Goal: Task Accomplishment & Management: Manage account settings

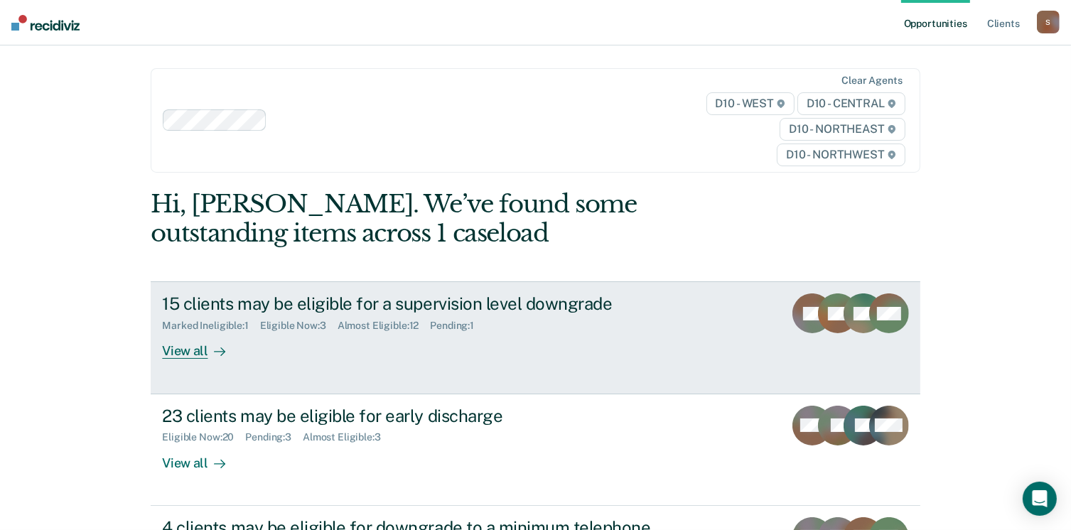
click at [182, 352] on div "View all" at bounding box center [202, 346] width 80 height 28
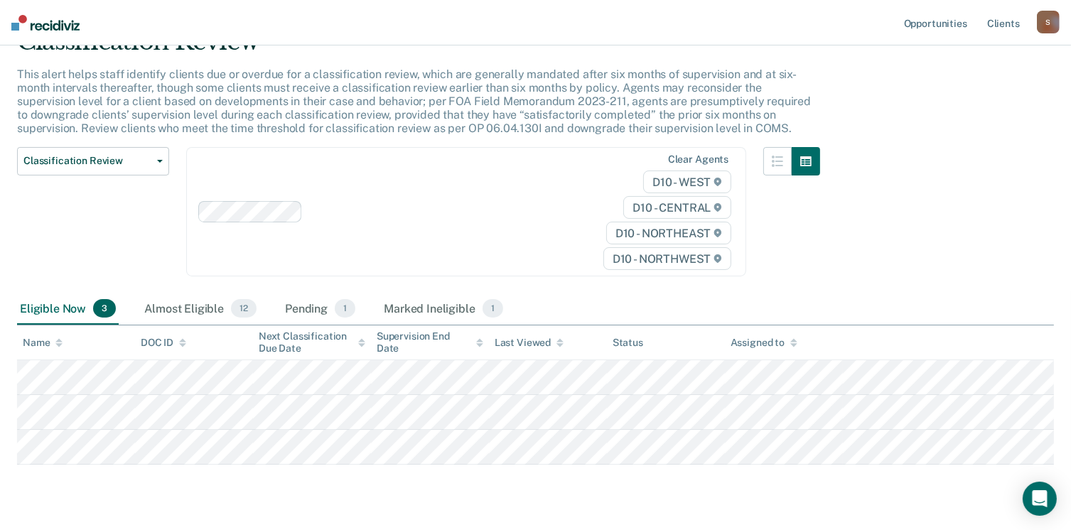
scroll to position [106, 0]
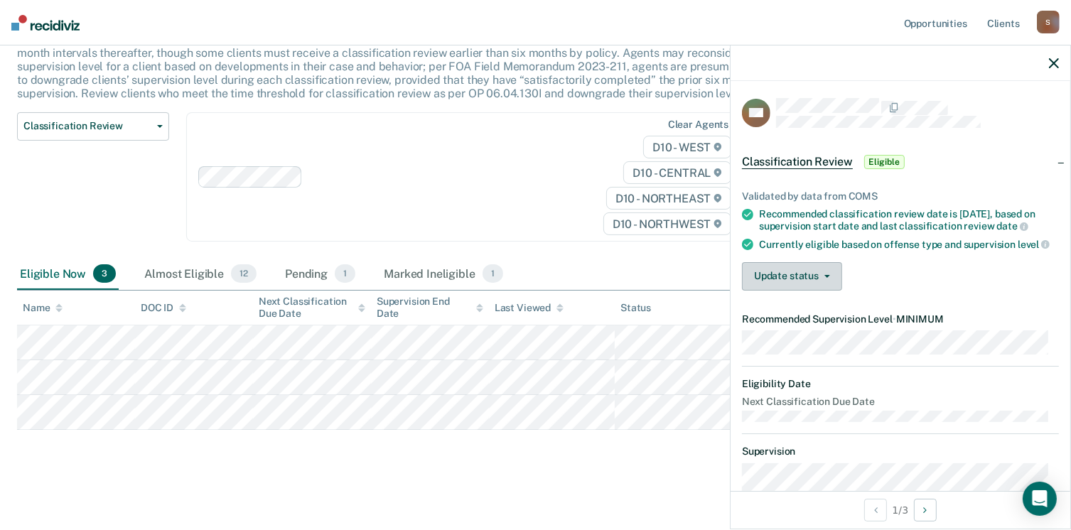
click at [807, 271] on button "Update status" at bounding box center [792, 276] width 100 height 28
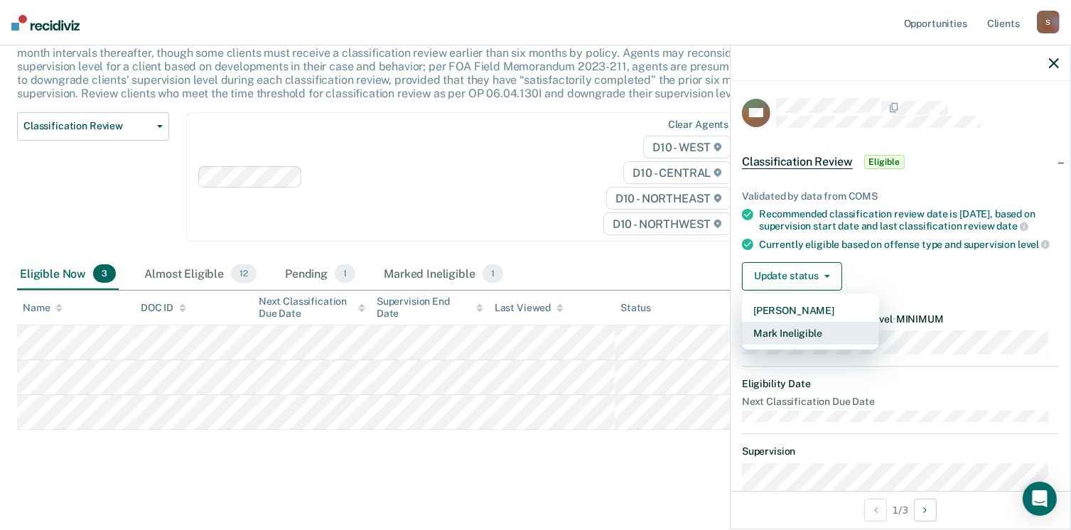
click at [802, 342] on button "Mark Ineligible" at bounding box center [810, 333] width 137 height 23
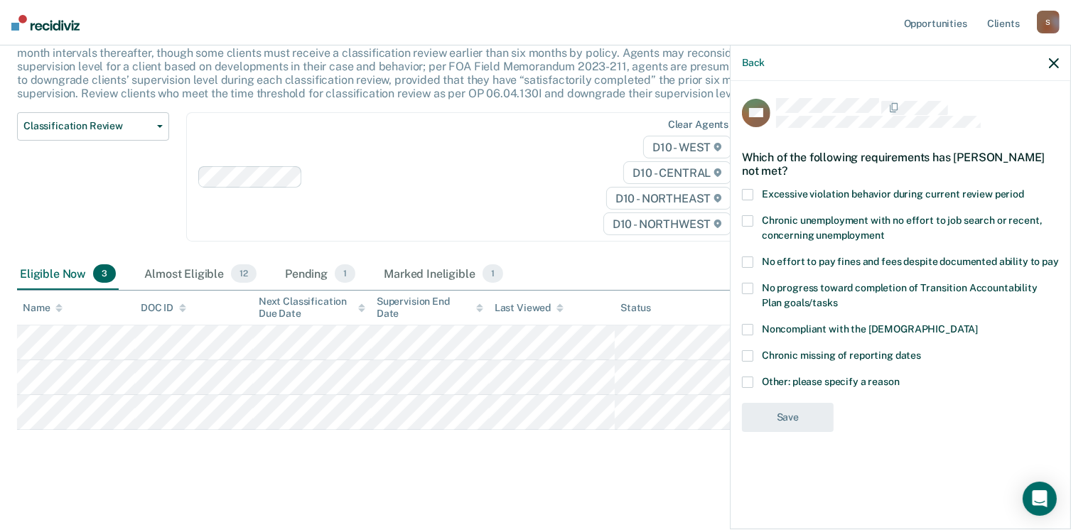
click at [746, 257] on span at bounding box center [747, 262] width 11 height 11
click at [1059, 257] on input "No effort to pay fines and fees despite documented ability to pay" at bounding box center [1059, 257] width 0 height 0
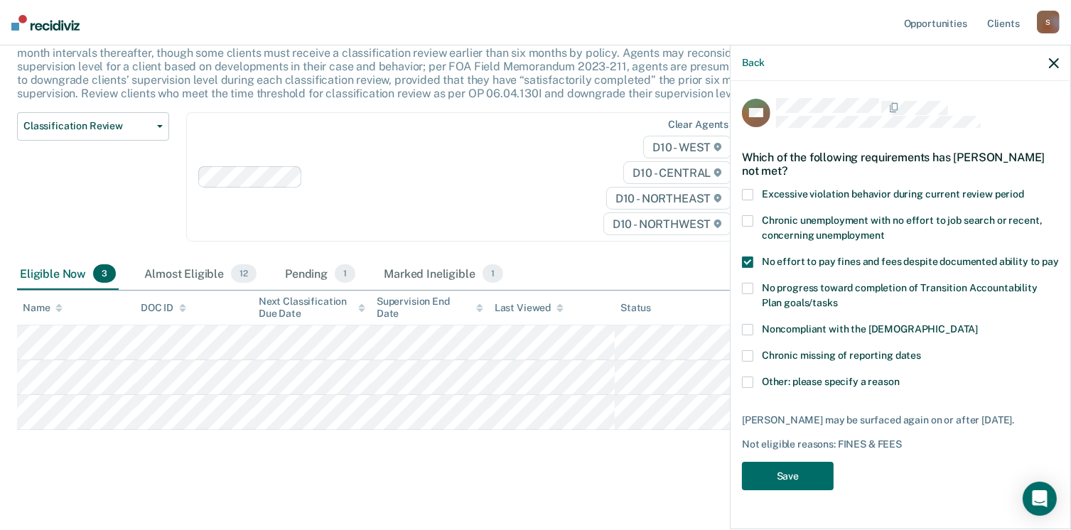
click at [746, 262] on span at bounding box center [747, 262] width 11 height 11
click at [1059, 257] on input "No effort to pay fines and fees despite documented ability to pay" at bounding box center [1059, 257] width 0 height 0
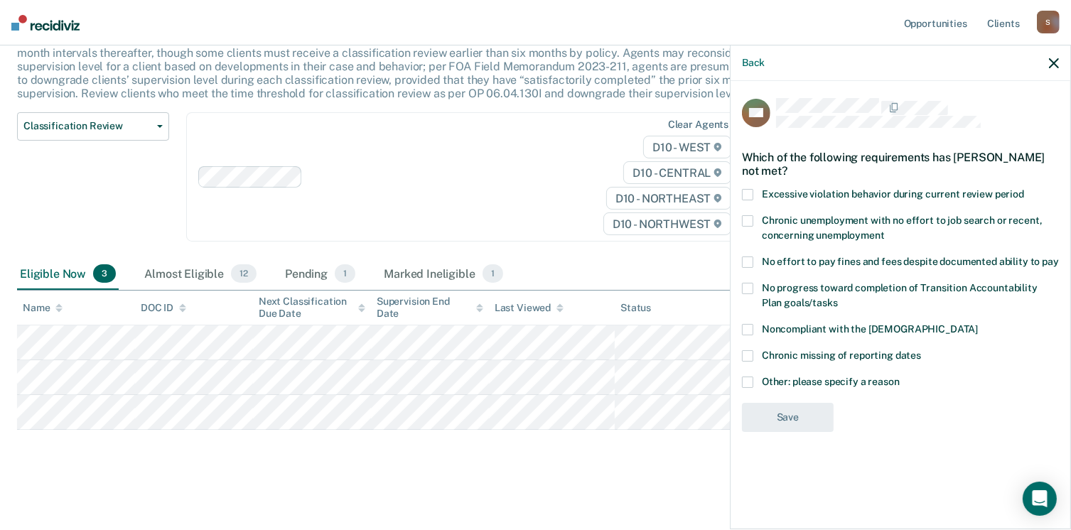
click at [748, 384] on span at bounding box center [747, 382] width 11 height 11
click at [900, 377] on input "Other: please specify a reason" at bounding box center [900, 377] width 0 height 0
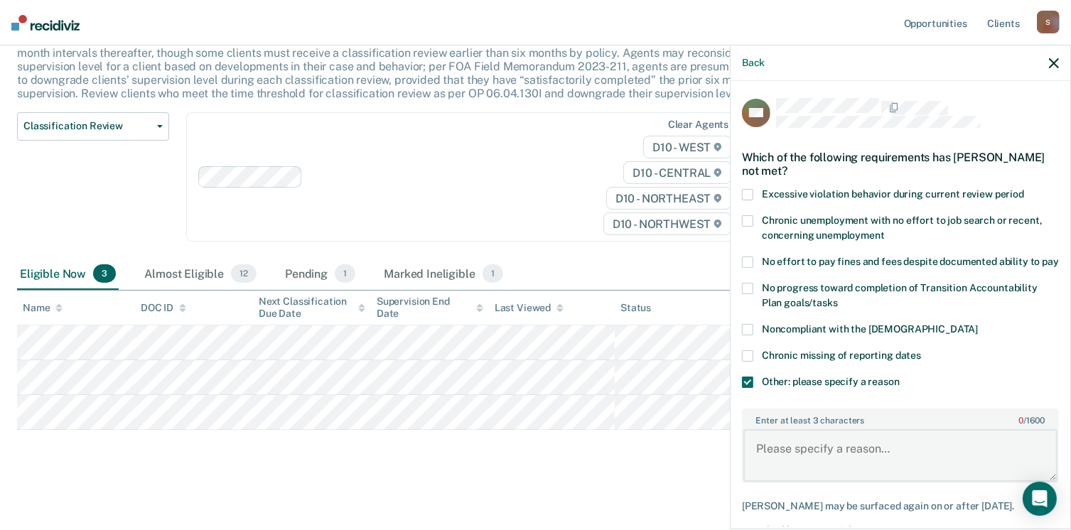
click at [795, 464] on textarea "Enter at least 3 characters 0 / 1600" at bounding box center [900, 455] width 314 height 53
type textarea "Violation in the beginning. Next classification is 11/1/2025"
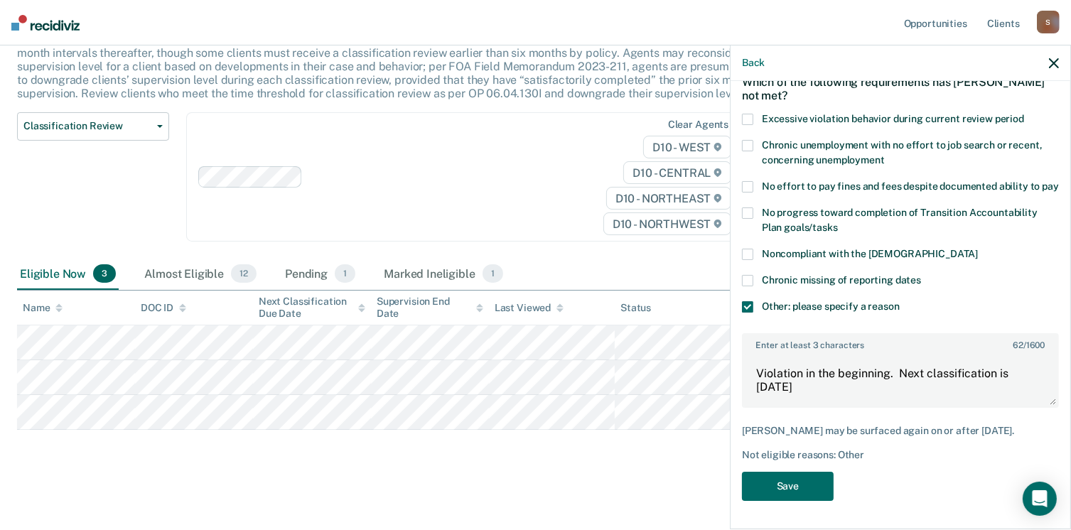
scroll to position [99, 0]
click at [792, 493] on button "Save" at bounding box center [788, 486] width 92 height 29
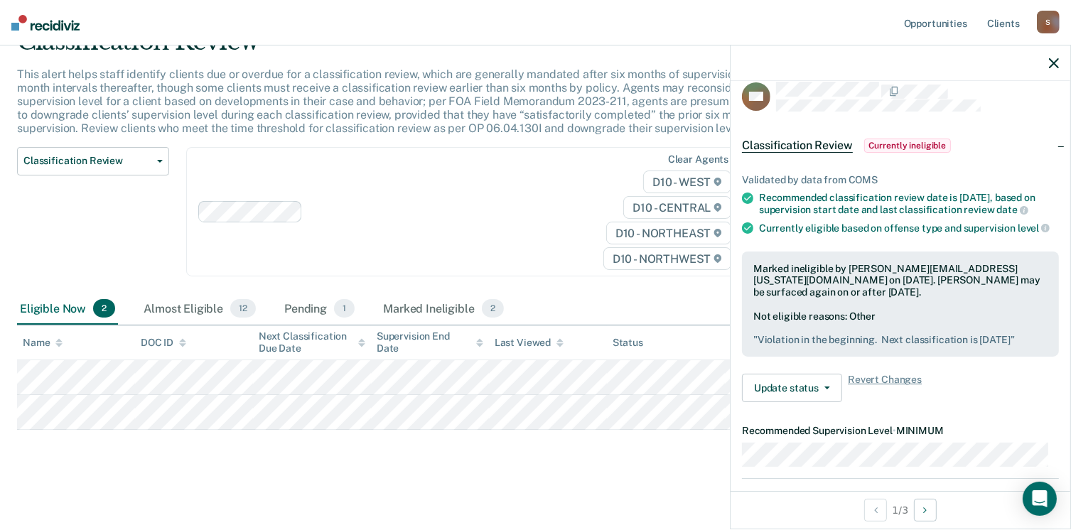
scroll to position [0, 0]
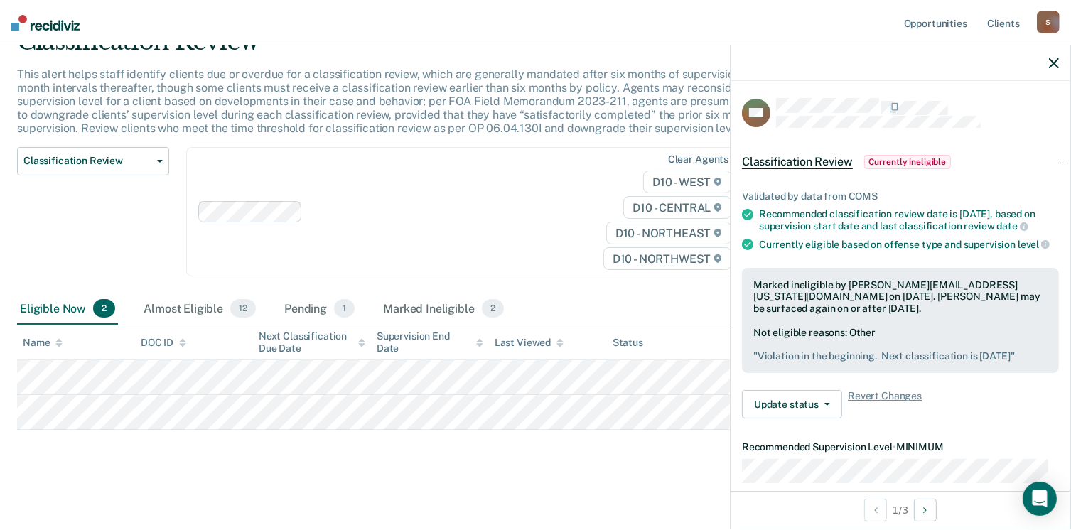
click at [925, 160] on span "Currently ineligible" at bounding box center [907, 162] width 87 height 14
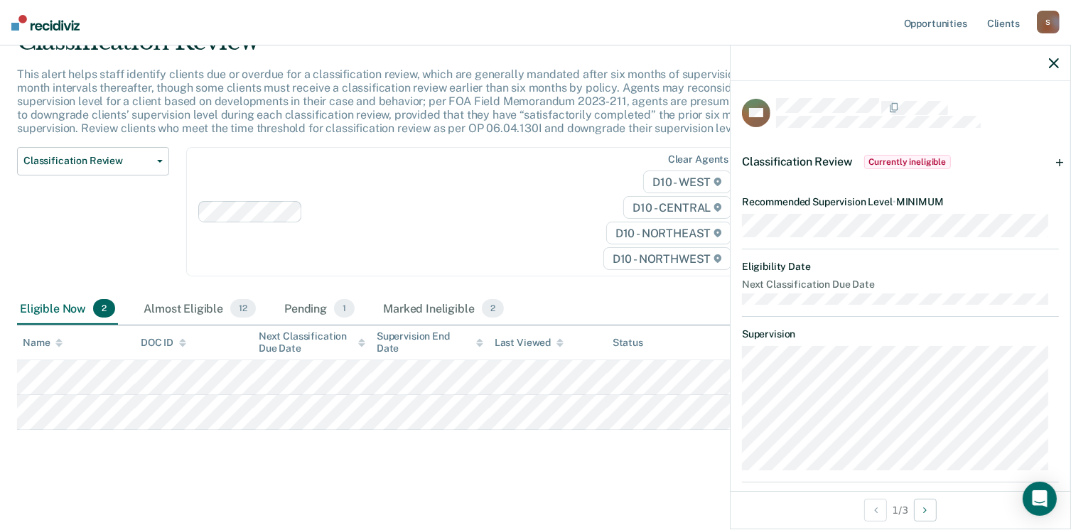
click at [913, 159] on span "Currently ineligible" at bounding box center [907, 162] width 87 height 14
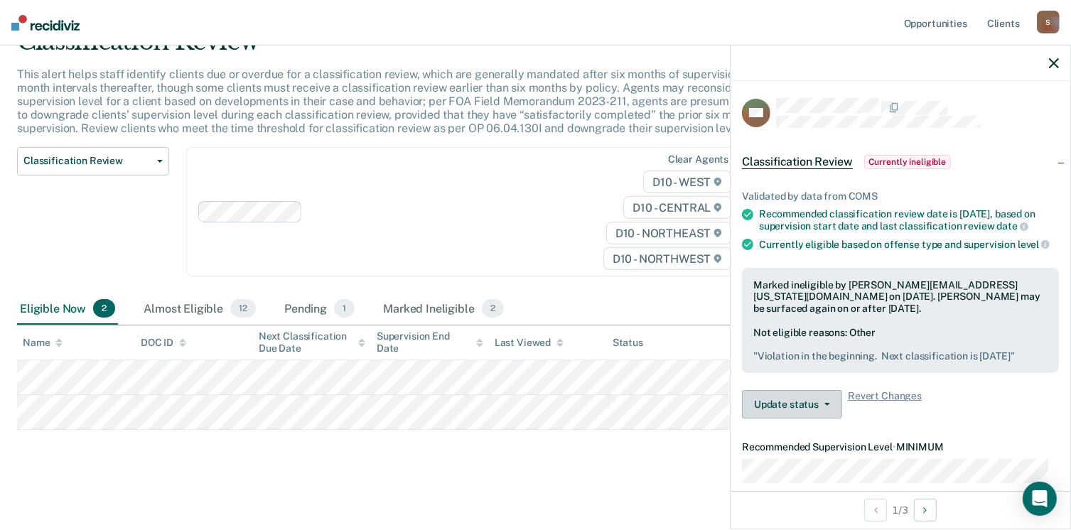
click at [790, 419] on button "Update status" at bounding box center [792, 404] width 100 height 28
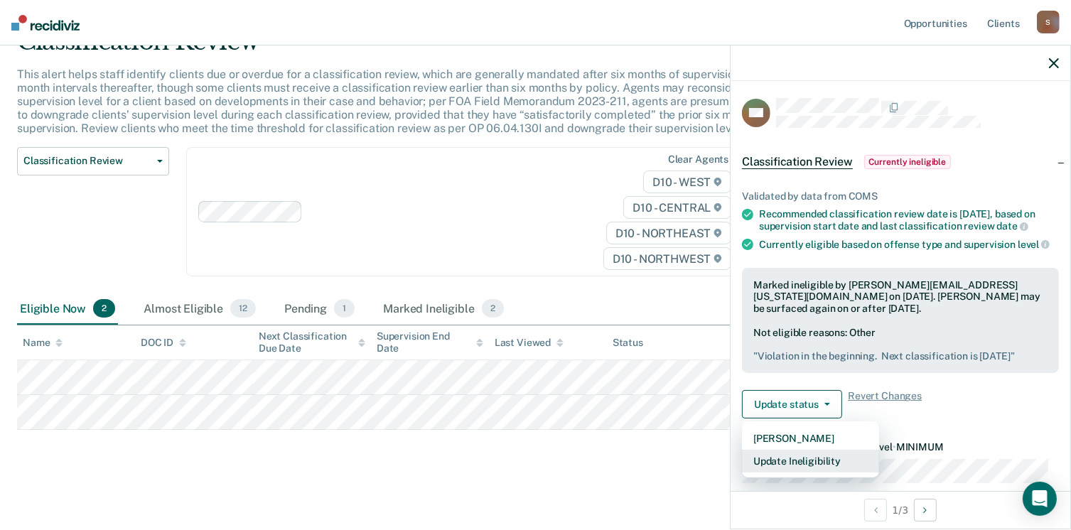
scroll to position [2, 0]
click at [819, 470] on button "Update Ineligibility" at bounding box center [810, 459] width 137 height 23
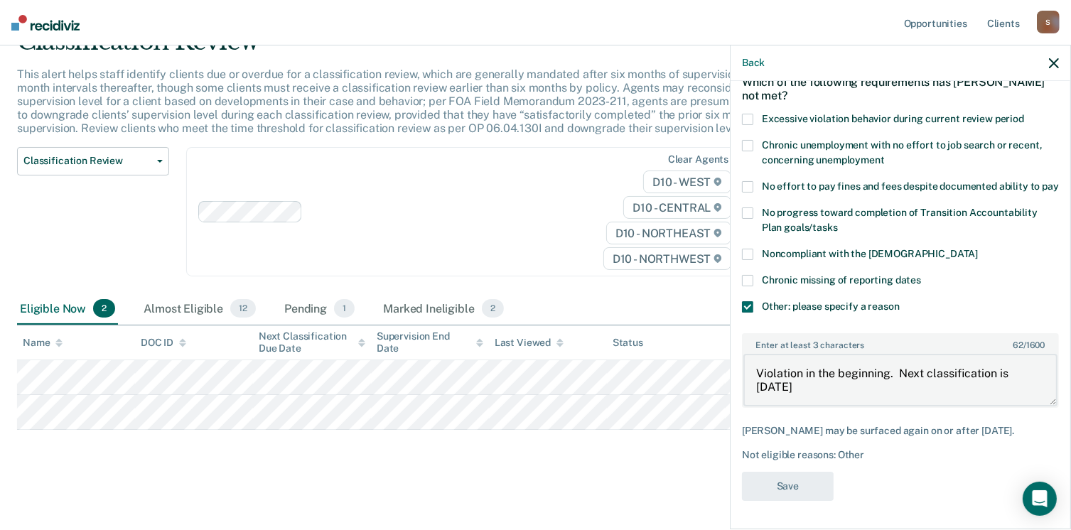
scroll to position [14, 0]
click at [1052, 68] on icon "button" at bounding box center [1054, 63] width 10 height 10
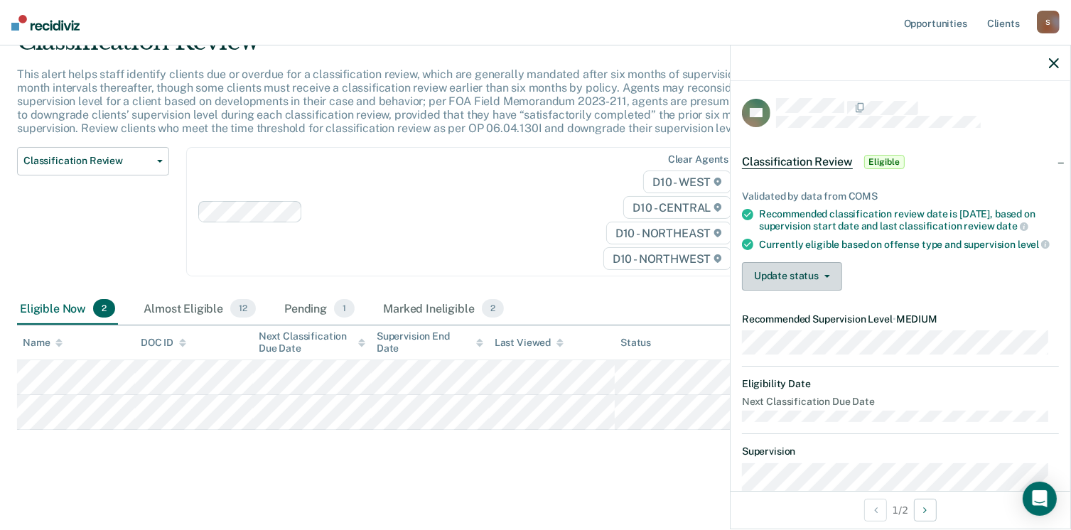
click at [824, 282] on button "Update status" at bounding box center [792, 276] width 100 height 28
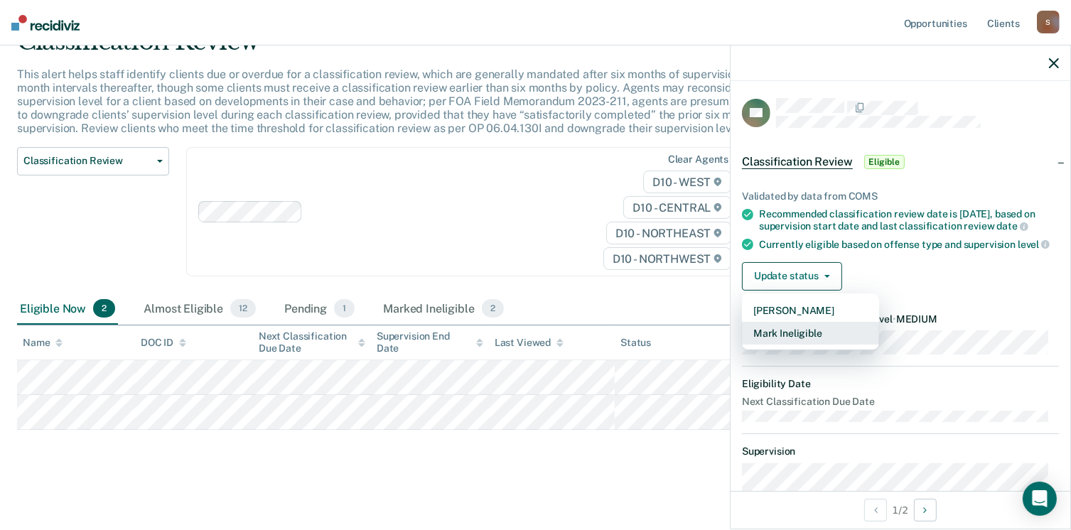
click at [816, 339] on button "Mark Ineligible" at bounding box center [810, 333] width 137 height 23
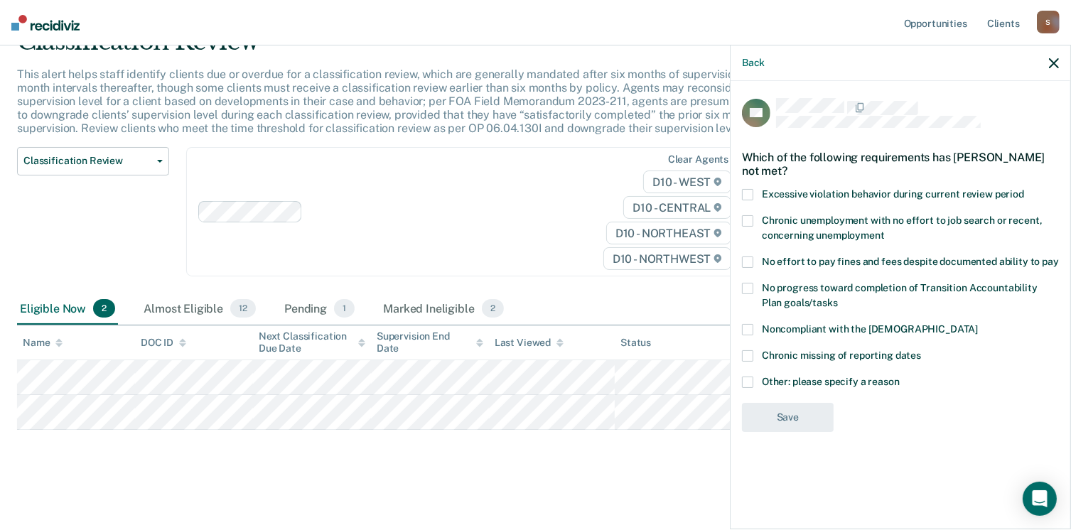
click at [748, 379] on span at bounding box center [747, 382] width 11 height 11
click at [900, 377] on input "Other: please specify a reason" at bounding box center [900, 377] width 0 height 0
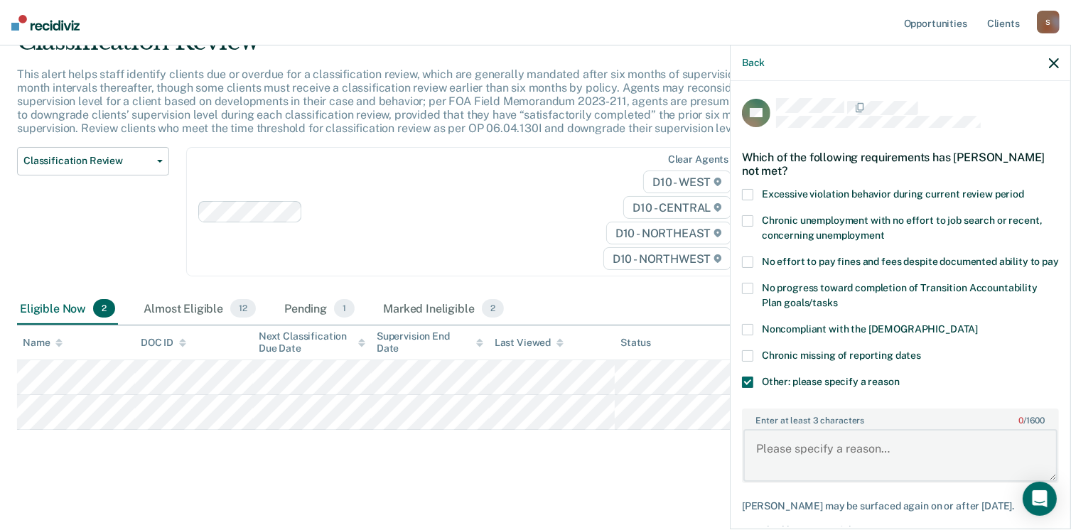
click at [804, 461] on textarea "Enter at least 3 characters 0 / 1600" at bounding box center [900, 455] width 314 height 53
type textarea "Will be eligible in November per current classification."
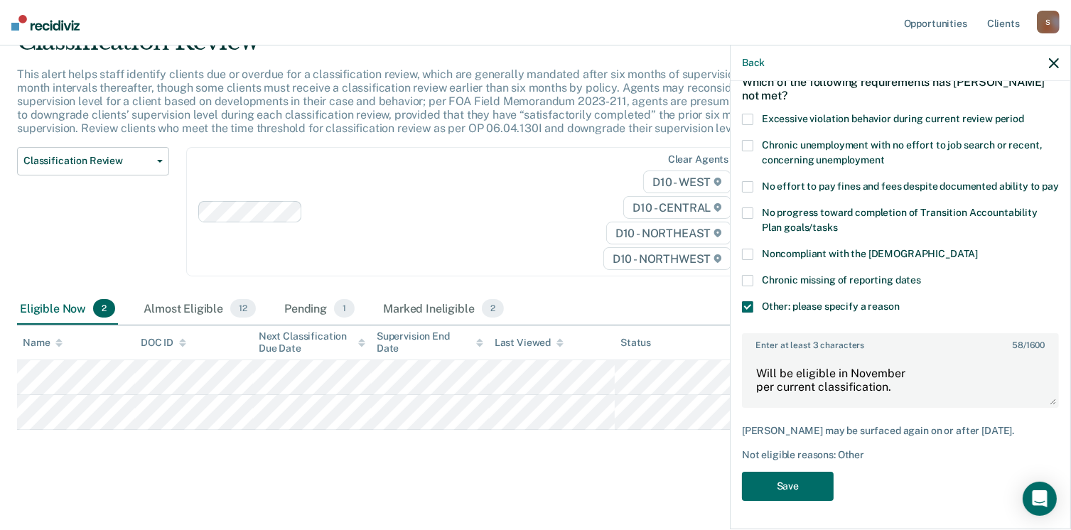
scroll to position [87, 0]
click at [807, 492] on button "Save" at bounding box center [788, 486] width 92 height 29
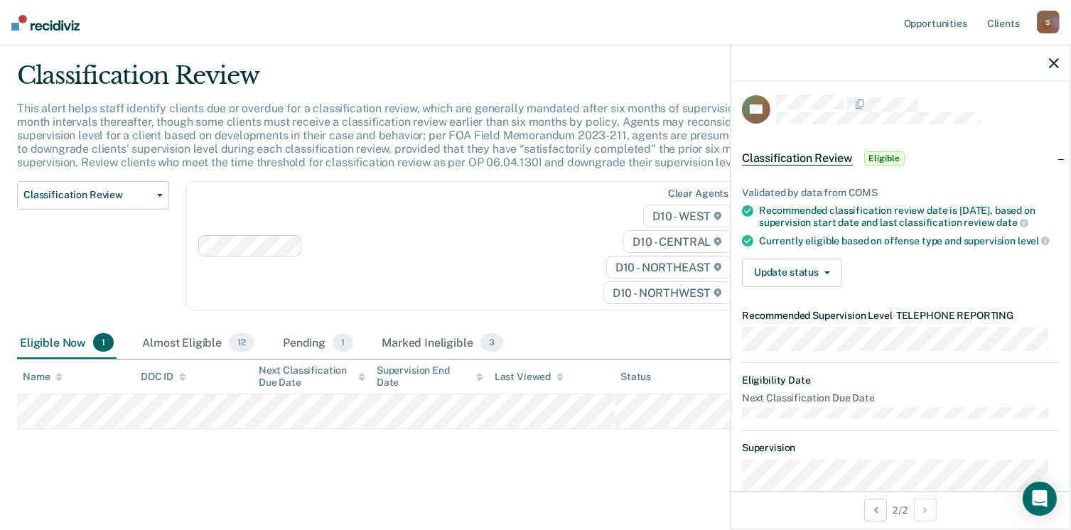
scroll to position [0, 0]
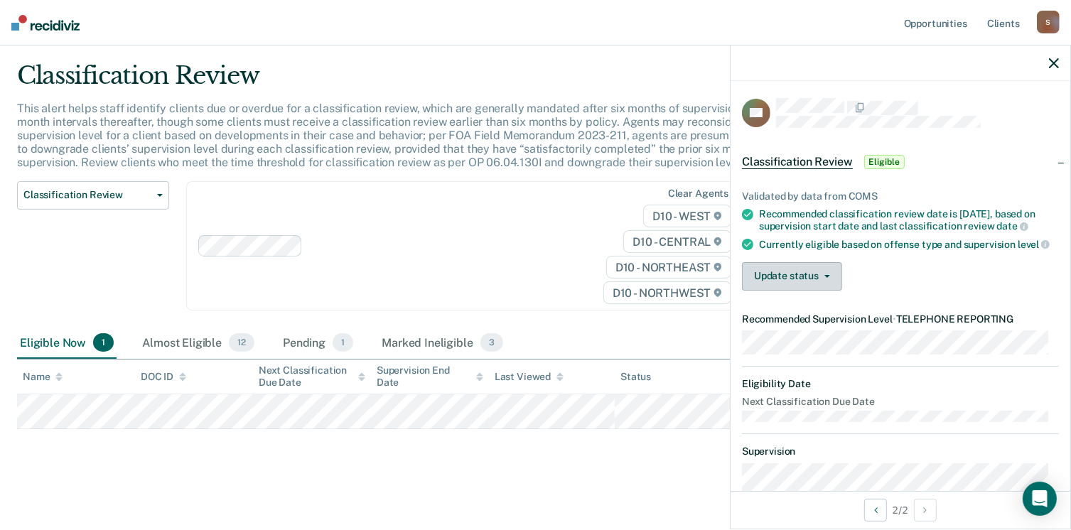
click at [817, 284] on button "Update status" at bounding box center [792, 276] width 100 height 28
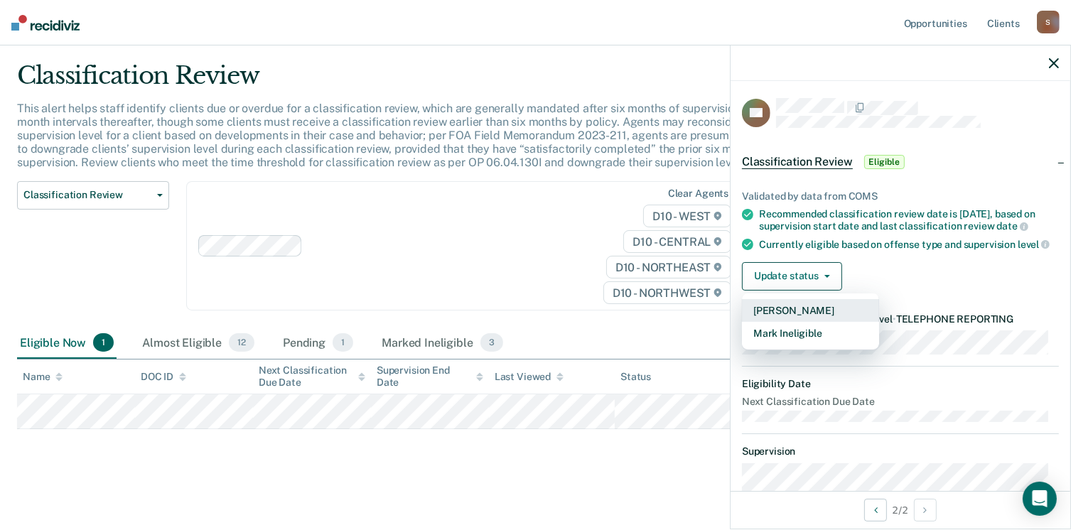
click at [813, 320] on button "[PERSON_NAME]" at bounding box center [810, 310] width 137 height 23
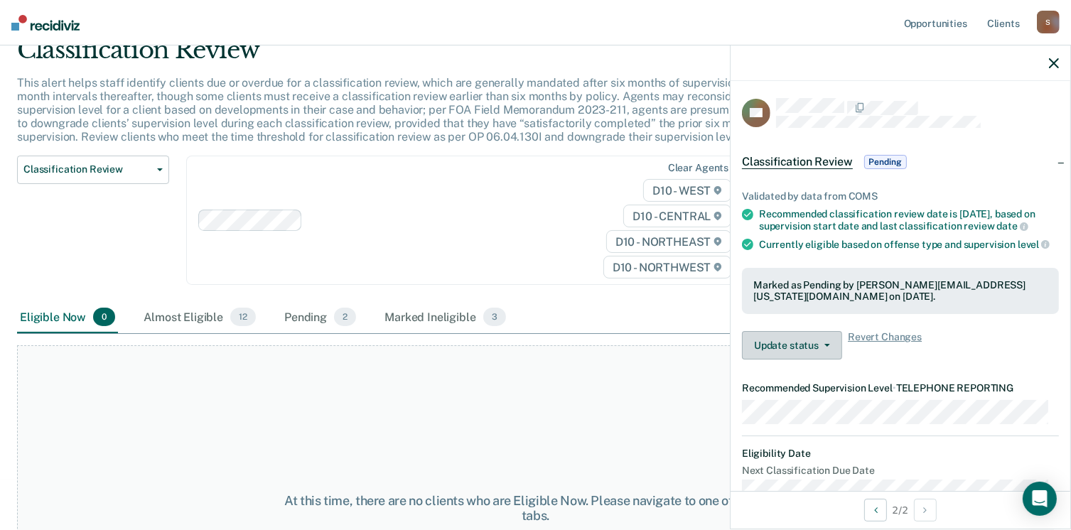
scroll to position [200, 0]
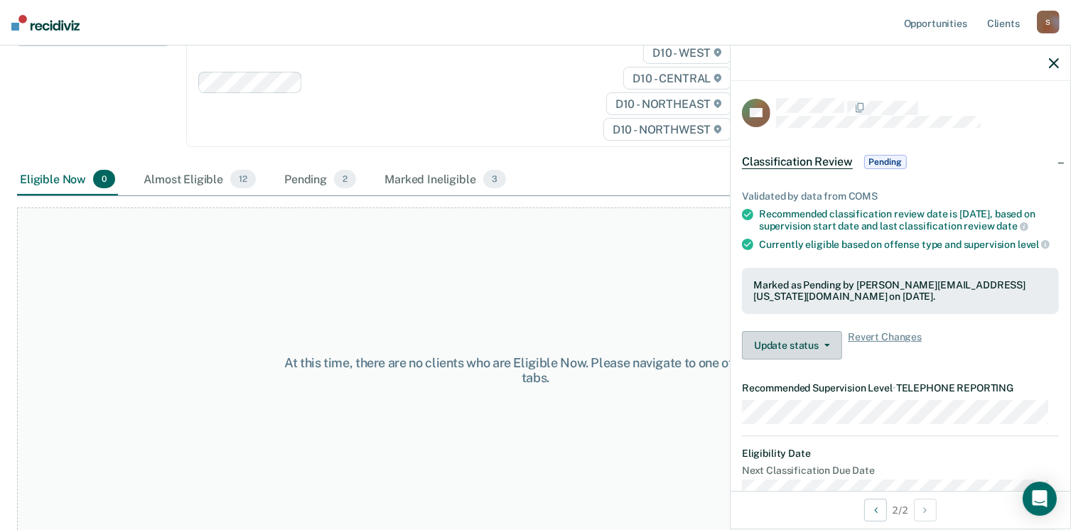
click at [788, 350] on button "Update status" at bounding box center [792, 345] width 100 height 28
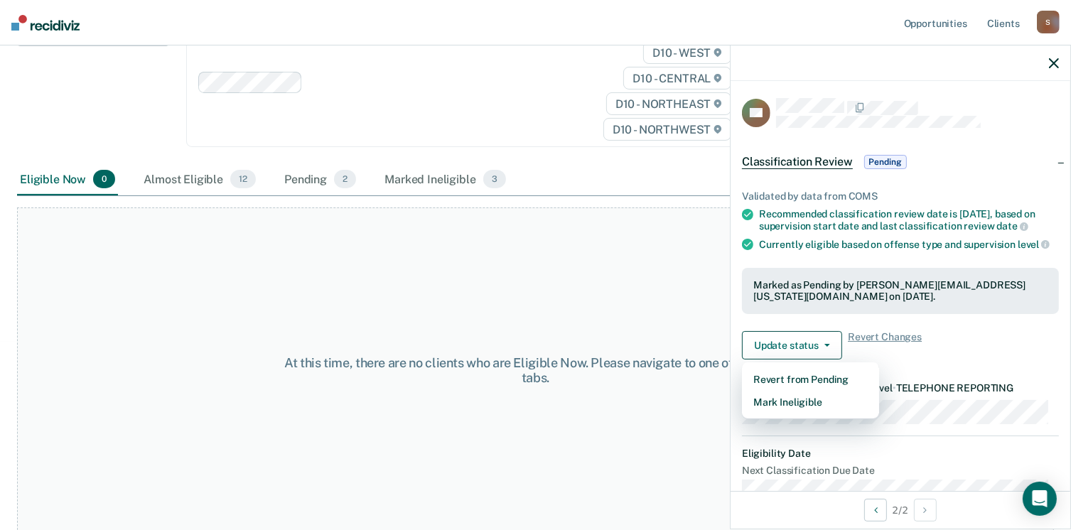
click at [1057, 66] on icon "button" at bounding box center [1054, 63] width 10 height 10
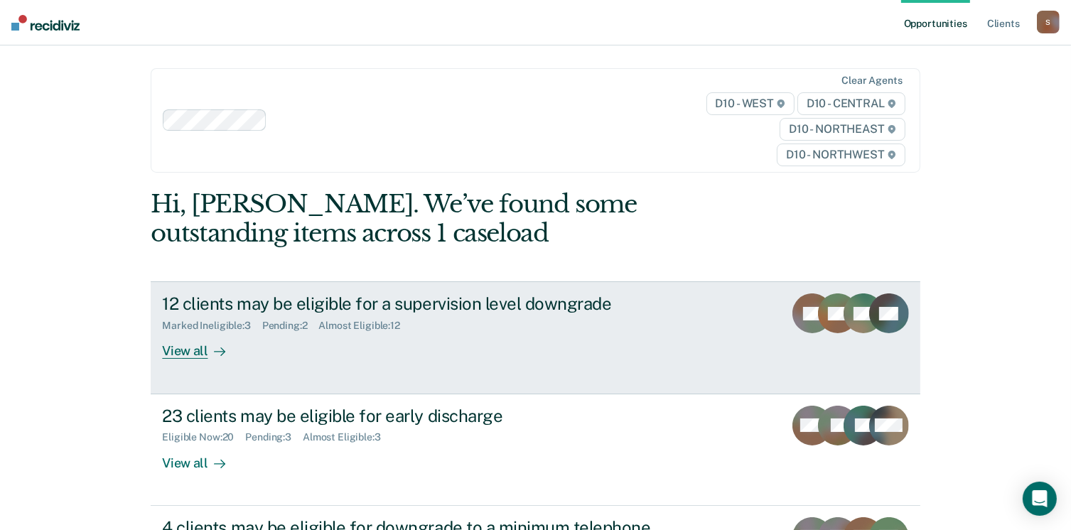
click at [178, 356] on div "View all" at bounding box center [202, 346] width 80 height 28
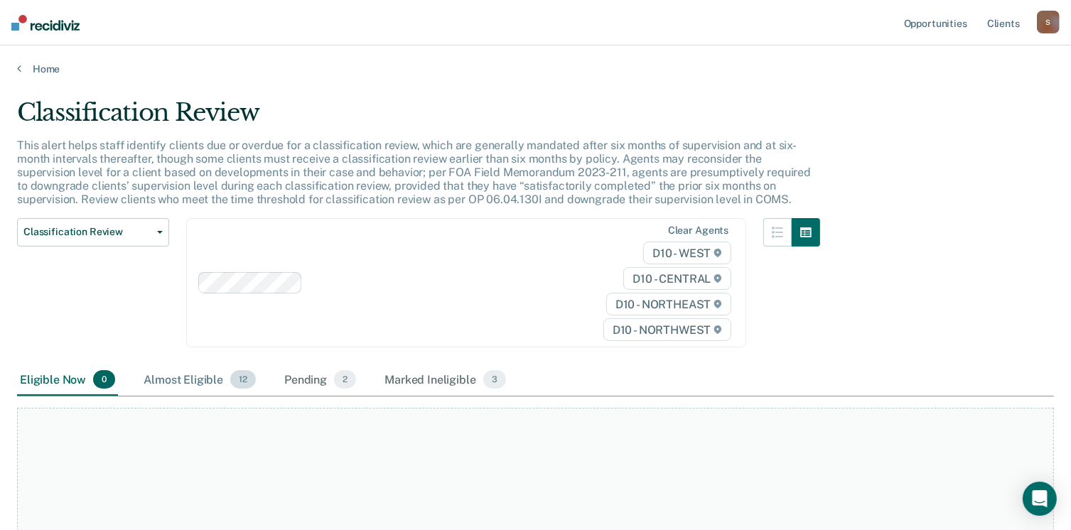
click at [198, 379] on div "Almost Eligible 12" at bounding box center [200, 380] width 118 height 31
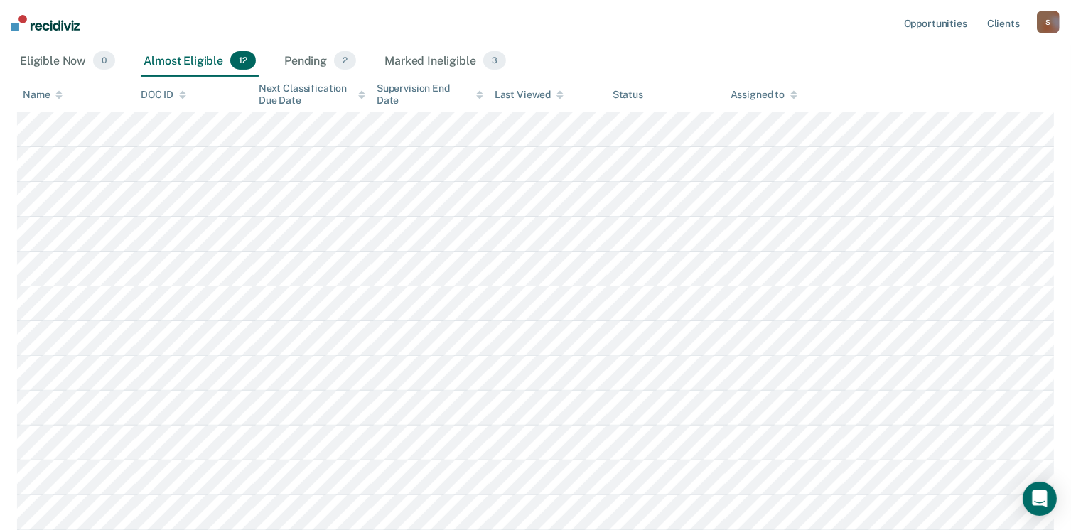
scroll to position [320, 0]
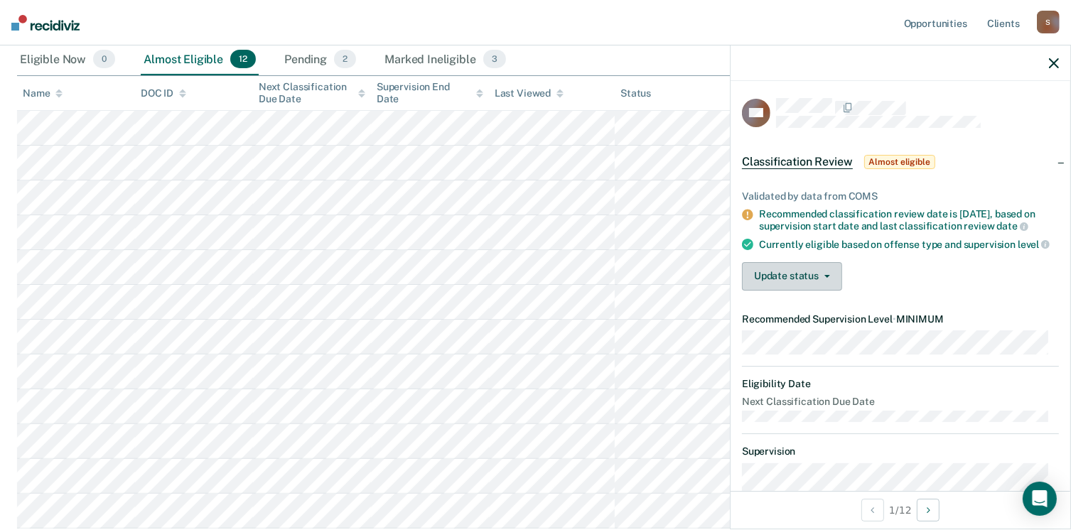
click at [819, 278] on span "button" at bounding box center [824, 276] width 11 height 3
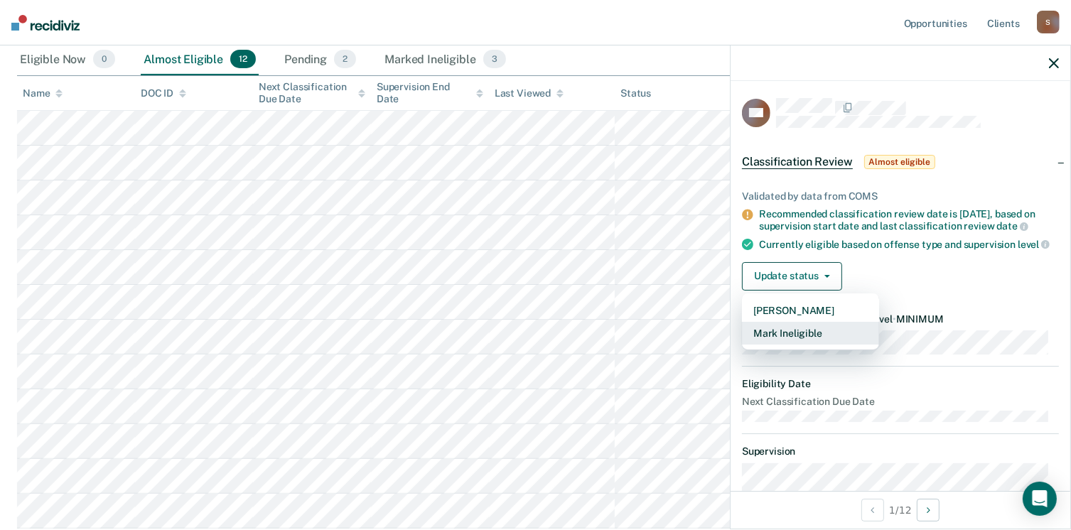
click at [812, 338] on button "Mark Ineligible" at bounding box center [810, 333] width 137 height 23
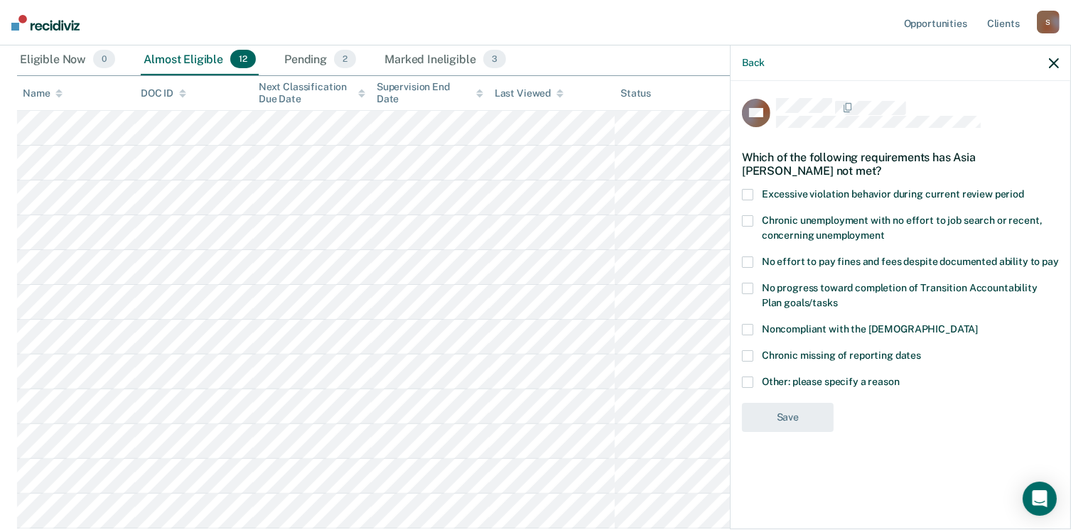
click at [749, 189] on span at bounding box center [747, 194] width 11 height 11
click at [1024, 189] on input "Excessive violation behavior during current review period" at bounding box center [1024, 189] width 0 height 0
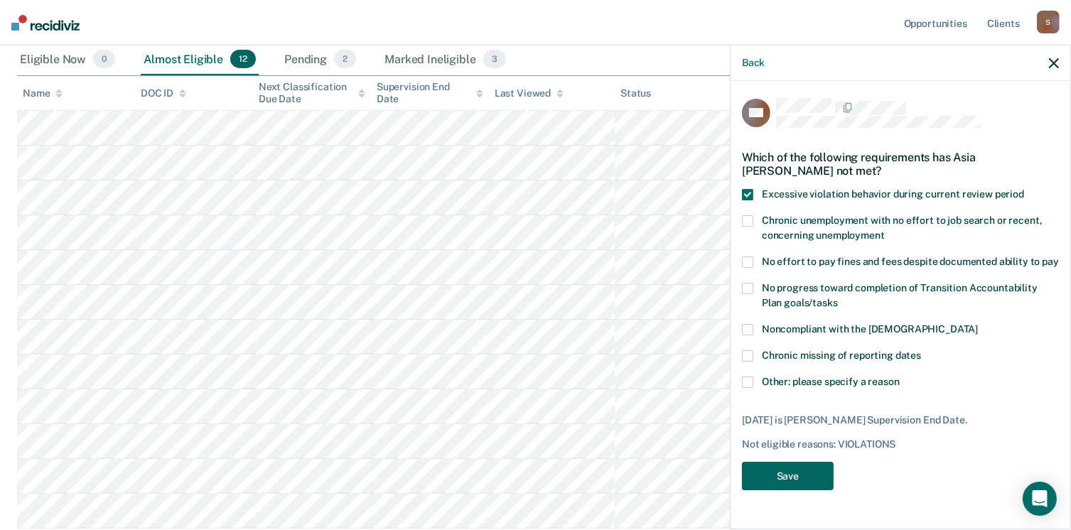
click at [807, 462] on button "Save" at bounding box center [788, 476] width 92 height 29
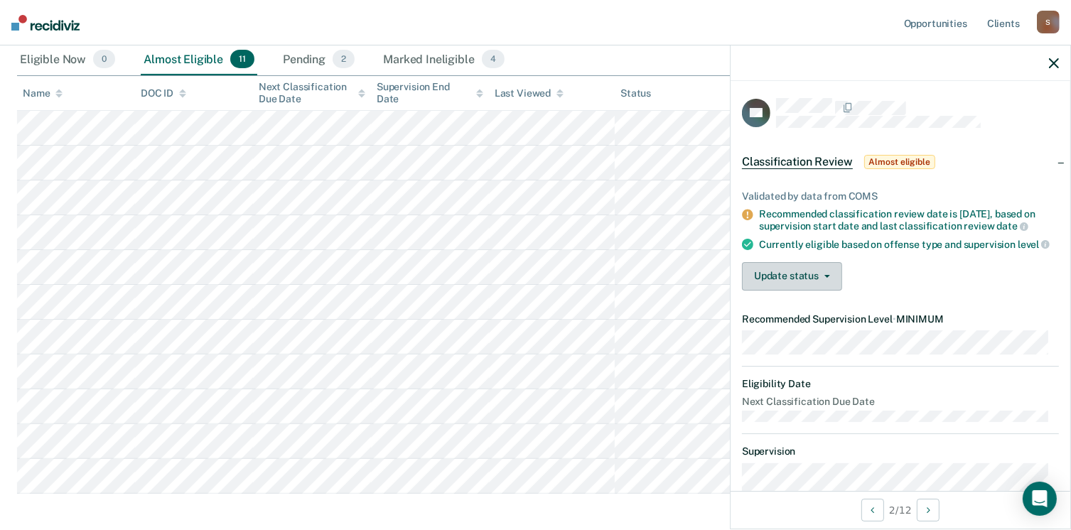
click at [787, 291] on button "Update status" at bounding box center [792, 276] width 100 height 28
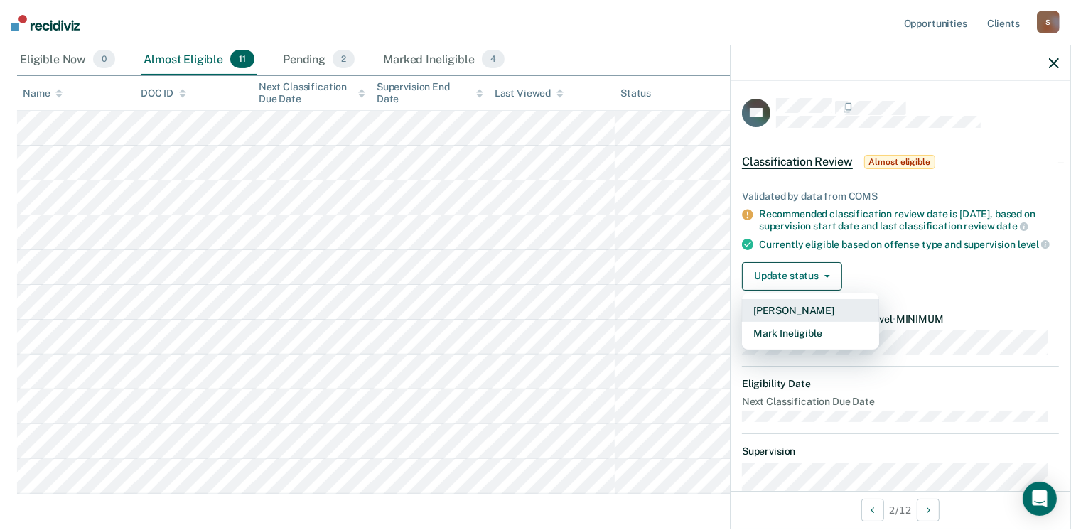
click at [787, 320] on button "[PERSON_NAME]" at bounding box center [810, 310] width 137 height 23
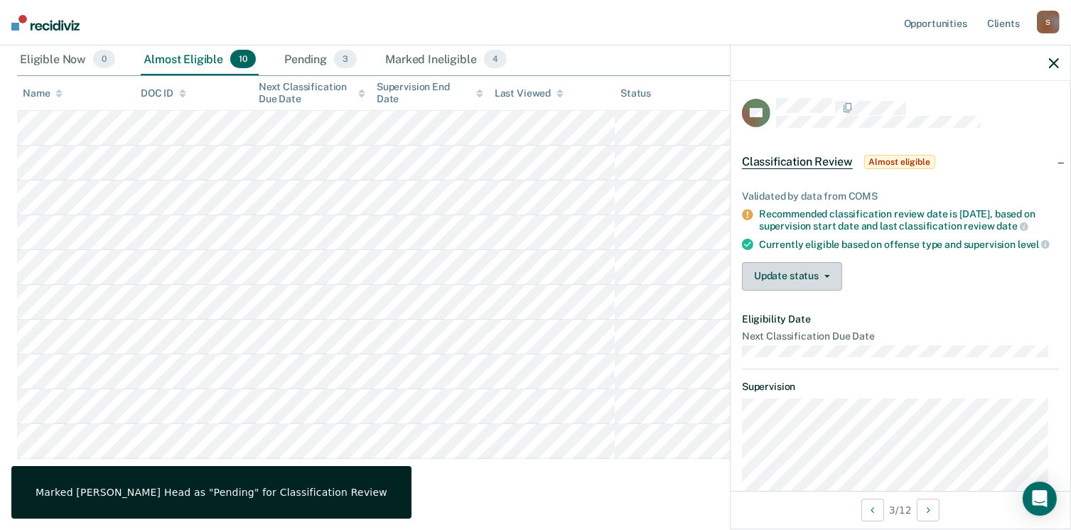
click at [808, 291] on button "Update status" at bounding box center [792, 276] width 100 height 28
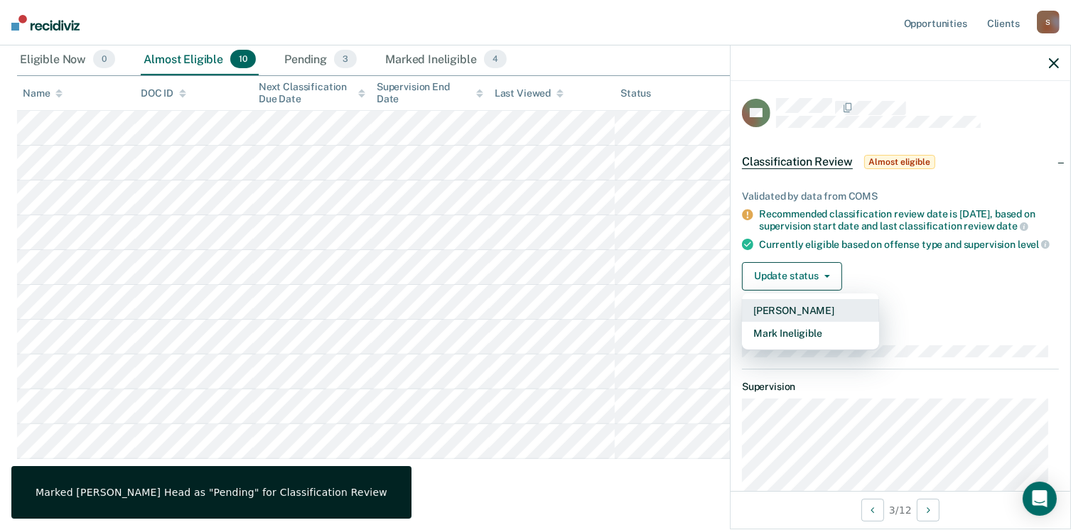
click at [807, 322] on button "[PERSON_NAME]" at bounding box center [810, 310] width 137 height 23
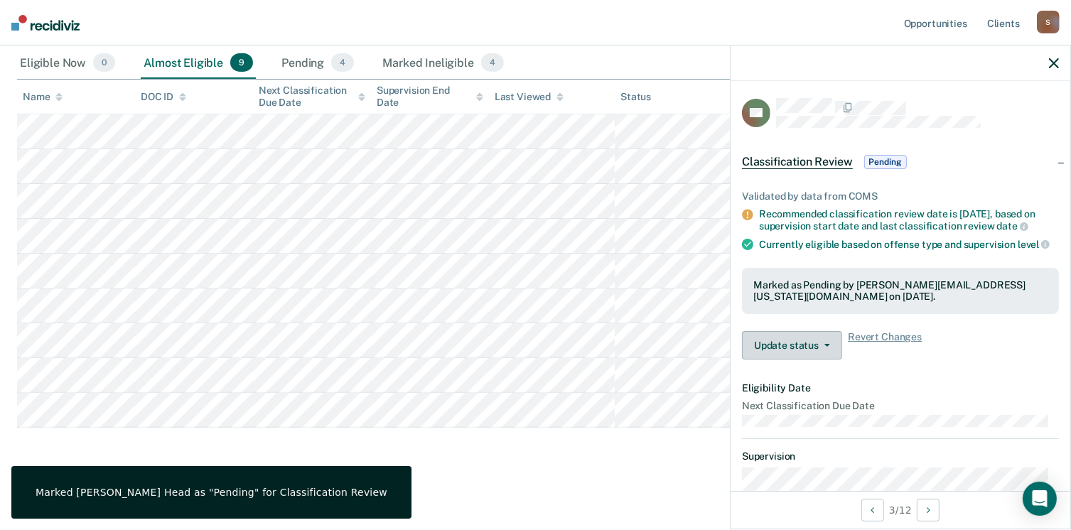
scroll to position [316, 0]
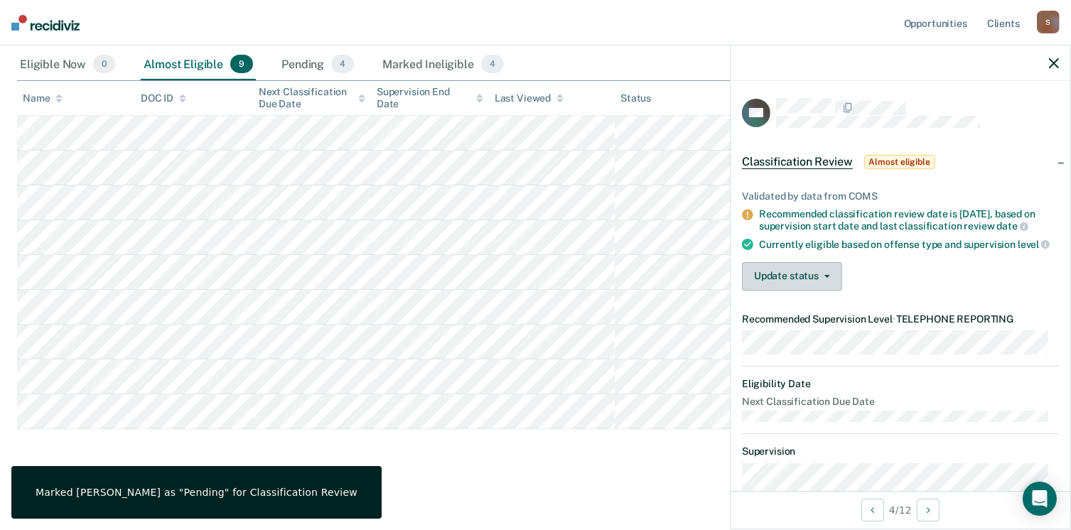
click at [810, 284] on button "Update status" at bounding box center [792, 276] width 100 height 28
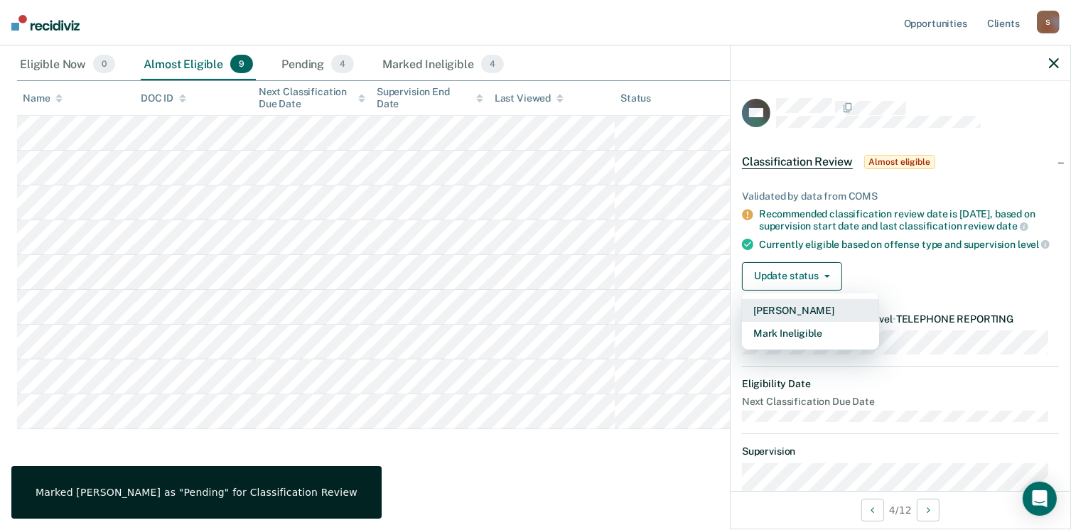
click at [804, 322] on button "[PERSON_NAME]" at bounding box center [810, 310] width 137 height 23
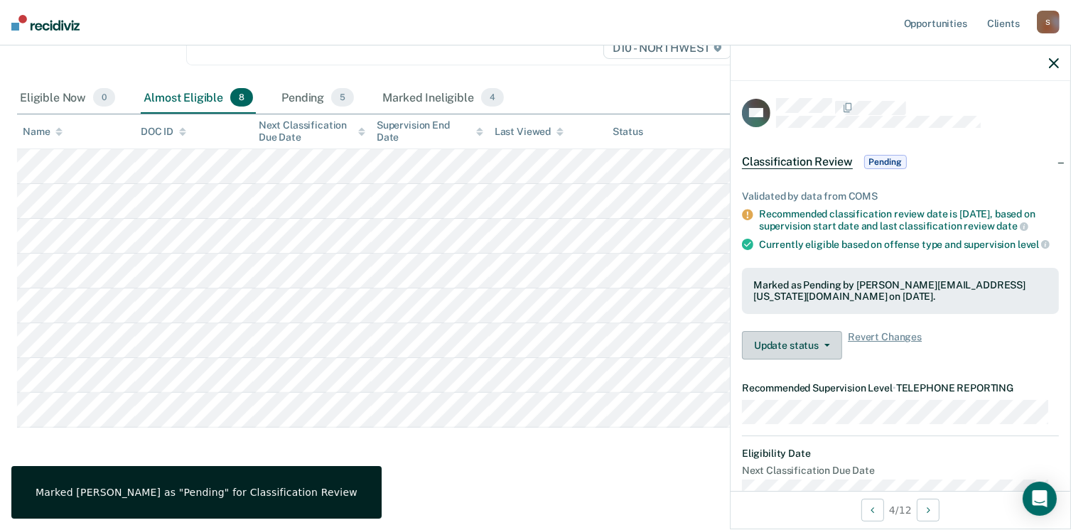
scroll to position [280, 0]
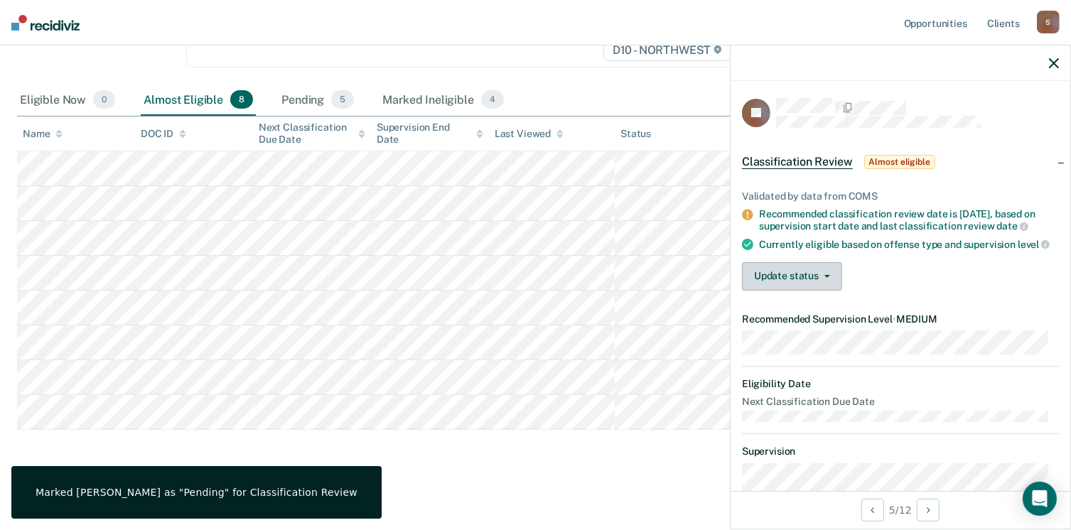
click at [803, 291] on button "Update status" at bounding box center [792, 276] width 100 height 28
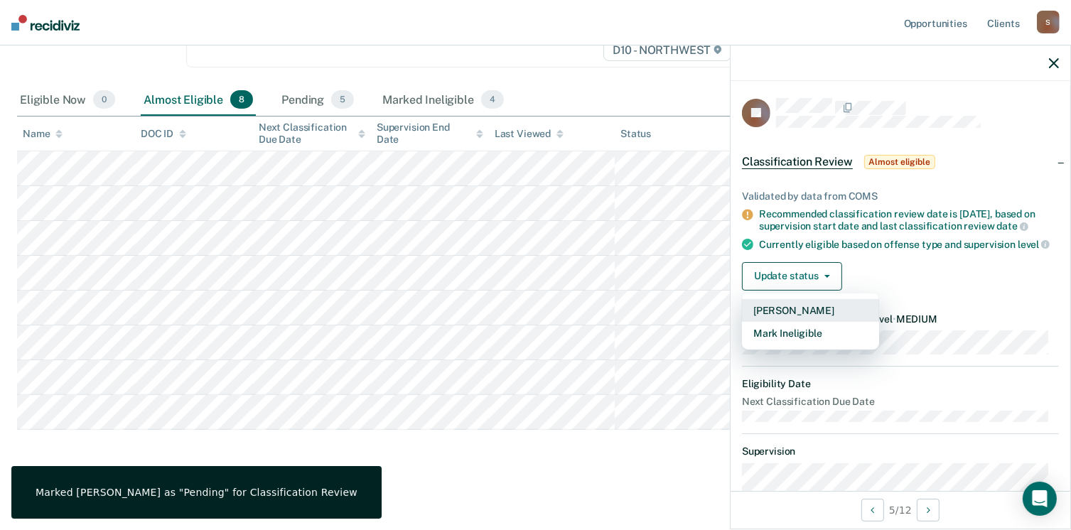
click at [794, 322] on button "[PERSON_NAME]" at bounding box center [810, 310] width 137 height 23
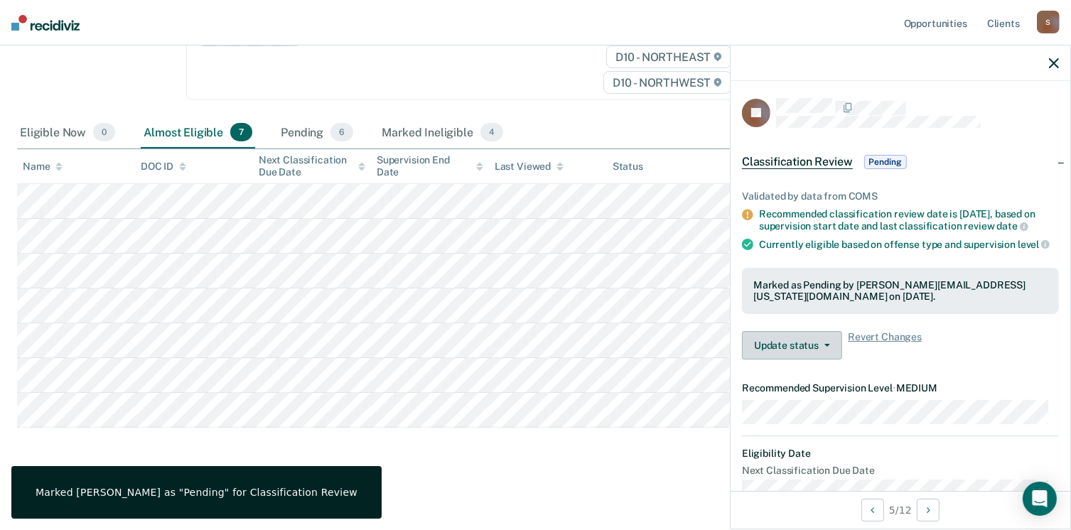
scroll to position [245, 0]
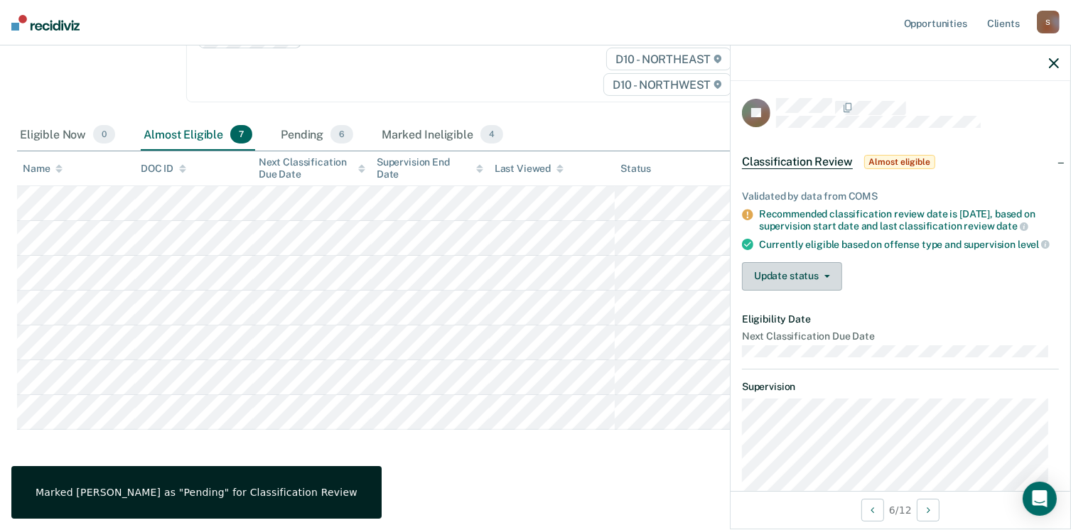
click at [787, 291] on button "Update status" at bounding box center [792, 276] width 100 height 28
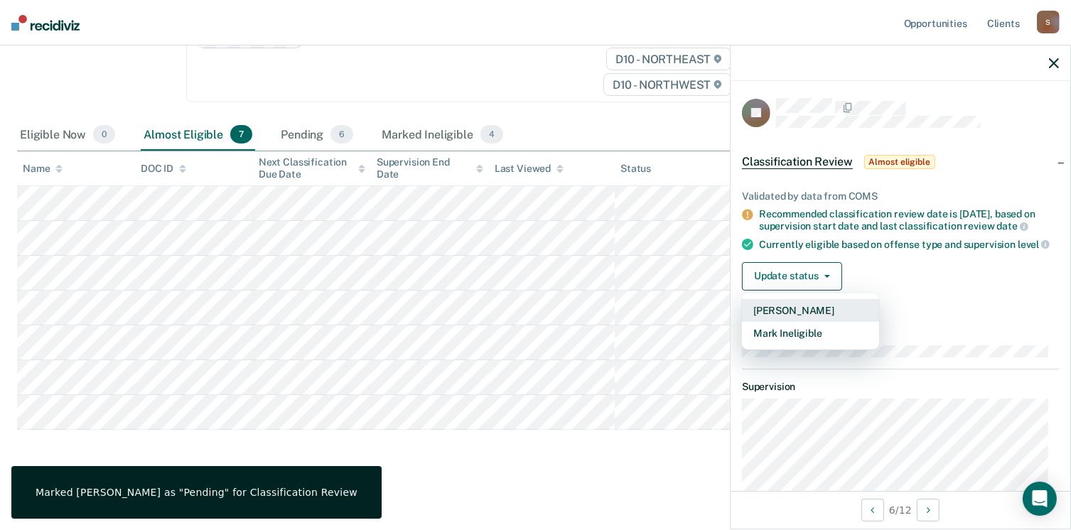
click at [782, 322] on button "[PERSON_NAME]" at bounding box center [810, 310] width 137 height 23
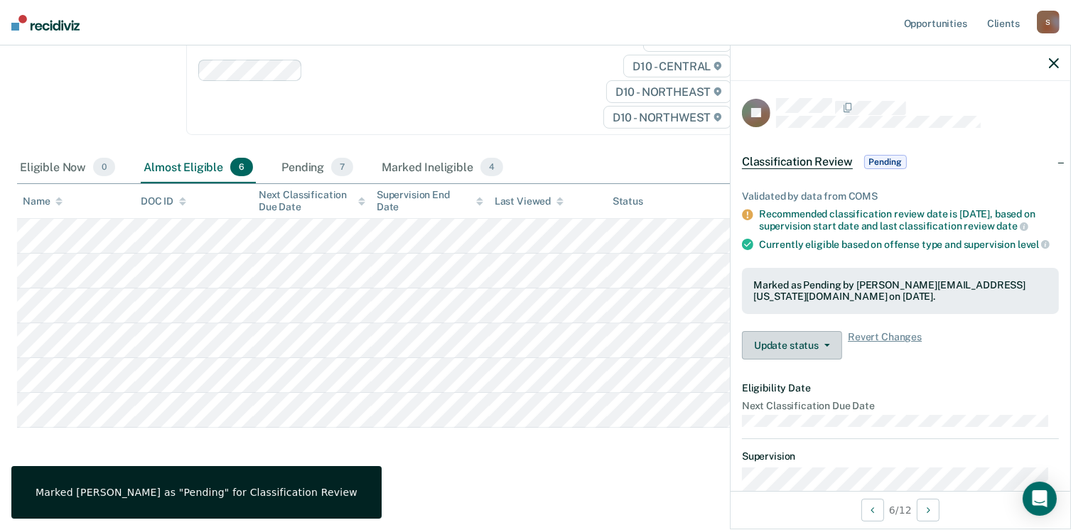
scroll to position [210, 0]
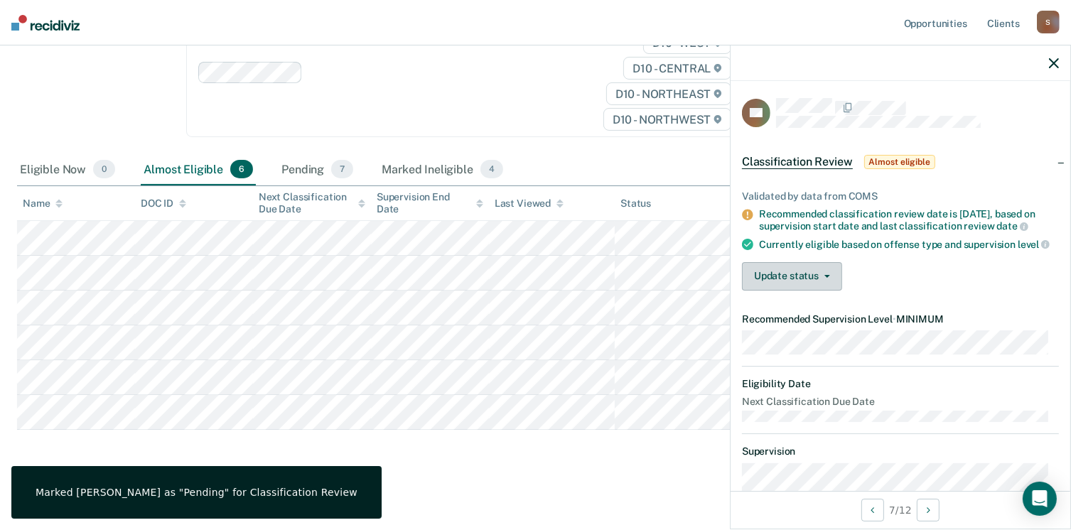
click at [802, 282] on button "Update status" at bounding box center [792, 276] width 100 height 28
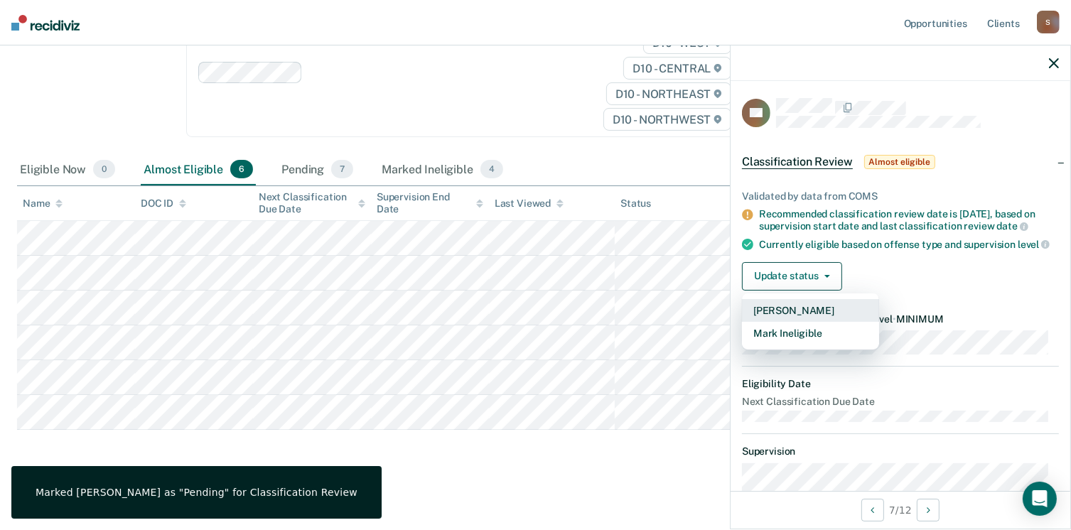
click at [797, 316] on button "[PERSON_NAME]" at bounding box center [810, 310] width 137 height 23
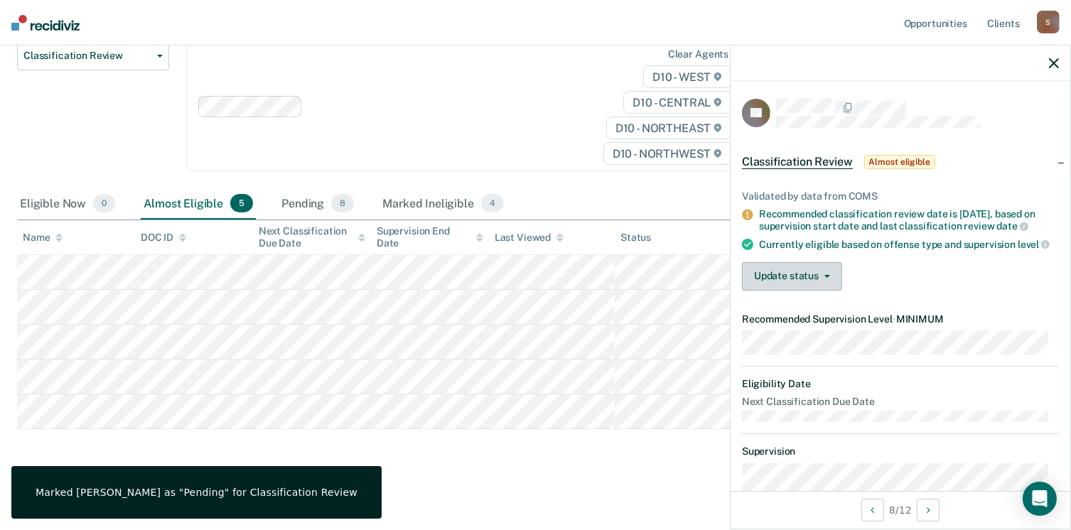
click at [776, 282] on button "Update status" at bounding box center [792, 276] width 100 height 28
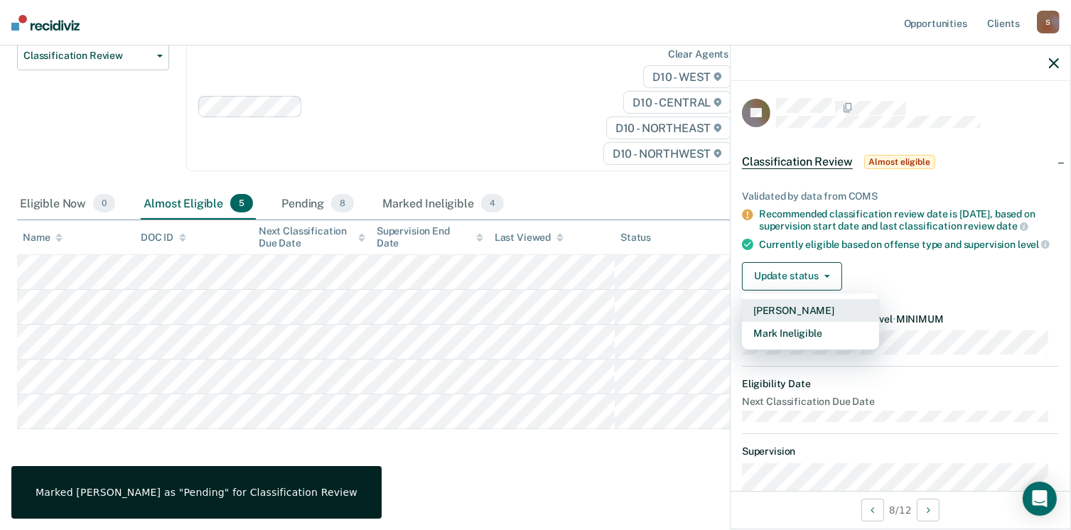
click at [782, 319] on button "[PERSON_NAME]" at bounding box center [810, 310] width 137 height 23
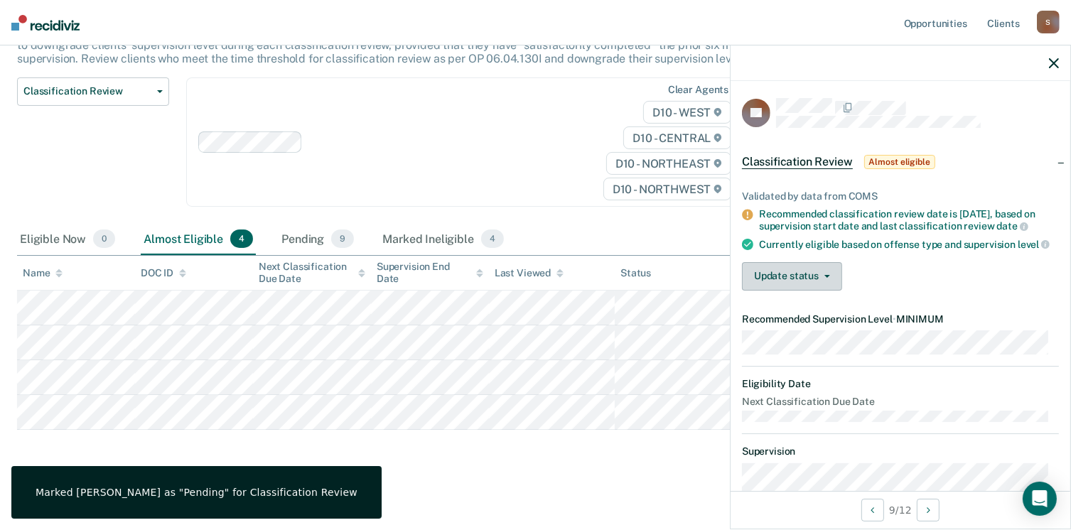
click at [802, 291] on button "Update status" at bounding box center [792, 276] width 100 height 28
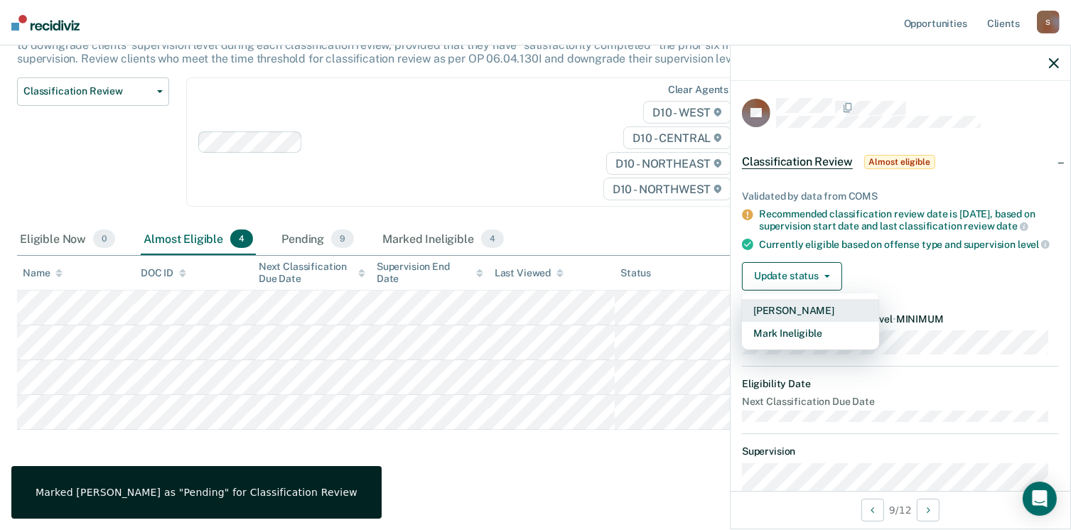
click at [798, 318] on button "[PERSON_NAME]" at bounding box center [810, 310] width 137 height 23
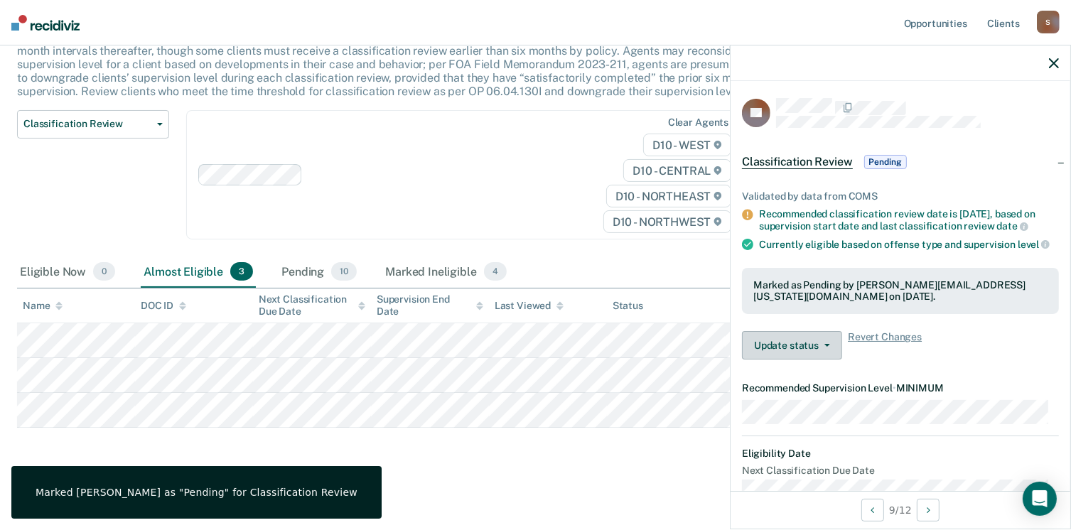
scroll to position [106, 0]
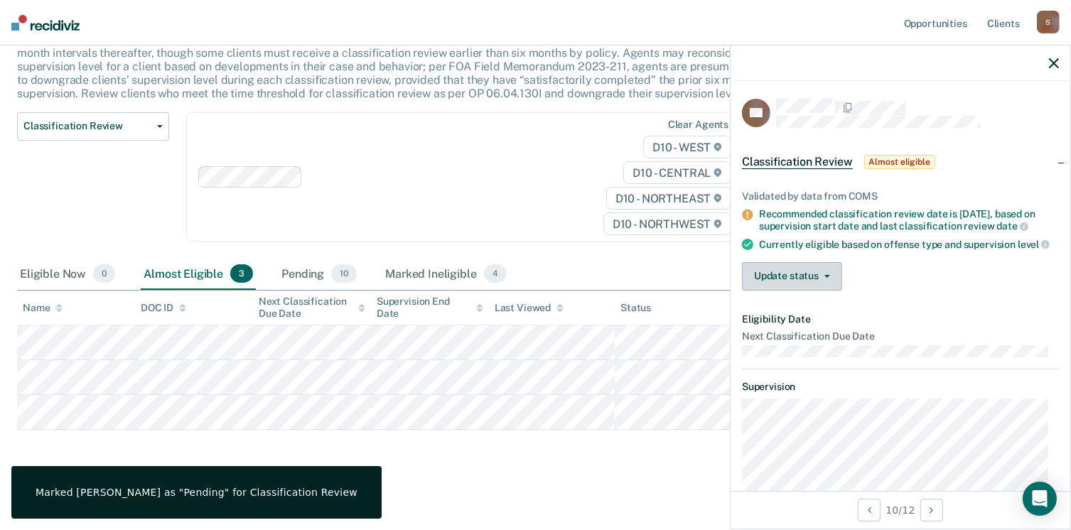
click at [793, 290] on button "Update status" at bounding box center [792, 276] width 100 height 28
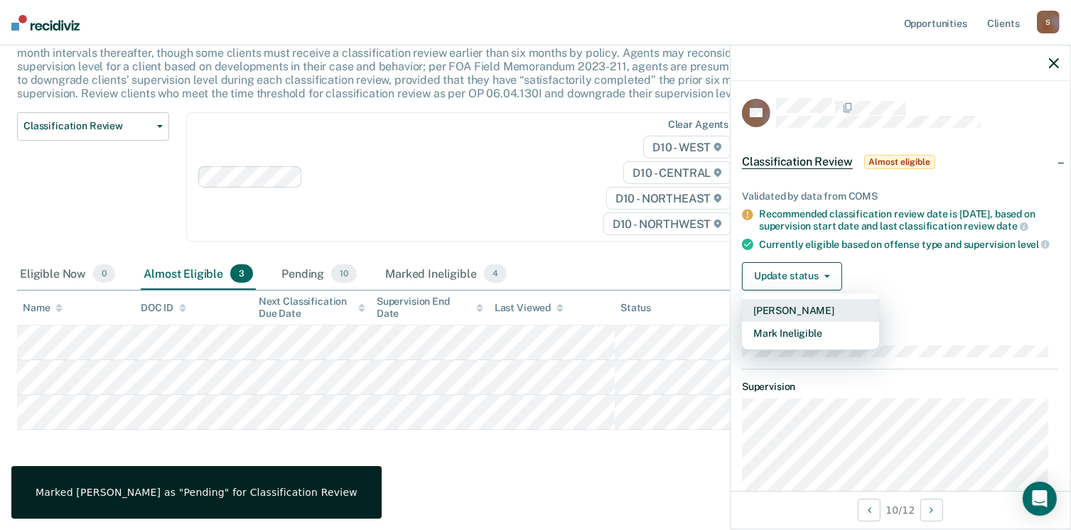
click at [790, 314] on button "[PERSON_NAME]" at bounding box center [810, 310] width 137 height 23
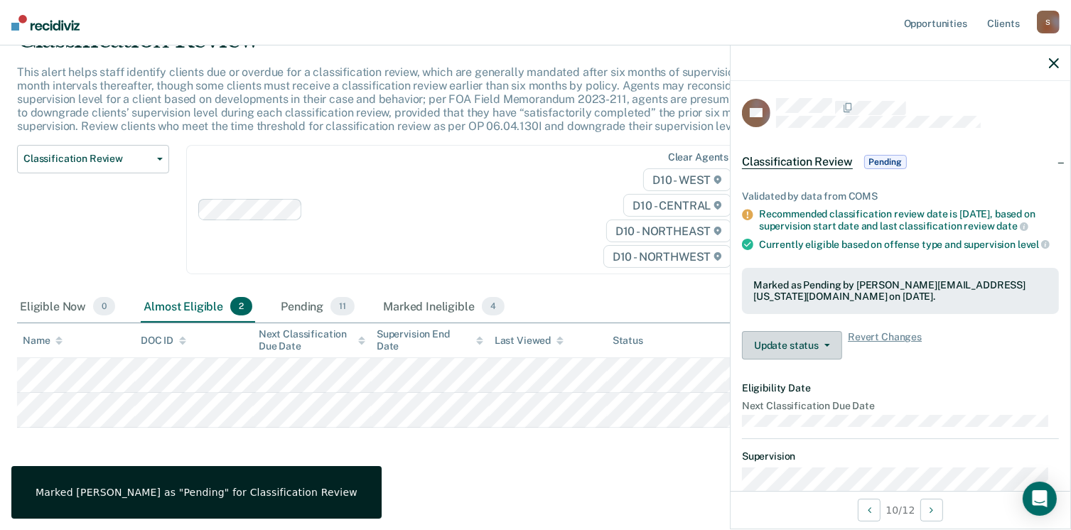
scroll to position [71, 0]
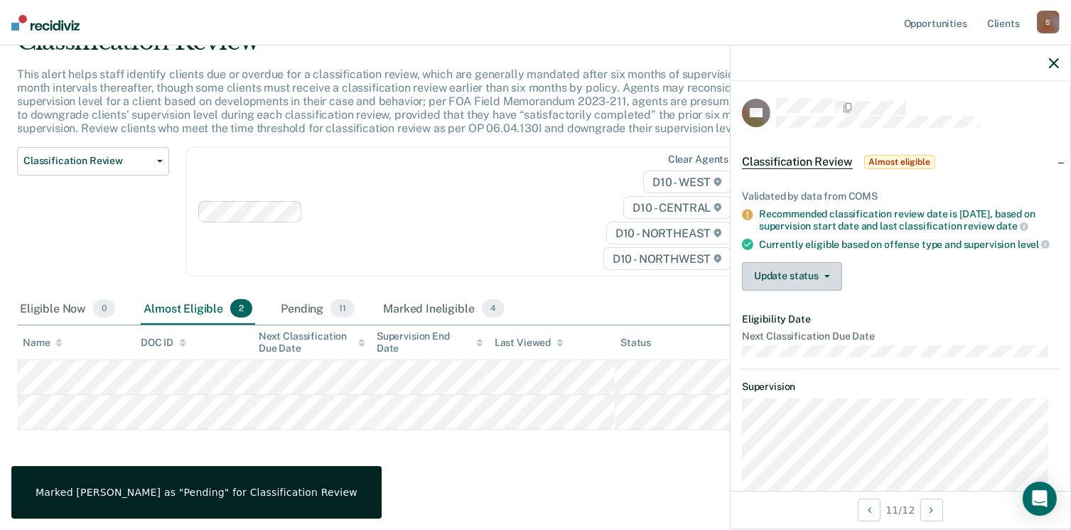
click at [781, 291] on button "Update status" at bounding box center [792, 276] width 100 height 28
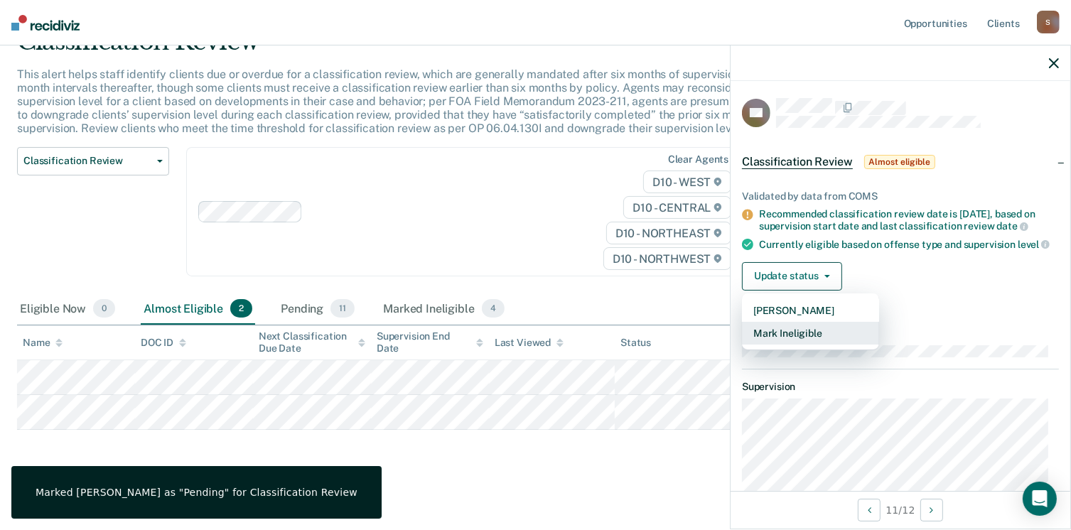
click at [787, 344] on button "Mark Ineligible" at bounding box center [810, 333] width 137 height 23
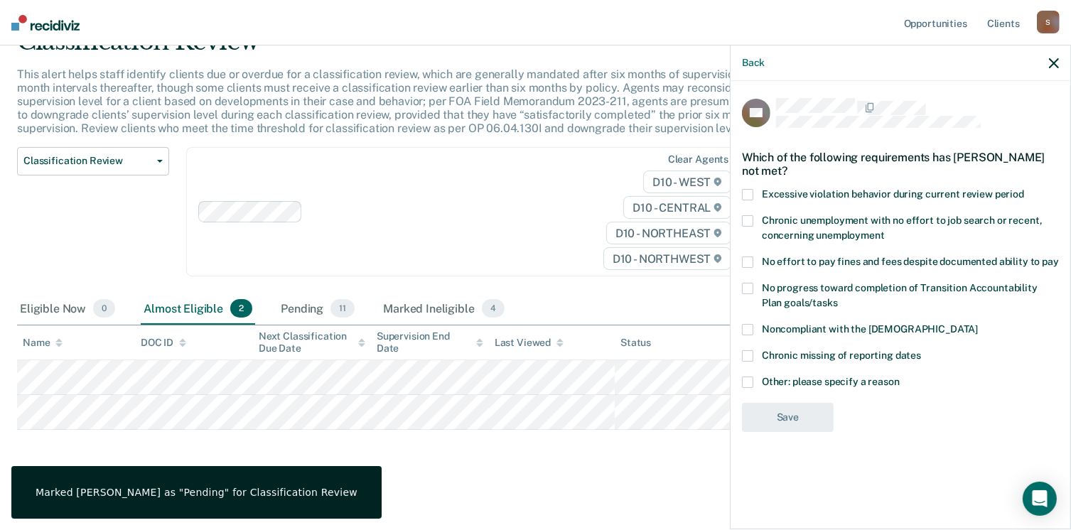
click at [748, 194] on span at bounding box center [747, 194] width 11 height 11
click at [1024, 189] on input "Excessive violation behavior during current review period" at bounding box center [1024, 189] width 0 height 0
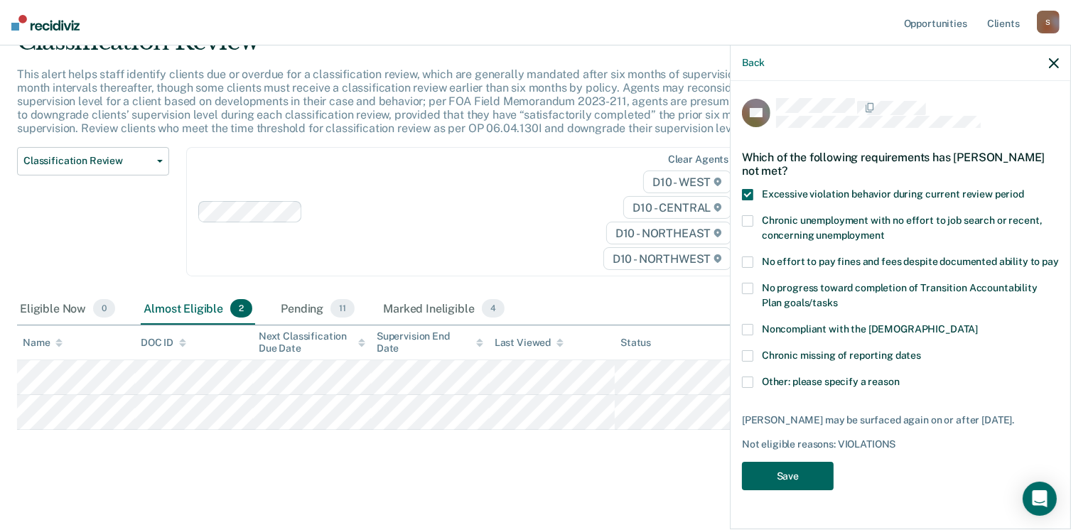
click at [795, 480] on button "Save" at bounding box center [788, 476] width 92 height 29
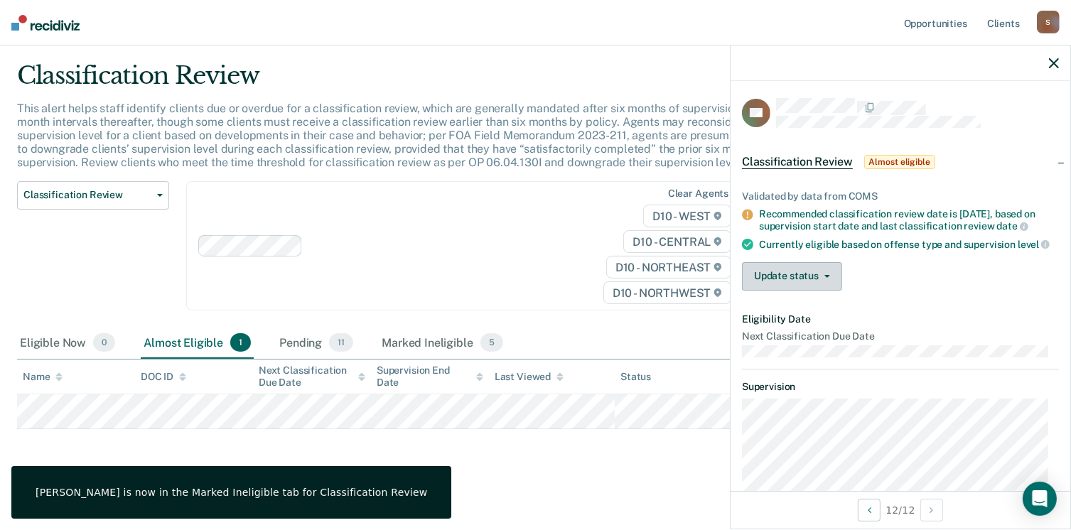
click at [813, 286] on button "Update status" at bounding box center [792, 276] width 100 height 28
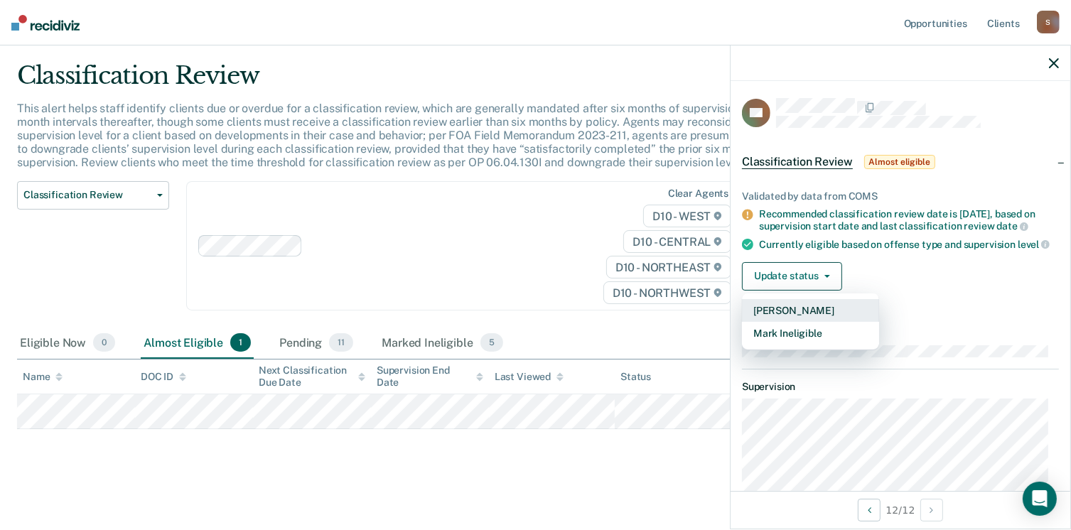
click at [807, 322] on button "[PERSON_NAME]" at bounding box center [810, 310] width 137 height 23
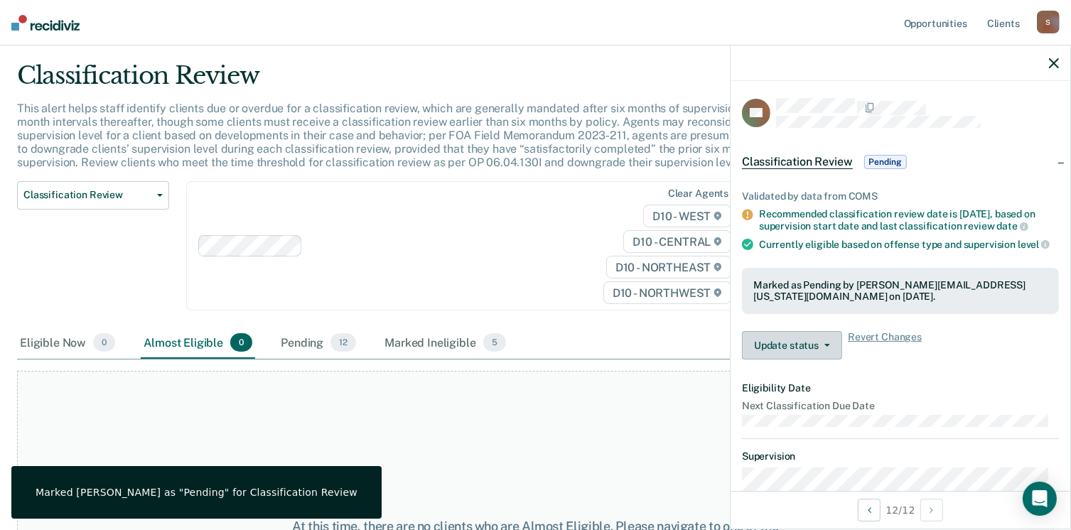
drag, startPoint x: 808, startPoint y: 353, endPoint x: 822, endPoint y: 362, distance: 17.0
click at [808, 354] on button "Update status" at bounding box center [792, 345] width 100 height 28
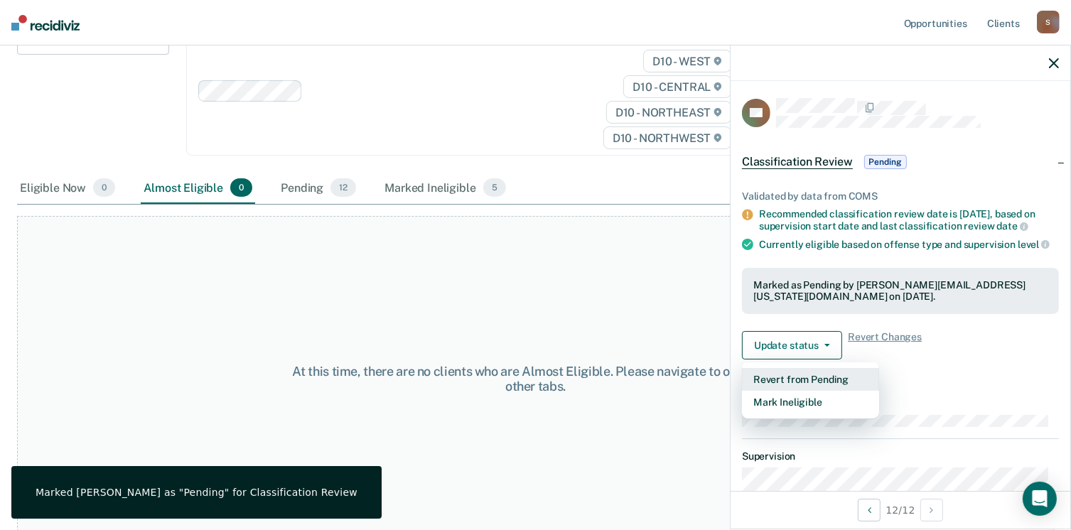
scroll to position [200, 0]
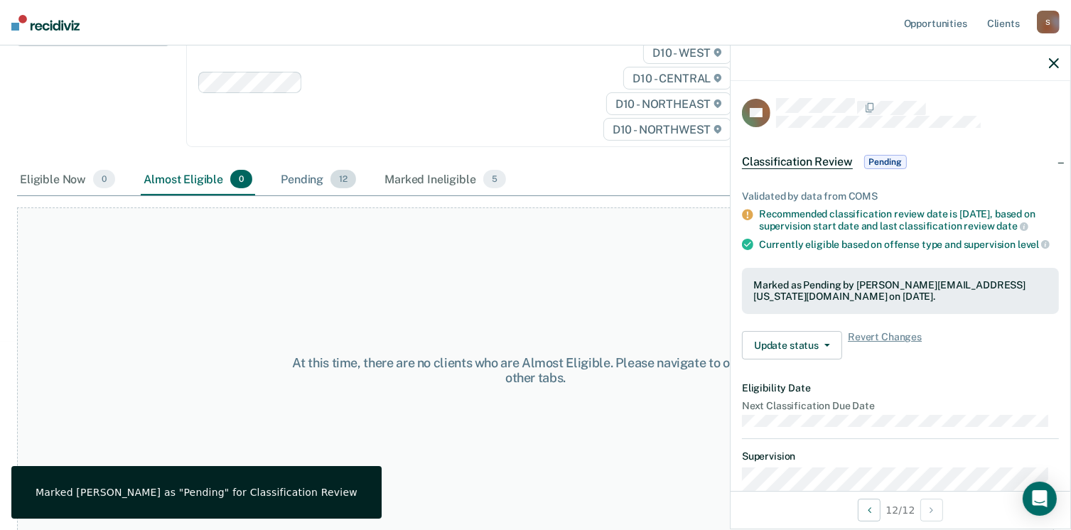
click at [344, 188] on div "Pending 12" at bounding box center [318, 179] width 81 height 31
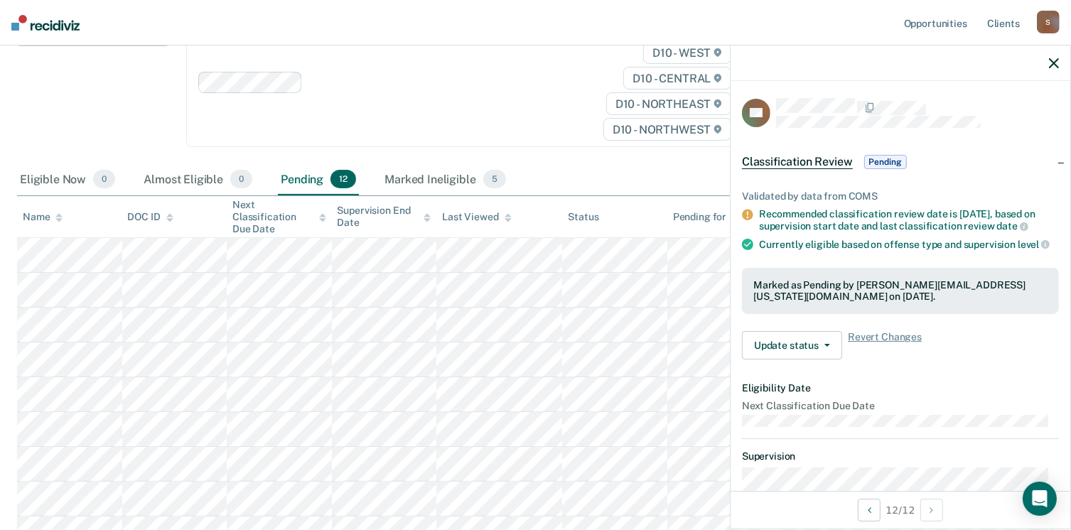
click at [1051, 63] on icon "button" at bounding box center [1054, 63] width 10 height 10
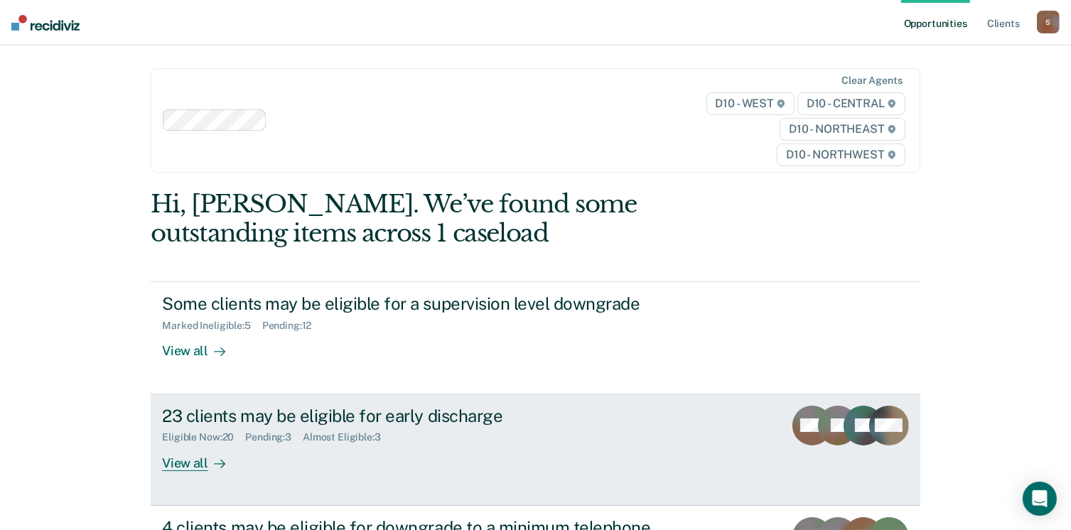
click at [177, 466] on div "View all" at bounding box center [202, 457] width 80 height 28
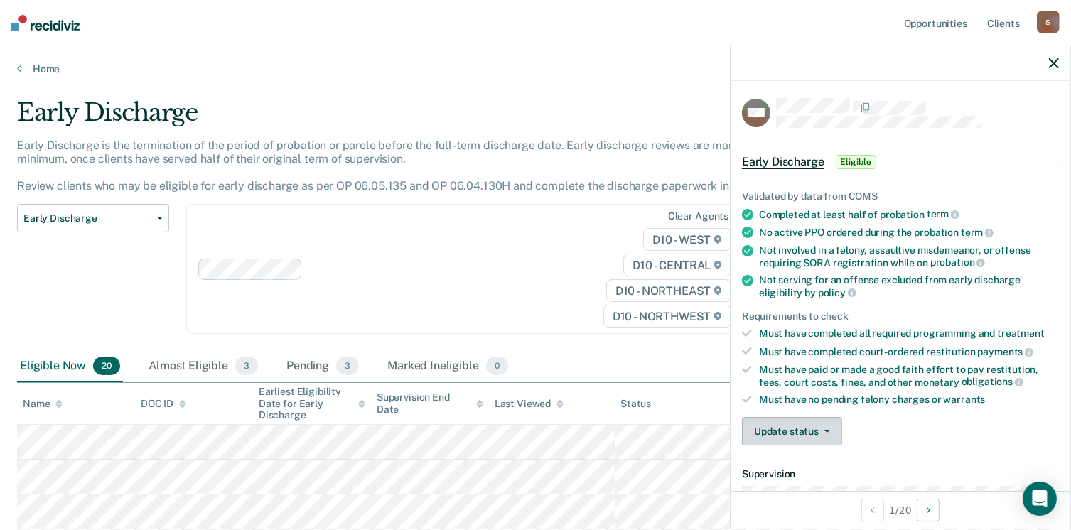
click at [781, 433] on button "Update status" at bounding box center [792, 431] width 100 height 28
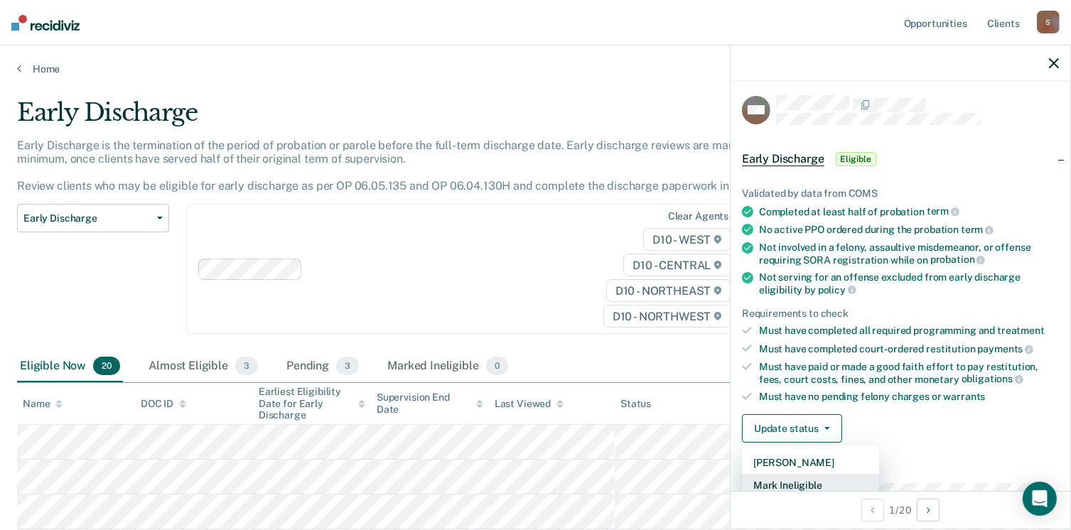
click at [790, 482] on button "Mark Ineligible" at bounding box center [810, 485] width 137 height 23
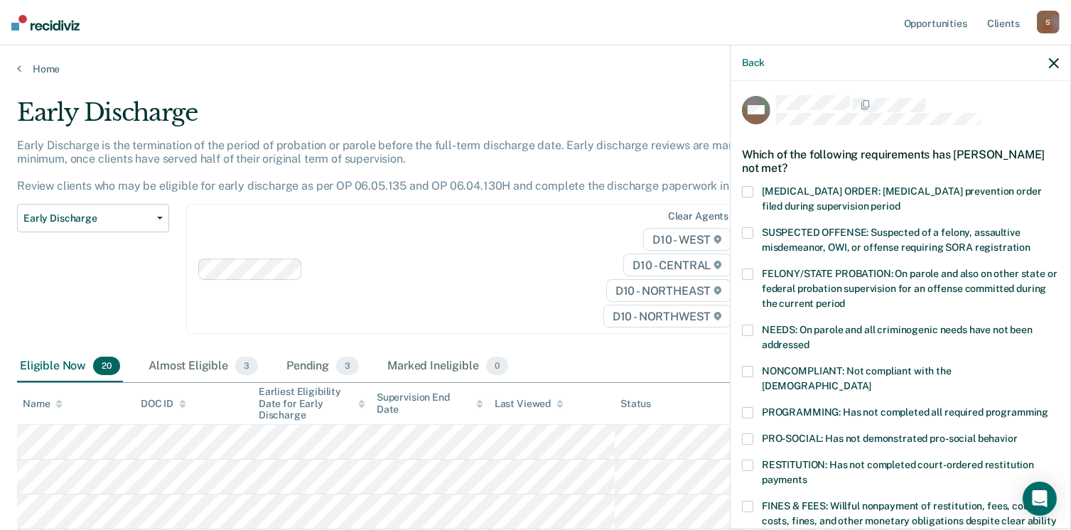
click at [743, 232] on span at bounding box center [747, 232] width 11 height 11
click at [1030, 242] on input "SUSPECTED OFFENSE: Suspected of a felony, assaultive misdemeanor, OWI, or offen…" at bounding box center [1030, 242] width 0 height 0
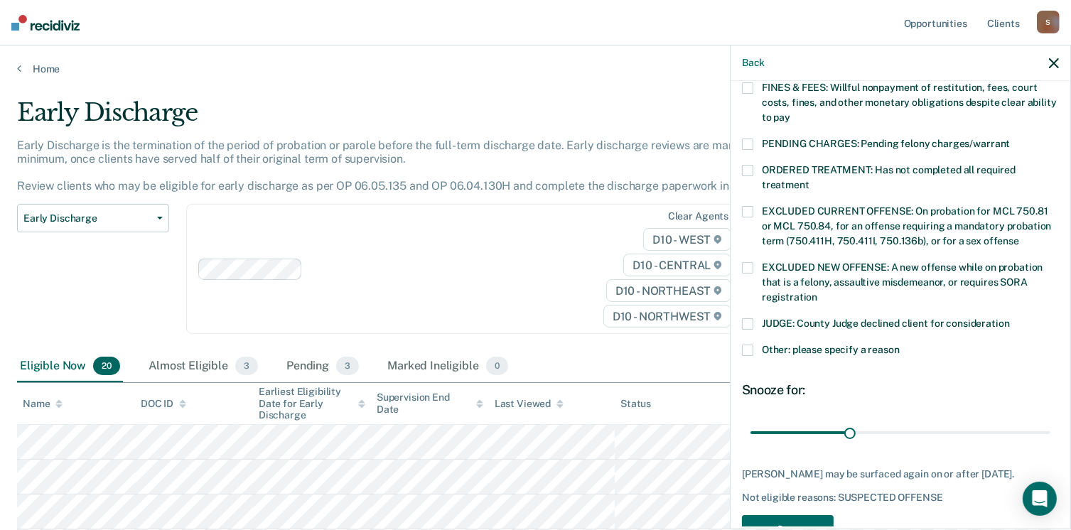
scroll to position [440, 0]
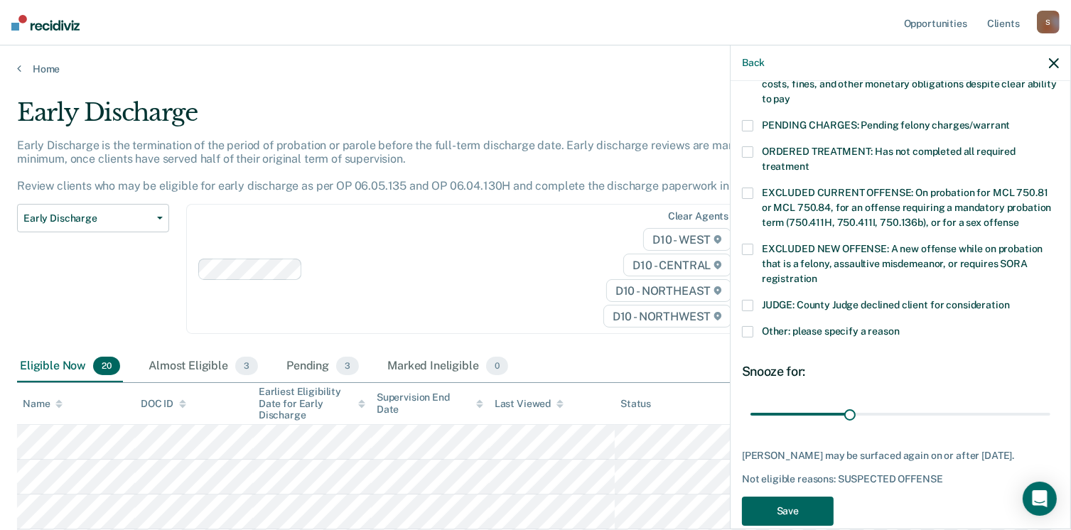
click at [796, 497] on button "Save" at bounding box center [788, 511] width 92 height 29
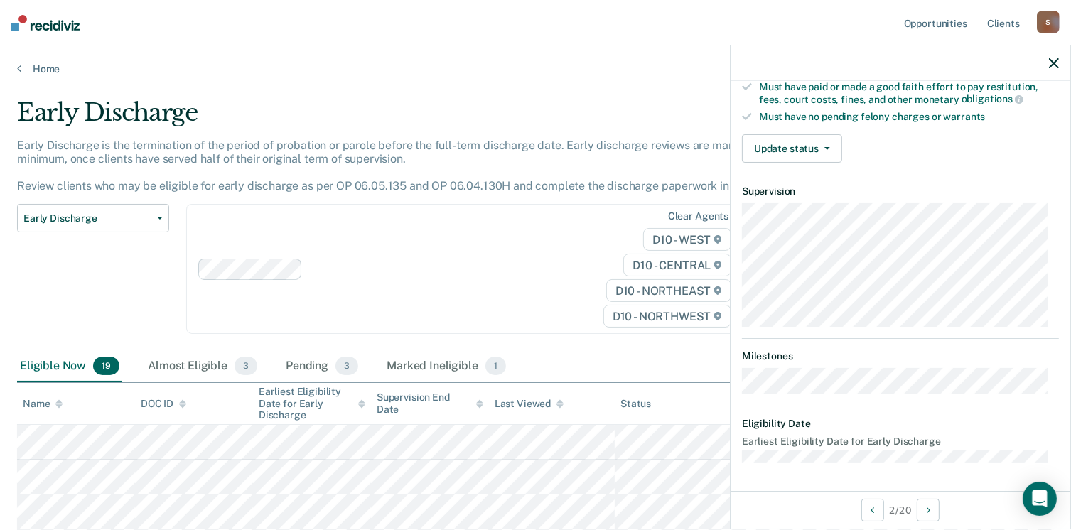
scroll to position [277, 0]
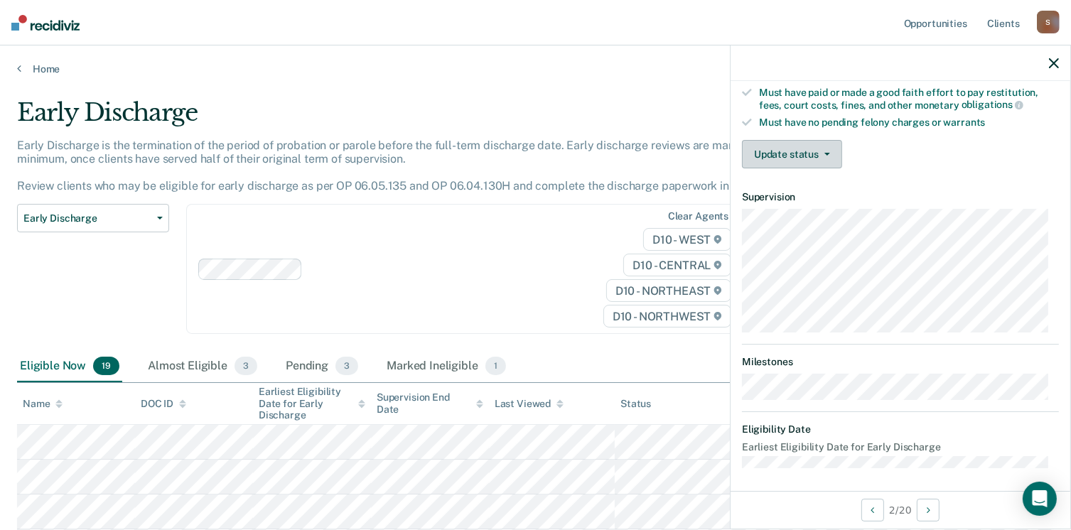
click at [787, 144] on button "Update status" at bounding box center [792, 154] width 100 height 28
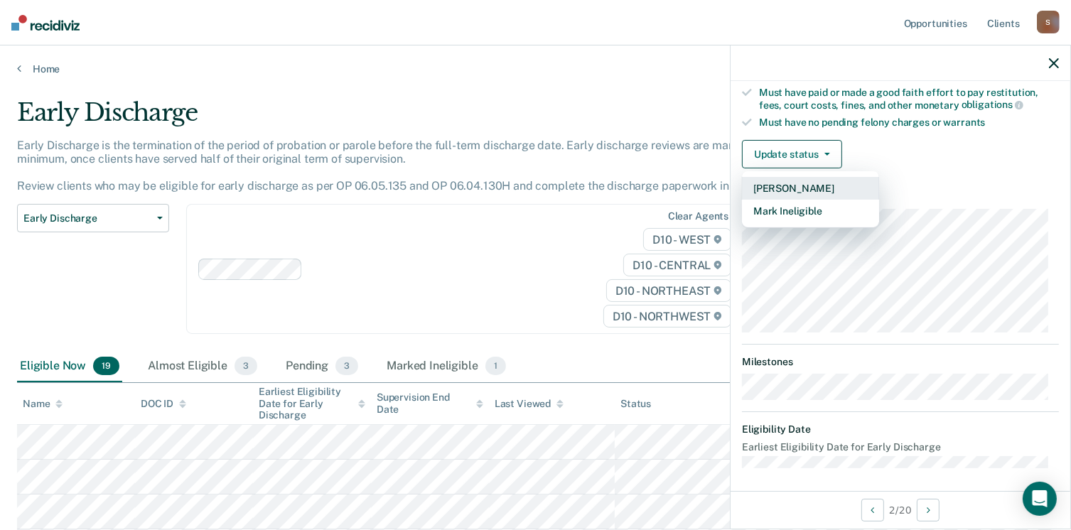
click at [785, 184] on button "[PERSON_NAME]" at bounding box center [810, 188] width 137 height 23
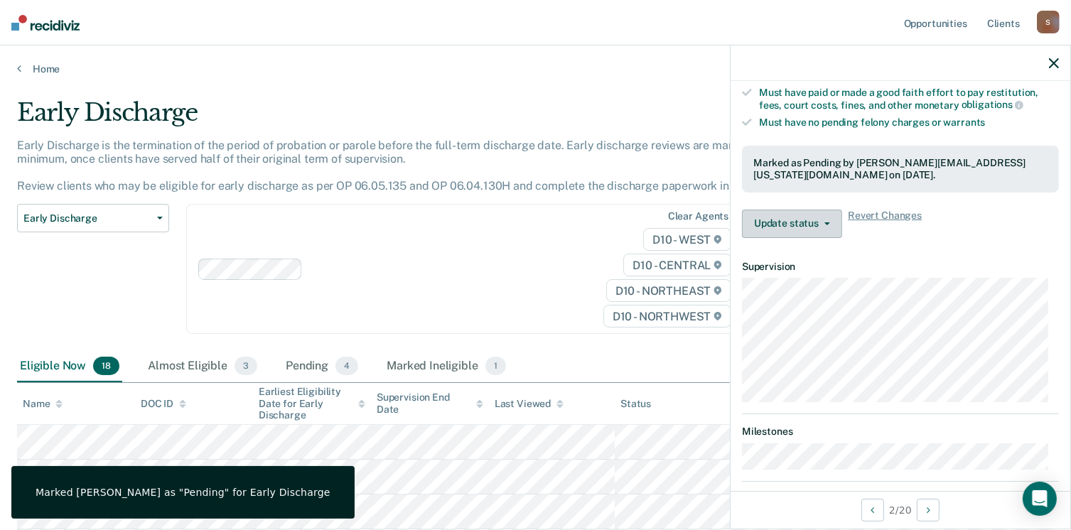
click at [787, 225] on button "Update status" at bounding box center [792, 224] width 100 height 28
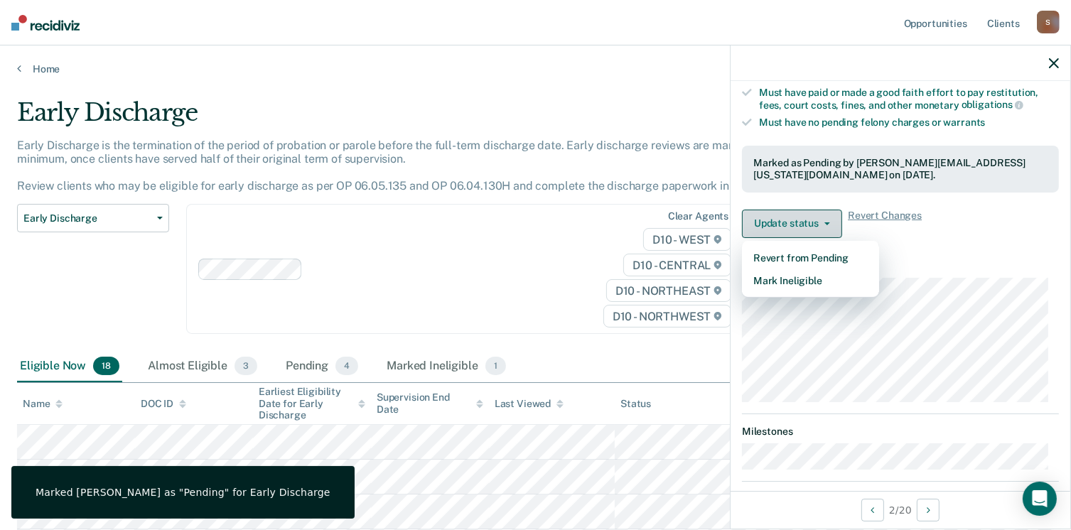
click at [783, 215] on button "Update status" at bounding box center [792, 224] width 100 height 28
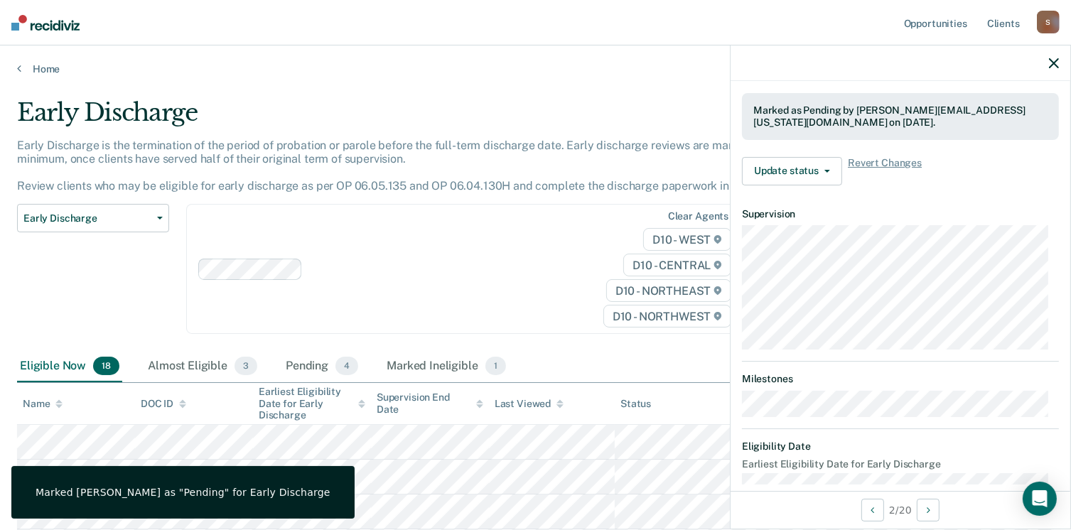
scroll to position [347, 0]
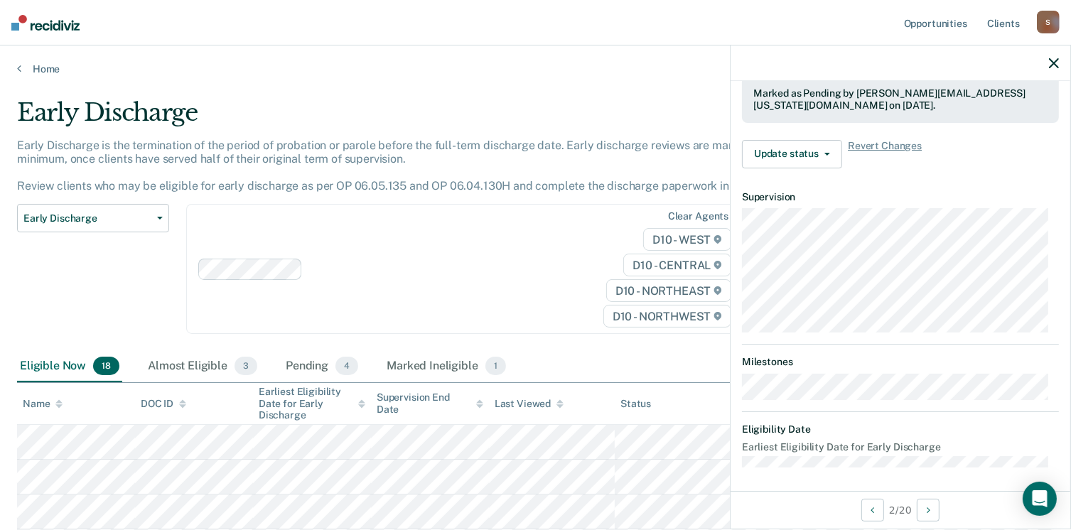
click at [1057, 62] on icon "button" at bounding box center [1054, 63] width 10 height 10
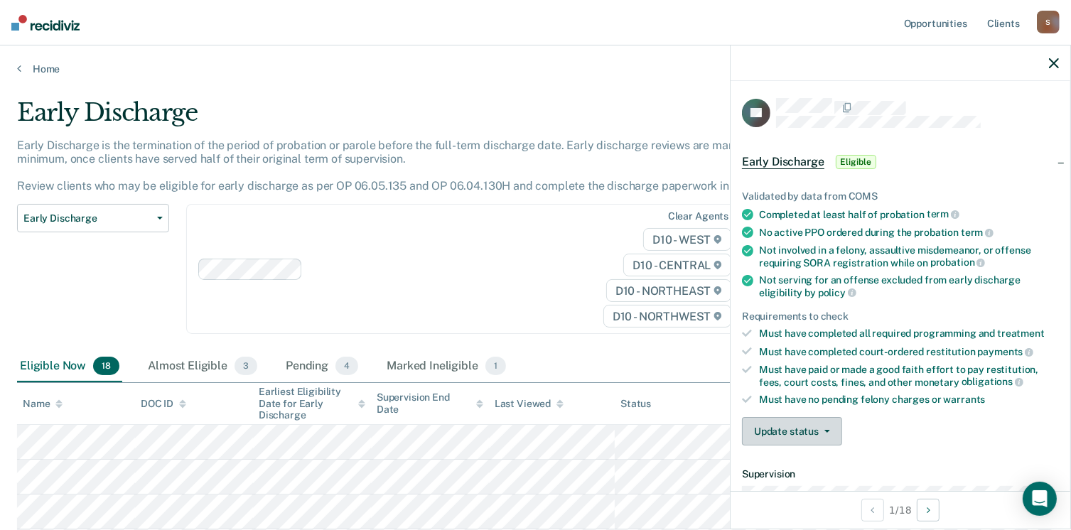
click at [792, 424] on button "Update status" at bounding box center [792, 431] width 100 height 28
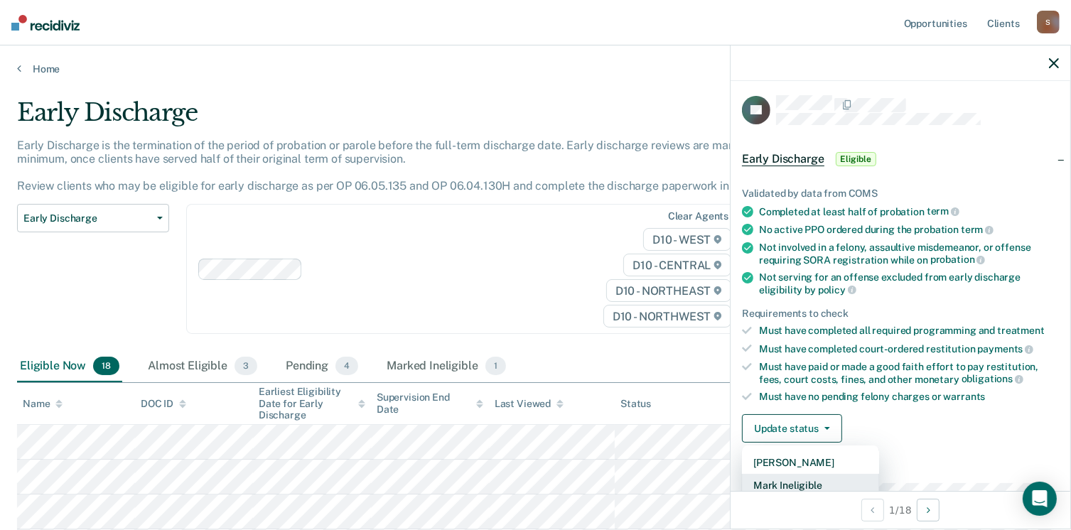
click at [793, 485] on button "Mark Ineligible" at bounding box center [810, 485] width 137 height 23
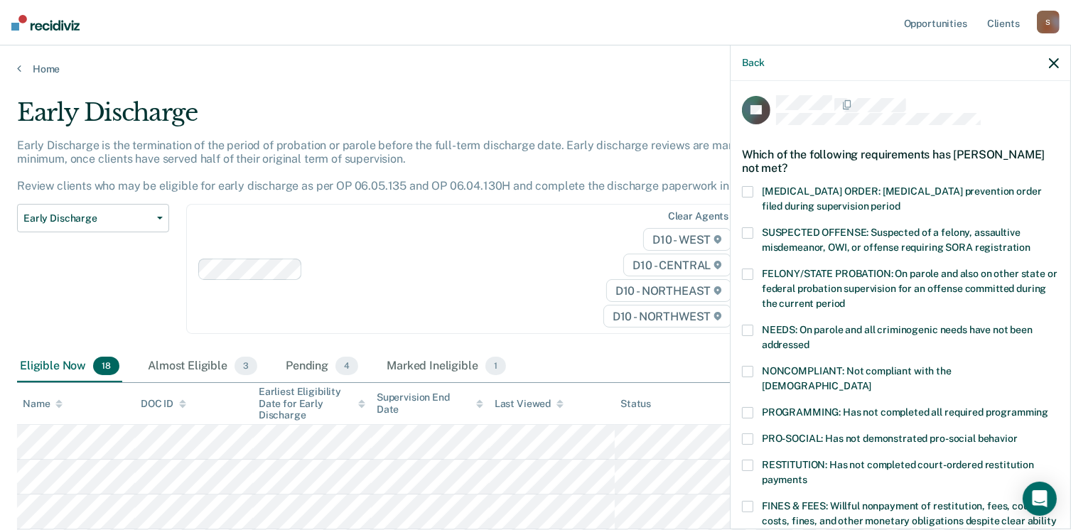
drag, startPoint x: 750, startPoint y: 233, endPoint x: 790, endPoint y: 246, distance: 42.5
click at [750, 234] on span at bounding box center [747, 232] width 11 height 11
click at [1030, 242] on input "SUSPECTED OFFENSE: Suspected of a felony, assaultive misdemeanor, OWI, or offen…" at bounding box center [1030, 242] width 0 height 0
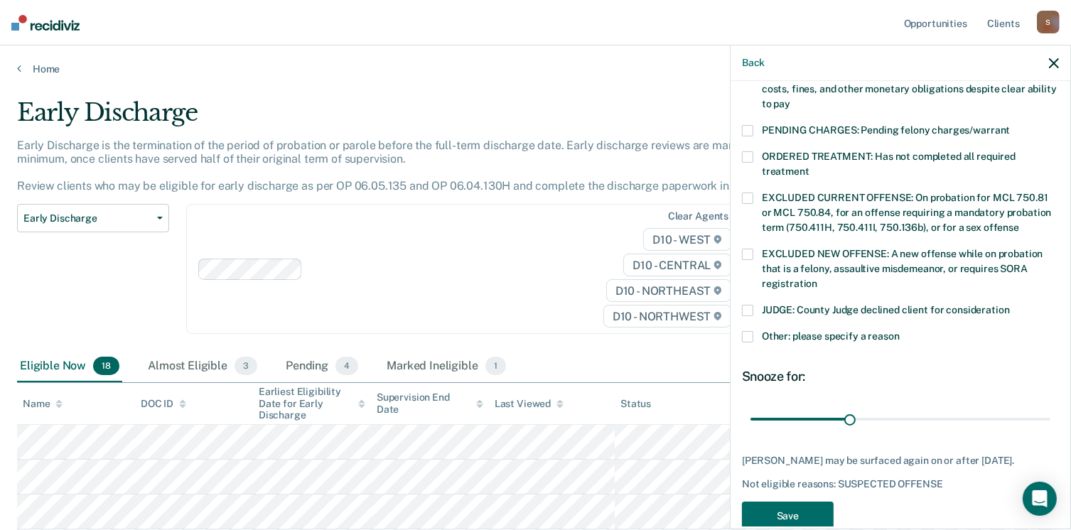
scroll to position [448, 0]
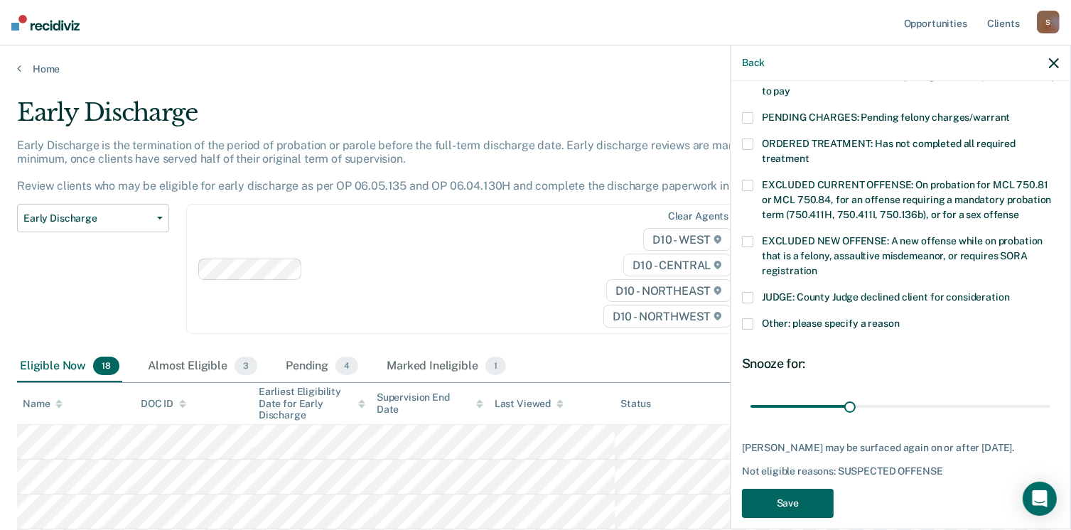
click at [814, 489] on button "Save" at bounding box center [788, 503] width 92 height 29
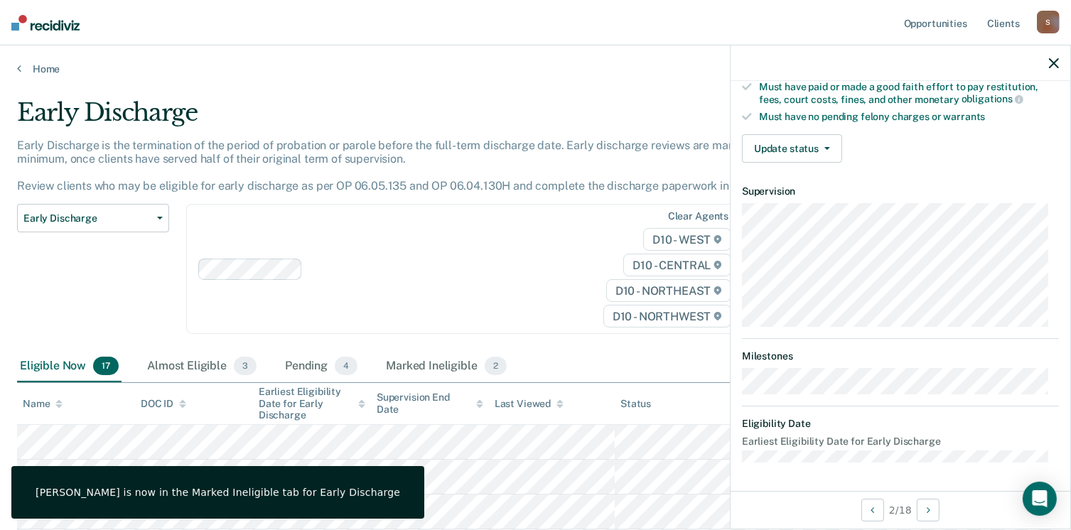
scroll to position [262, 0]
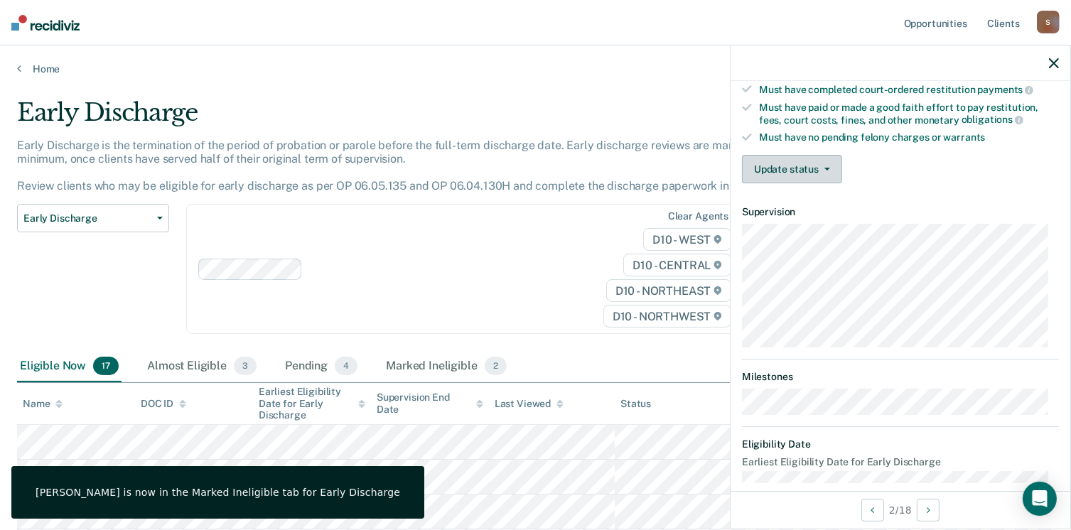
click at [792, 168] on button "Update status" at bounding box center [792, 169] width 100 height 28
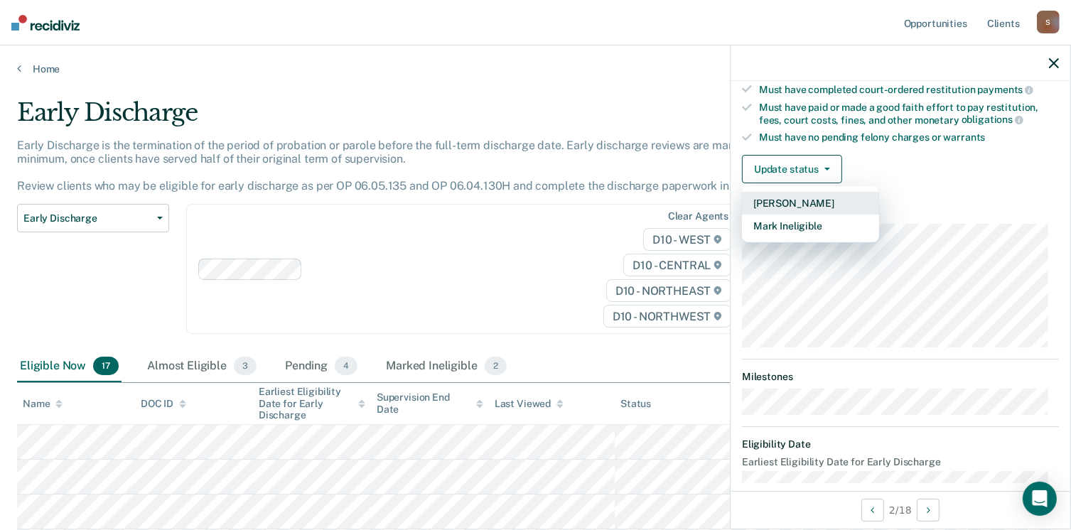
click at [790, 200] on button "[PERSON_NAME]" at bounding box center [810, 203] width 137 height 23
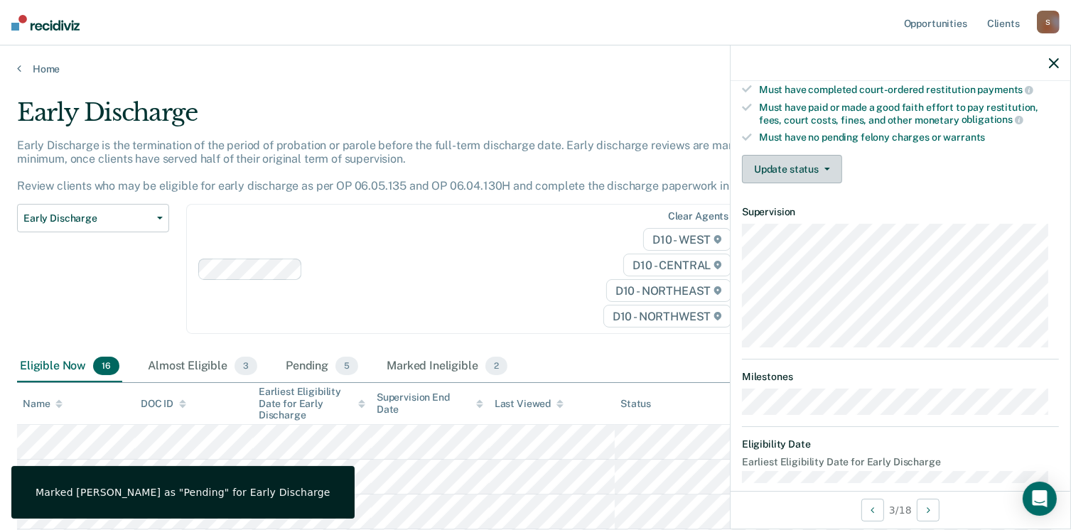
click at [792, 165] on button "Update status" at bounding box center [792, 169] width 100 height 28
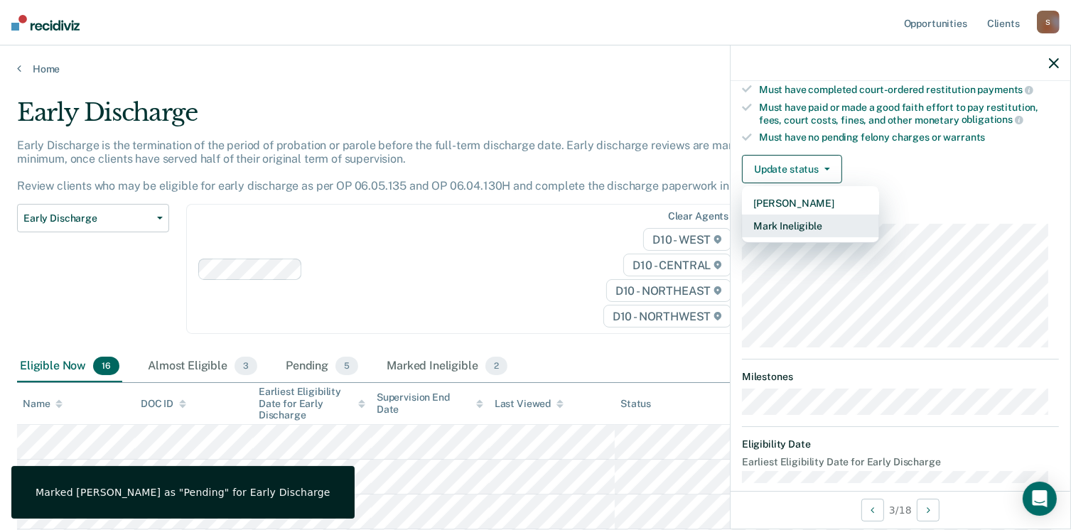
click at [800, 223] on button "Mark Ineligible" at bounding box center [810, 226] width 137 height 23
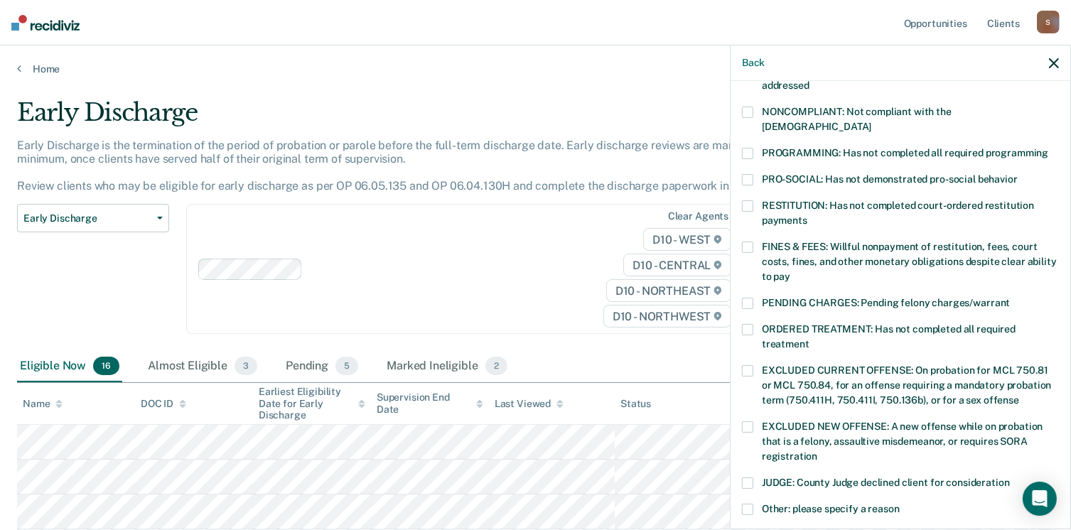
click at [746, 148] on span at bounding box center [747, 153] width 11 height 11
click at [1048, 148] on input "PROGRAMMING: Has not completed all required programming" at bounding box center [1048, 148] width 0 height 0
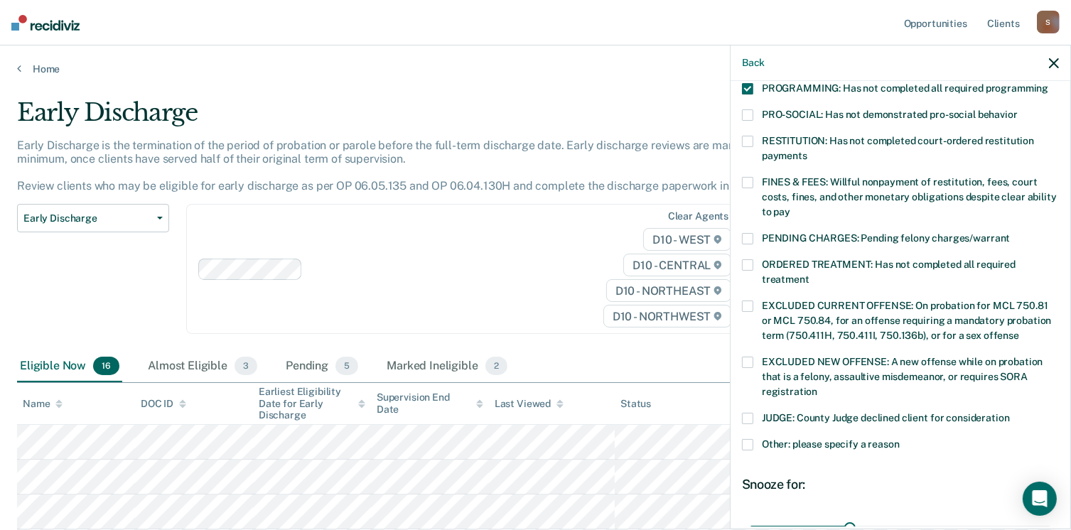
scroll to position [448, 0]
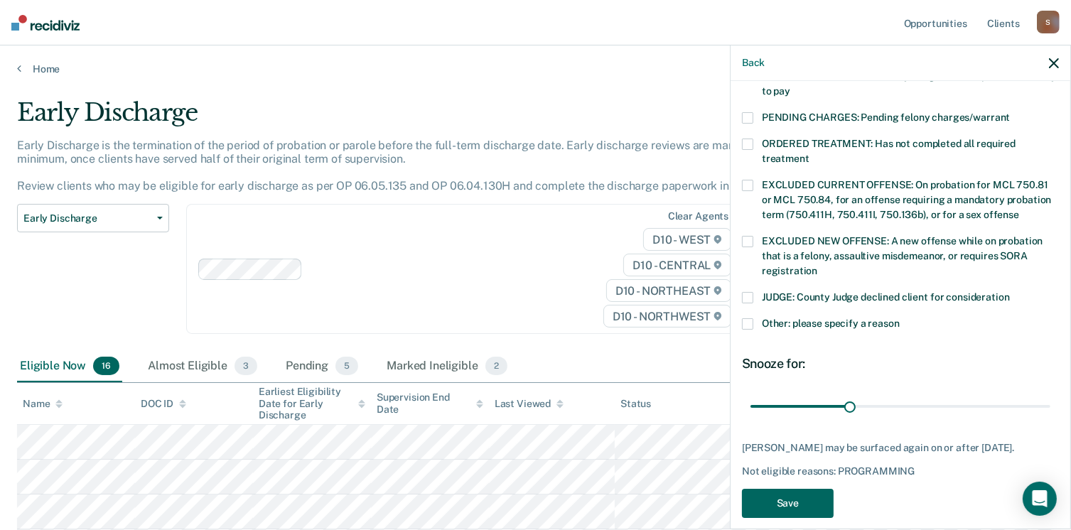
click at [791, 492] on button "Save" at bounding box center [788, 503] width 92 height 29
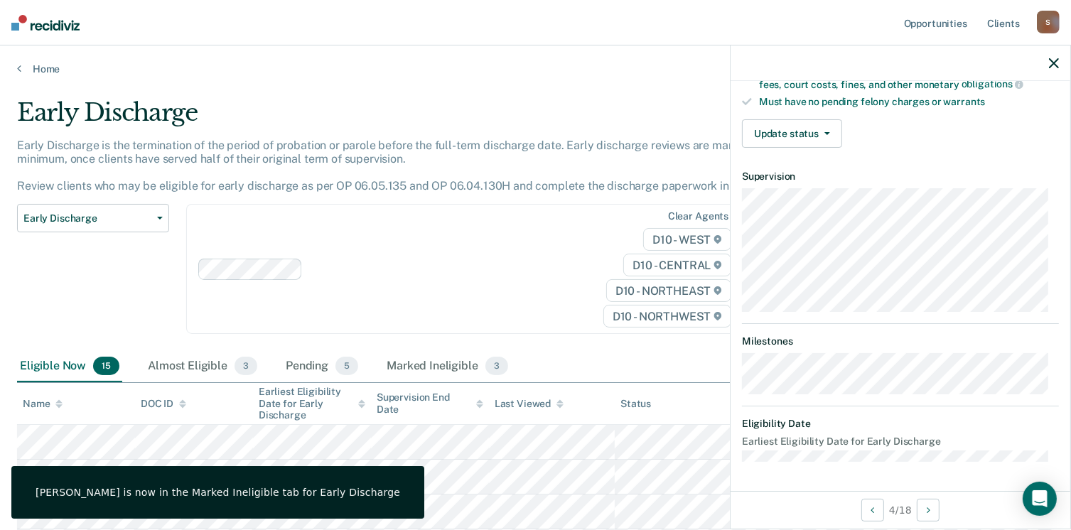
scroll to position [277, 0]
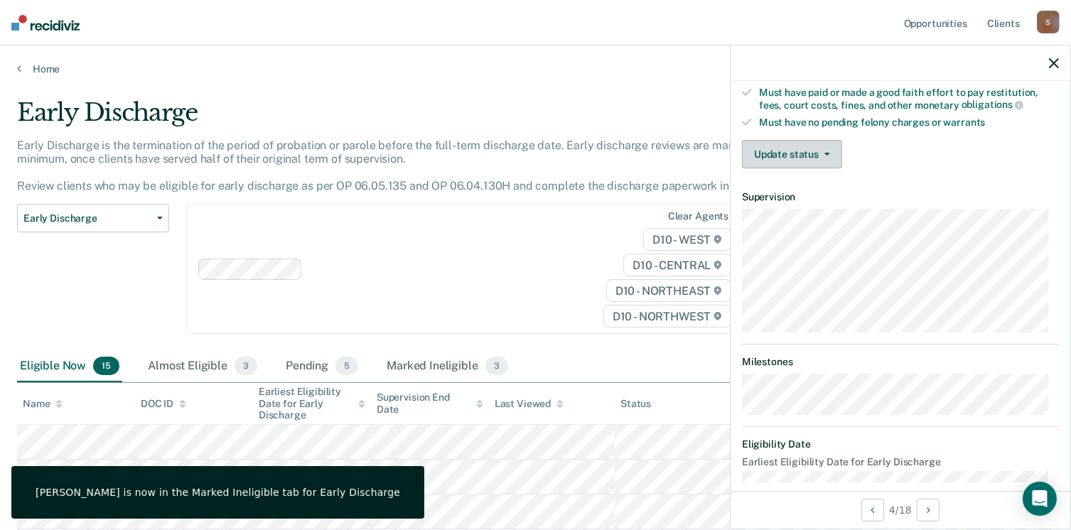
click at [799, 149] on button "Update status" at bounding box center [792, 154] width 100 height 28
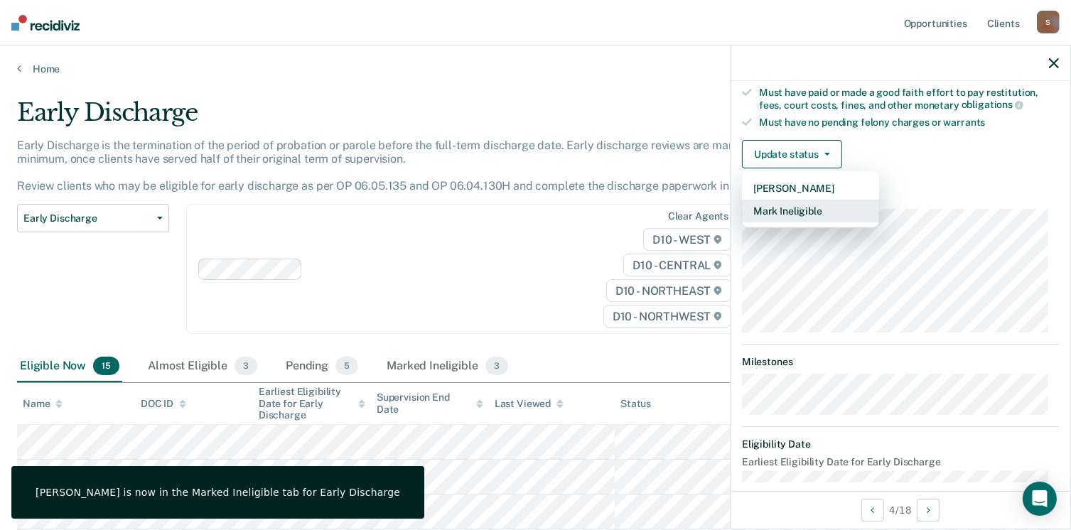
click at [806, 208] on button "Mark Ineligible" at bounding box center [810, 211] width 137 height 23
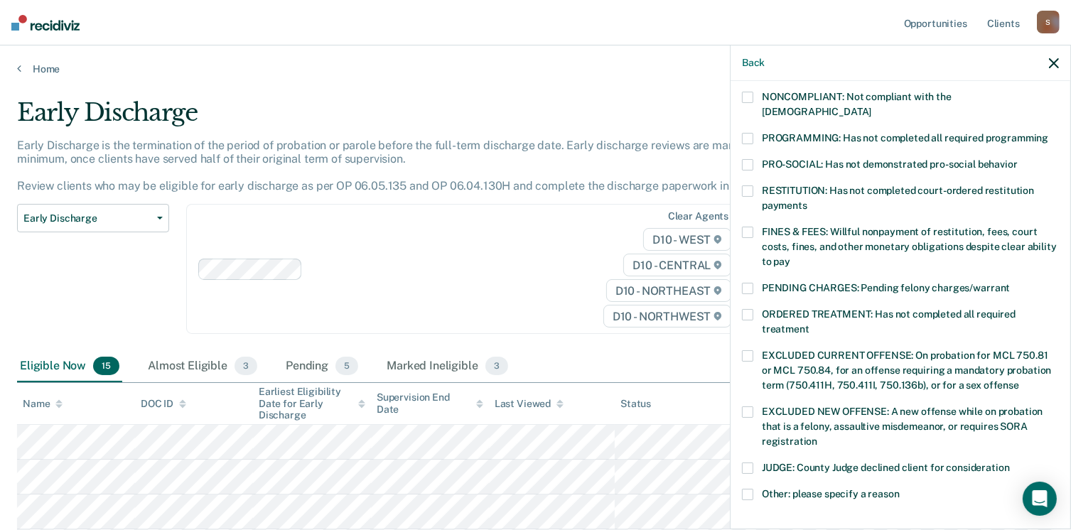
click at [750, 185] on span at bounding box center [747, 190] width 11 height 11
click at [807, 200] on input "RESTITUTION: Has not completed court-ordered restitution payments" at bounding box center [807, 200] width 0 height 0
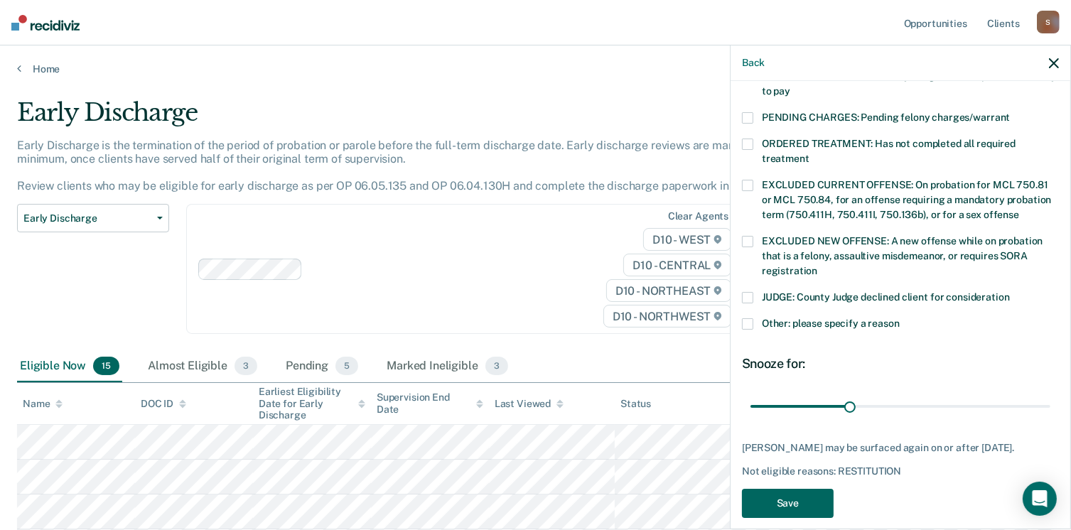
click at [804, 489] on button "Save" at bounding box center [788, 503] width 92 height 29
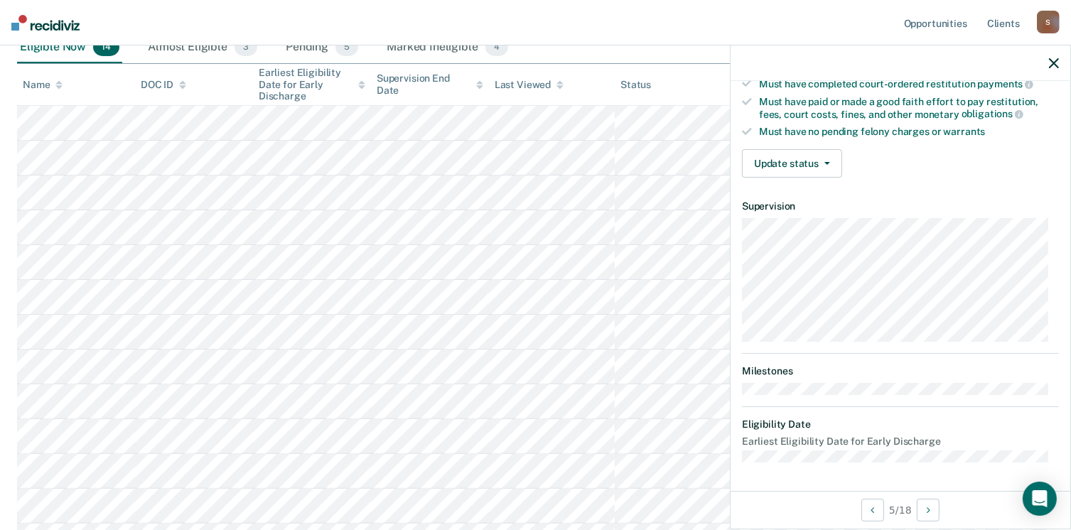
scroll to position [262, 0]
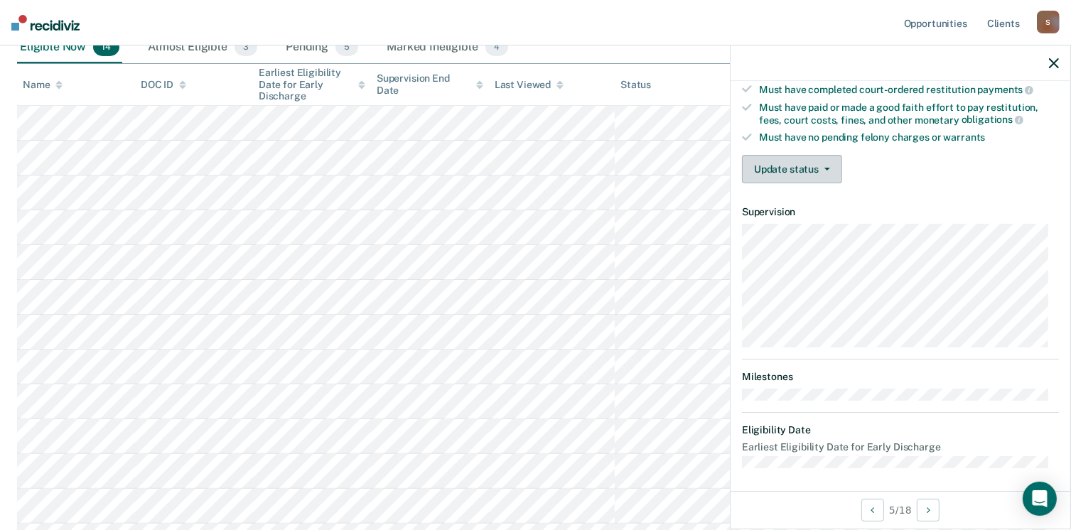
click at [803, 158] on button "Update status" at bounding box center [792, 169] width 100 height 28
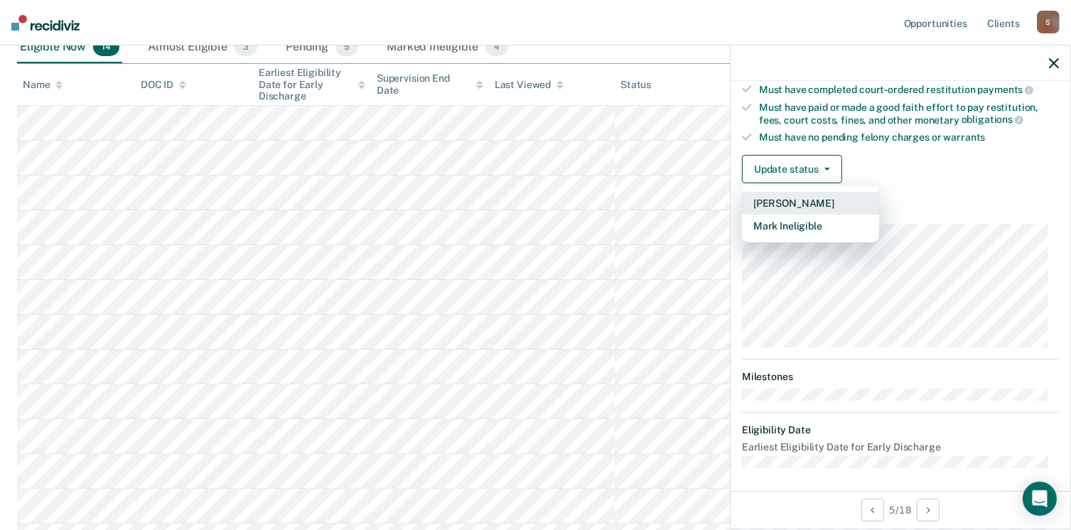
click at [804, 195] on button "[PERSON_NAME]" at bounding box center [810, 203] width 137 height 23
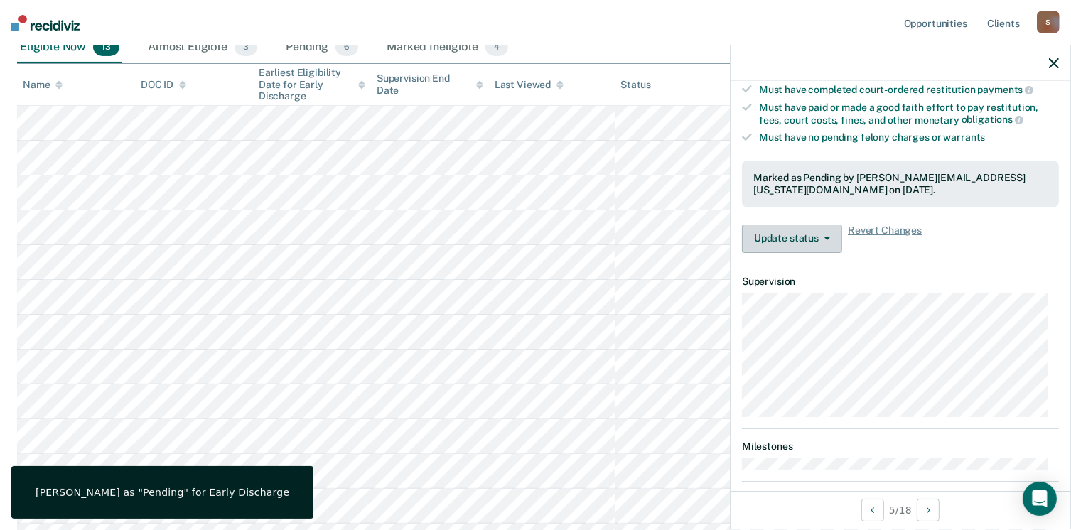
click at [781, 230] on button "Update status" at bounding box center [792, 239] width 100 height 28
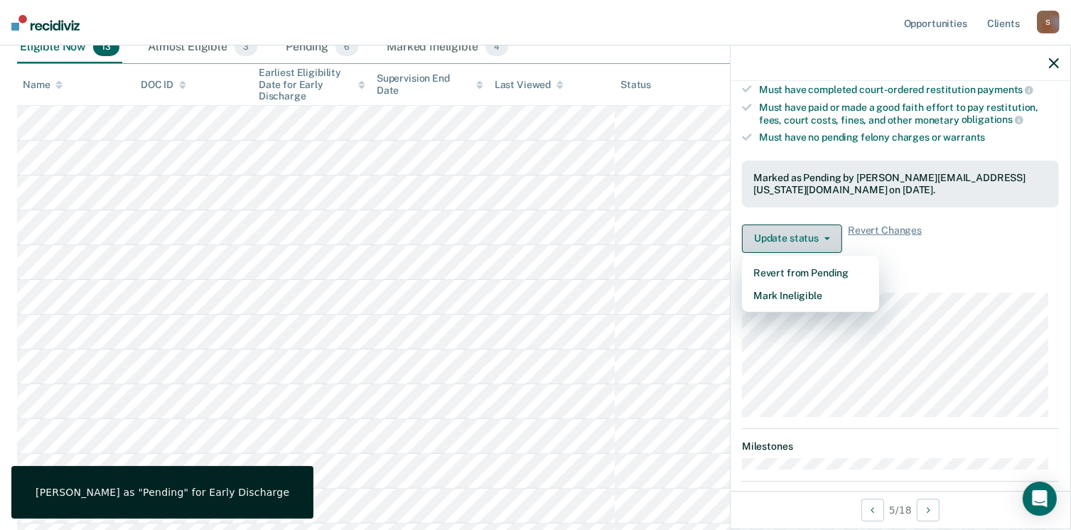
click at [781, 230] on button "Update status" at bounding box center [792, 239] width 100 height 28
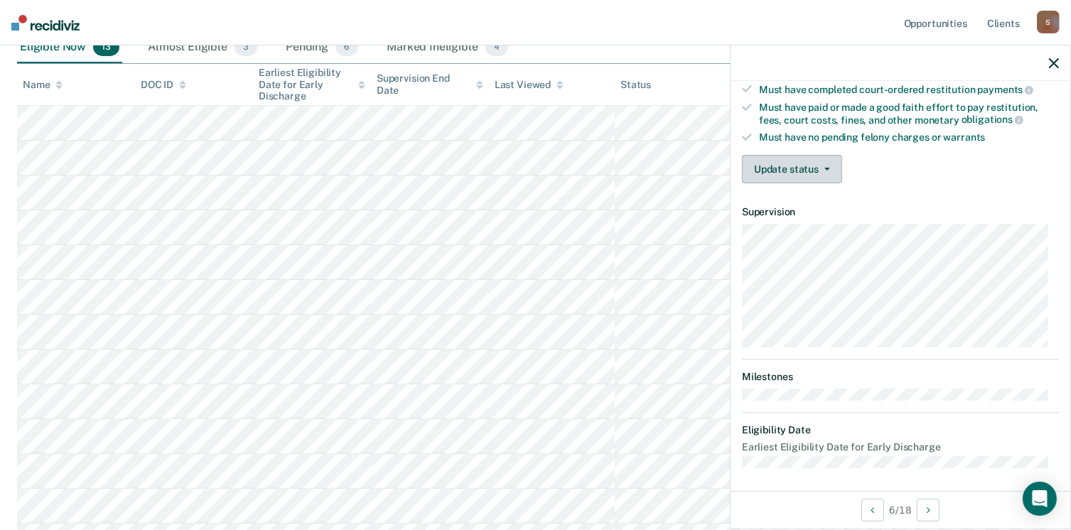
click at [779, 160] on button "Update status" at bounding box center [792, 169] width 100 height 28
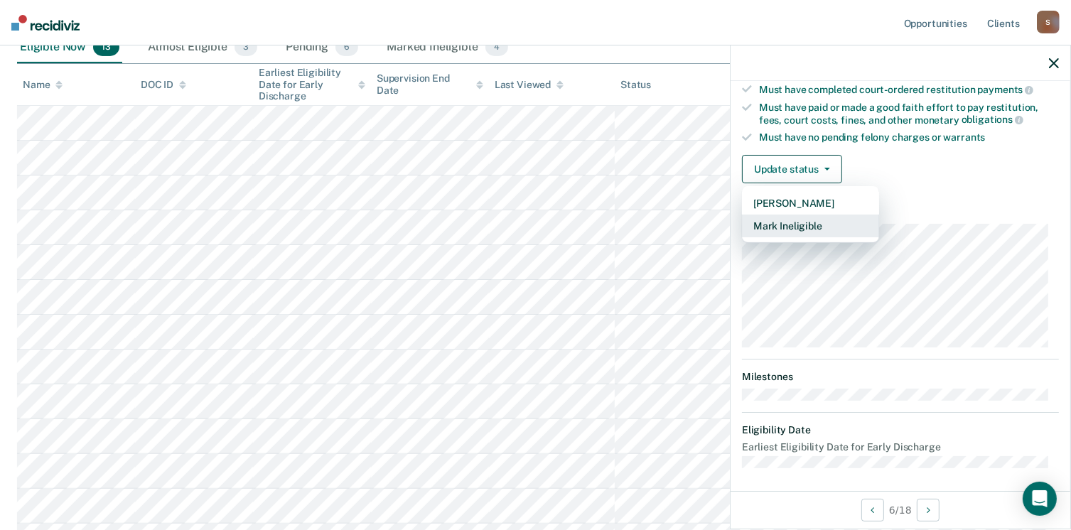
click at [790, 222] on button "Mark Ineligible" at bounding box center [810, 226] width 137 height 23
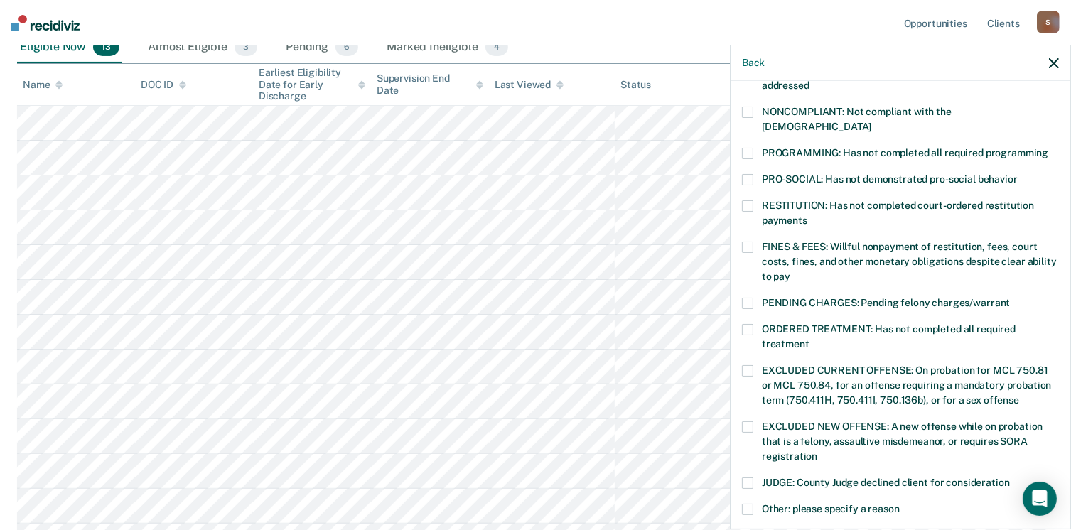
click at [748, 242] on span at bounding box center [747, 247] width 11 height 11
click at [790, 271] on input "FINES & FEES: Willful nonpayment of restitution, fees, court costs, fines, and …" at bounding box center [790, 271] width 0 height 0
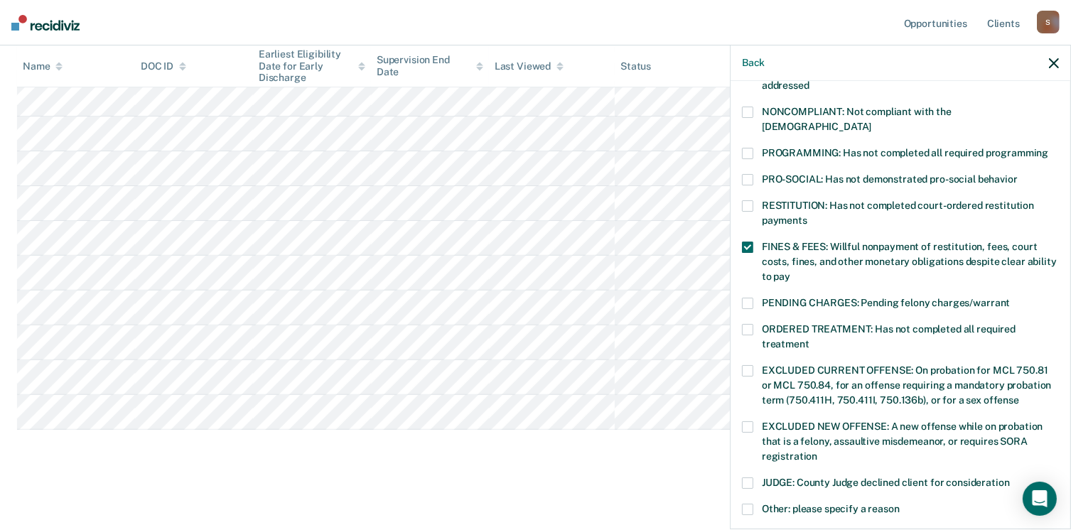
drag, startPoint x: 748, startPoint y: 228, endPoint x: 755, endPoint y: 247, distance: 19.8
click at [748, 242] on span at bounding box center [747, 247] width 11 height 11
click at [790, 271] on input "FINES & FEES: Willful nonpayment of restitution, fees, court costs, fines, and …" at bounding box center [790, 271] width 0 height 0
click at [750, 504] on span at bounding box center [747, 509] width 11 height 11
click at [900, 504] on input "Other: please specify a reason" at bounding box center [900, 504] width 0 height 0
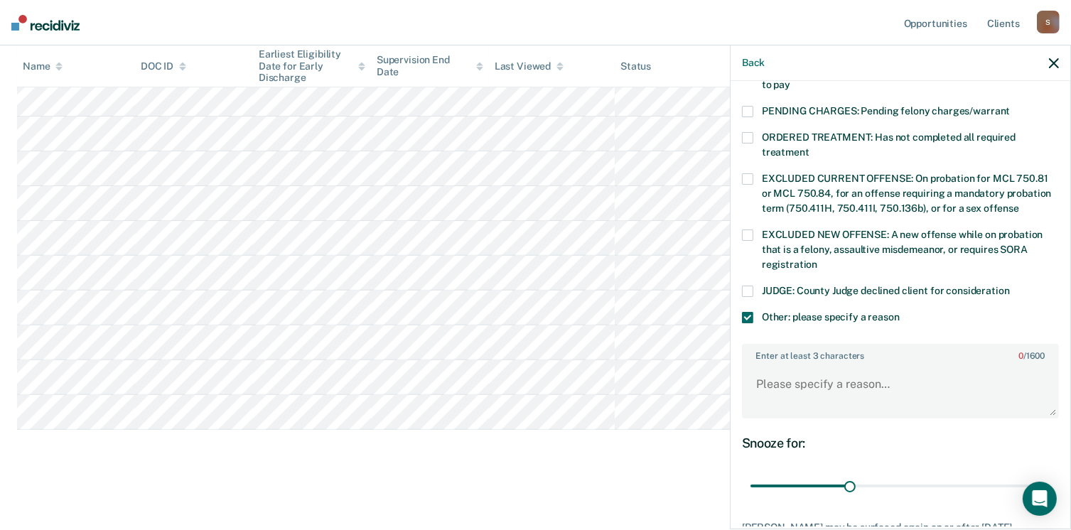
scroll to position [453, 0]
click at [829, 366] on textarea "Enter at least 3 characters 0 / 1600" at bounding box center [900, 392] width 314 height 53
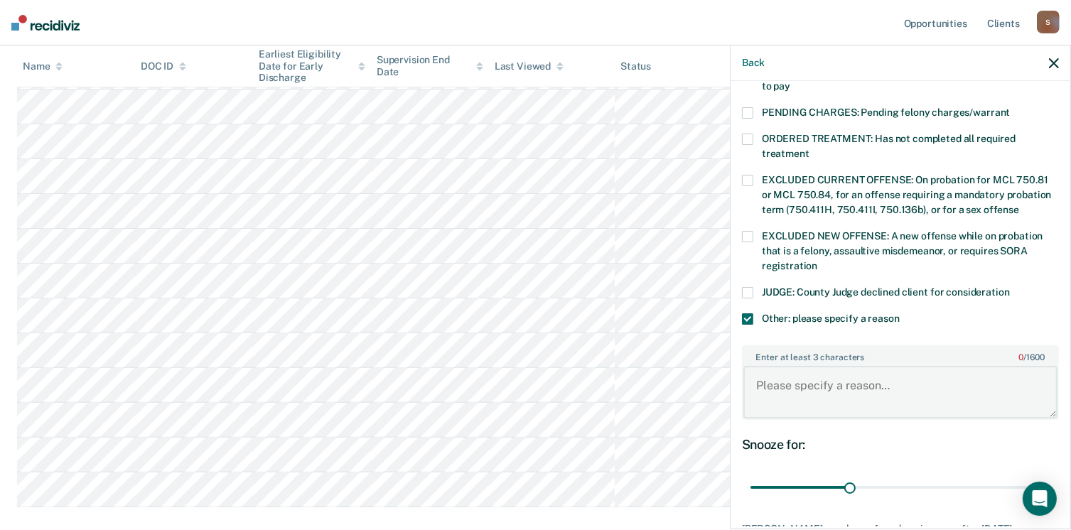
scroll to position [374, 0]
click at [792, 370] on textarea "Enter at least 3 characters 0 / 1600" at bounding box center [900, 392] width 314 height 53
type textarea "p"
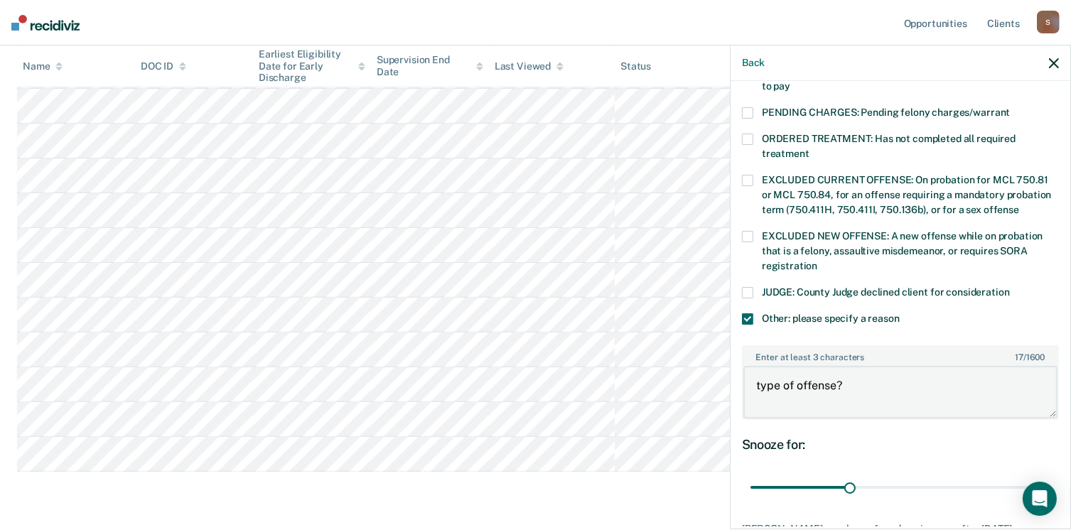
scroll to position [448, 0]
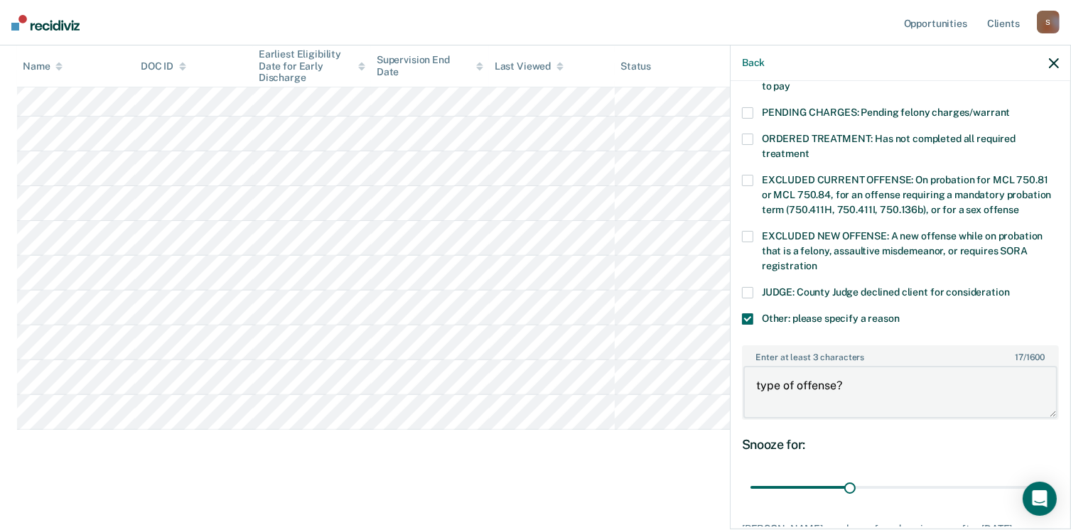
type textarea "type of offense?"
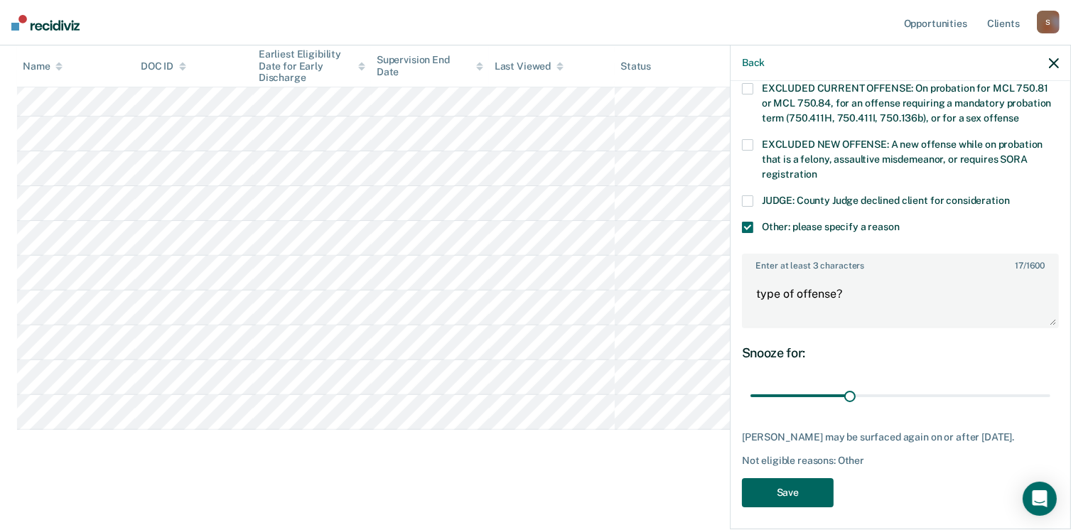
click at [816, 487] on button "Save" at bounding box center [788, 492] width 92 height 29
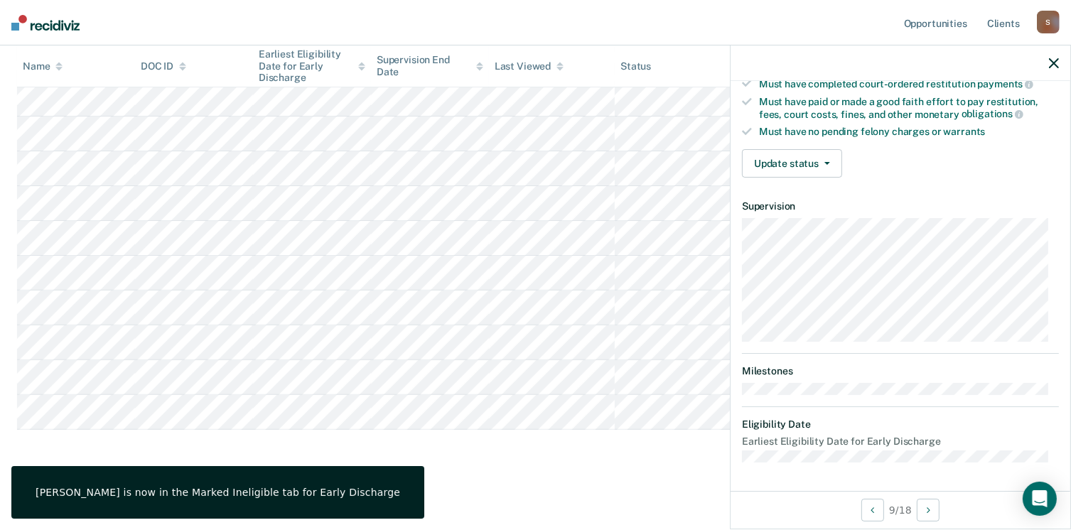
scroll to position [262, 0]
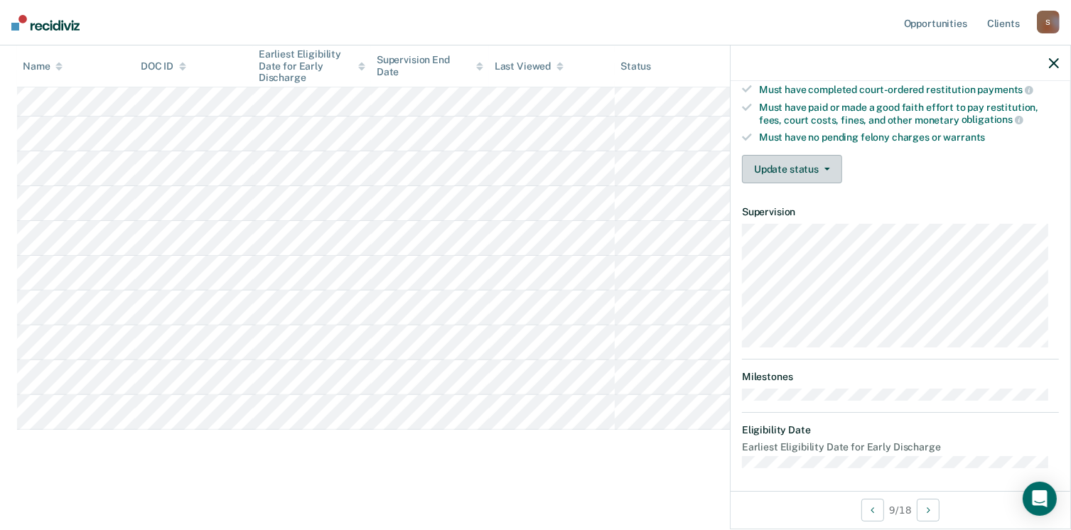
click at [770, 155] on button "Update status" at bounding box center [792, 169] width 100 height 28
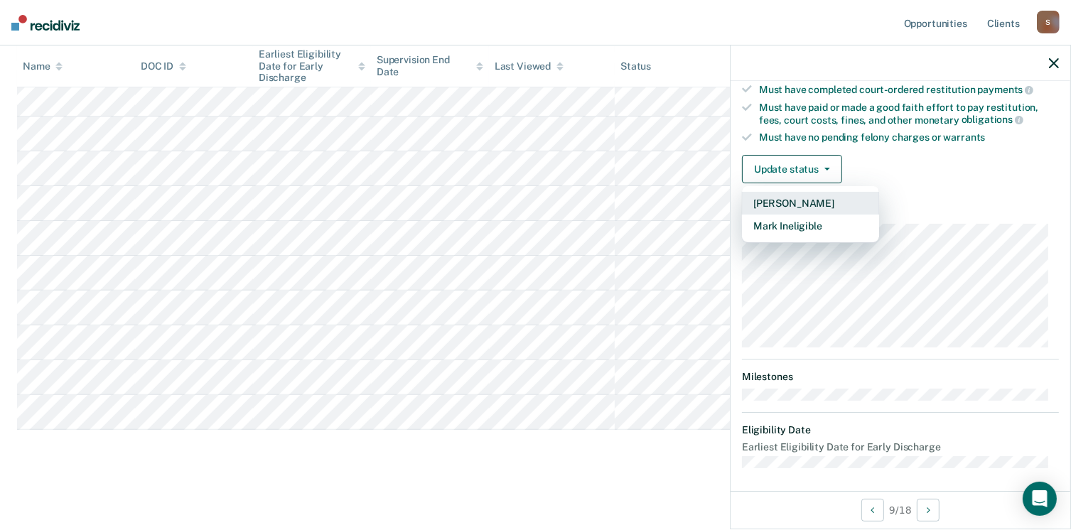
click at [777, 198] on button "[PERSON_NAME]" at bounding box center [810, 203] width 137 height 23
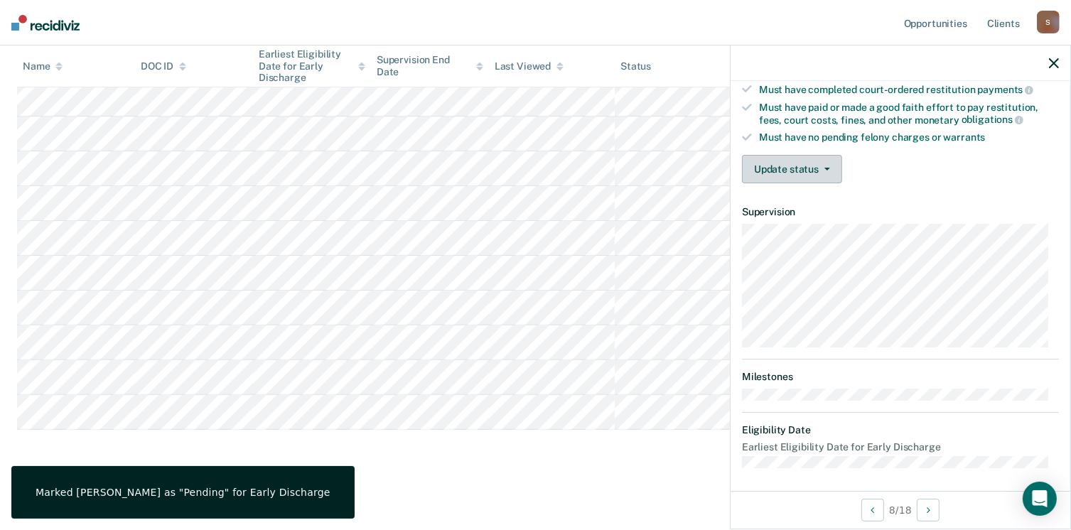
click at [830, 168] on button "Update status" at bounding box center [792, 169] width 100 height 28
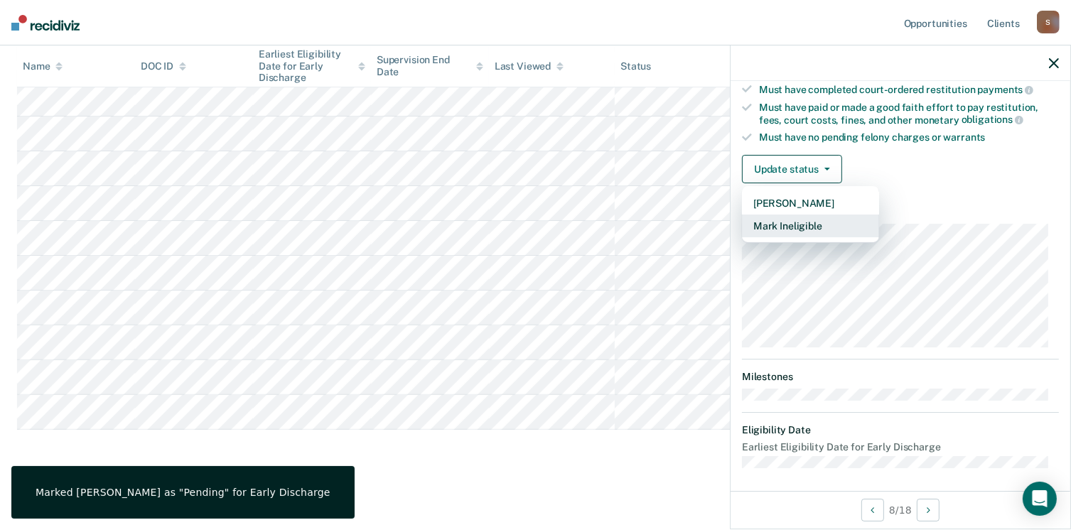
click at [821, 222] on button "Mark Ineligible" at bounding box center [810, 226] width 137 height 23
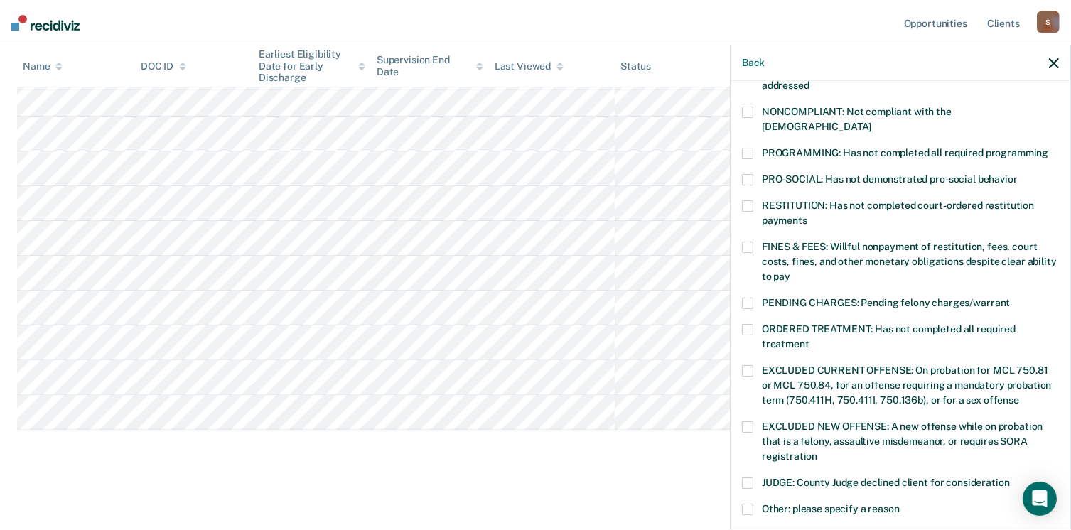
click at [744, 108] on span at bounding box center [747, 112] width 11 height 11
click at [871, 122] on input "NONCOMPLIANT: Not compliant with the order of supervision" at bounding box center [871, 122] width 0 height 0
click at [748, 504] on span at bounding box center [747, 509] width 11 height 11
click at [900, 504] on input "Other: please specify a reason" at bounding box center [900, 504] width 0 height 0
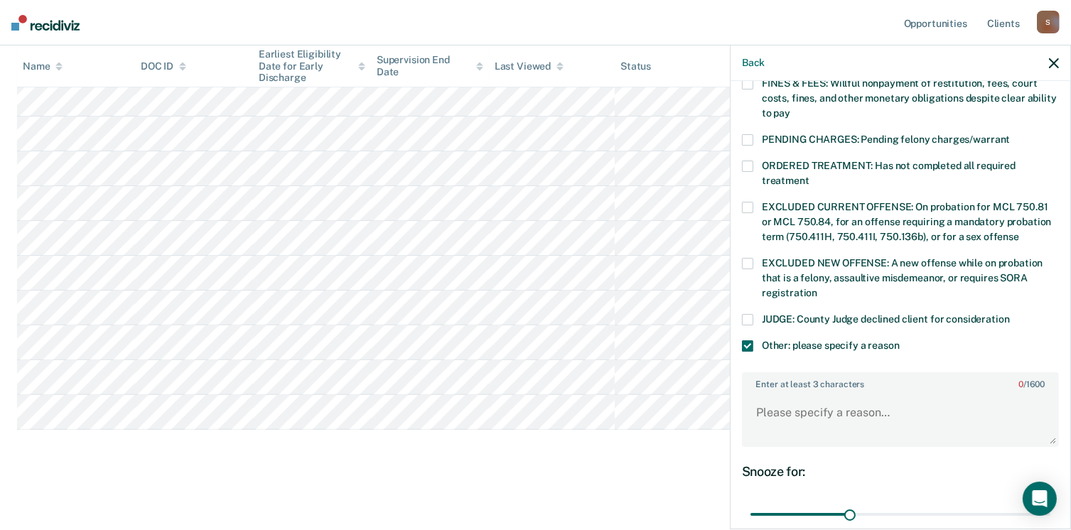
scroll to position [429, 0]
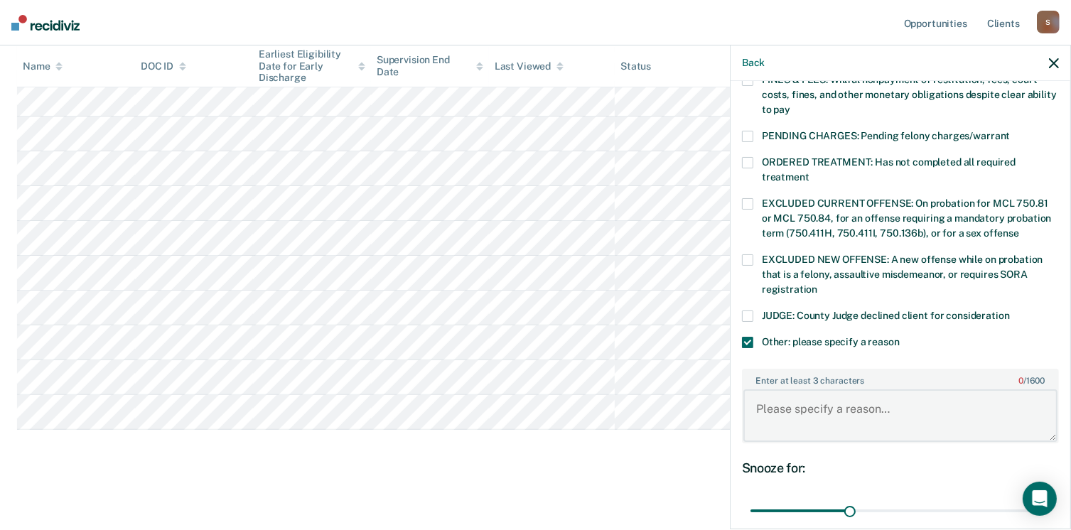
click at [807, 392] on textarea "Enter at least 3 characters 0 / 1600" at bounding box center [900, 415] width 314 height 53
type textarea "Has violated in past"
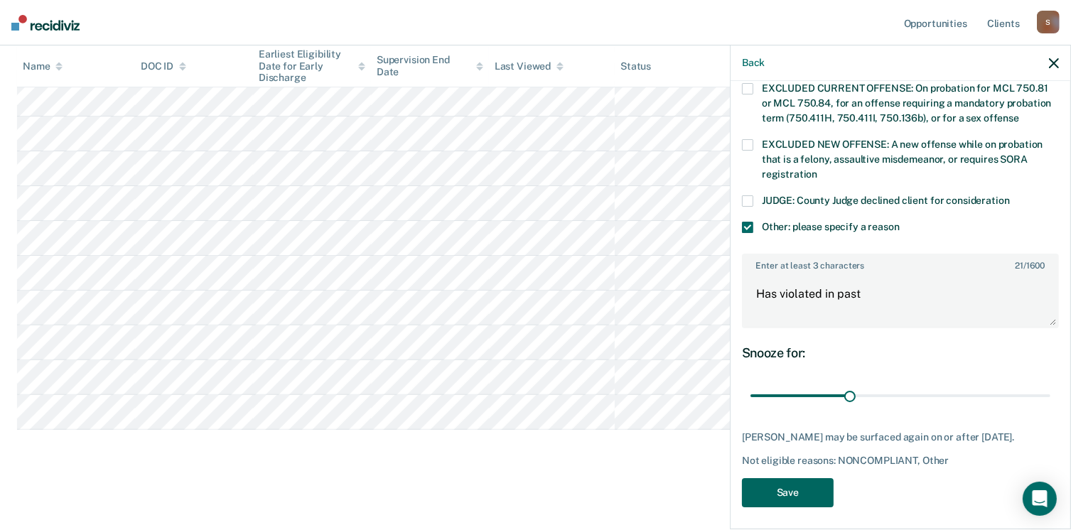
click at [819, 495] on button "Save" at bounding box center [788, 492] width 92 height 29
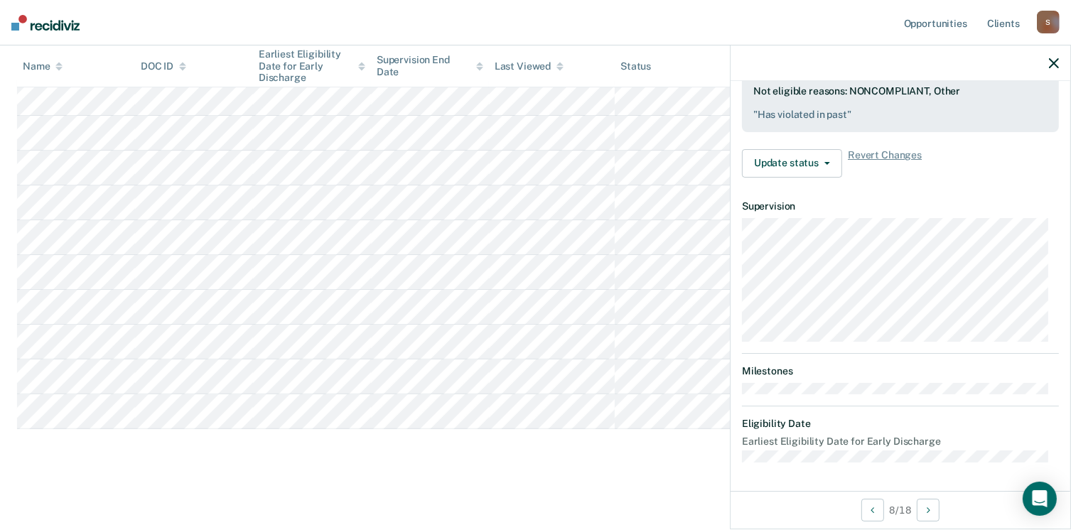
scroll to position [262, 0]
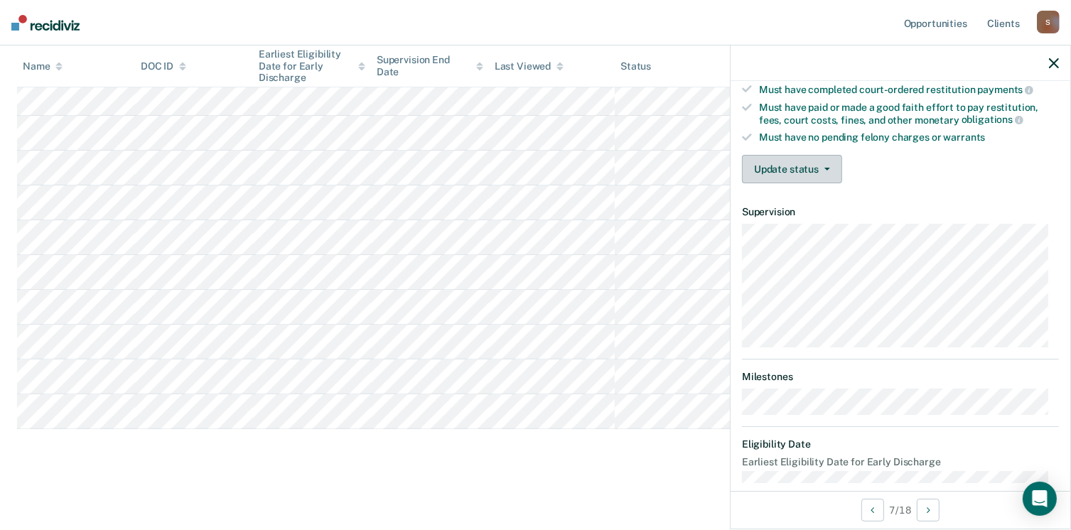
click at [794, 163] on button "Update status" at bounding box center [792, 169] width 100 height 28
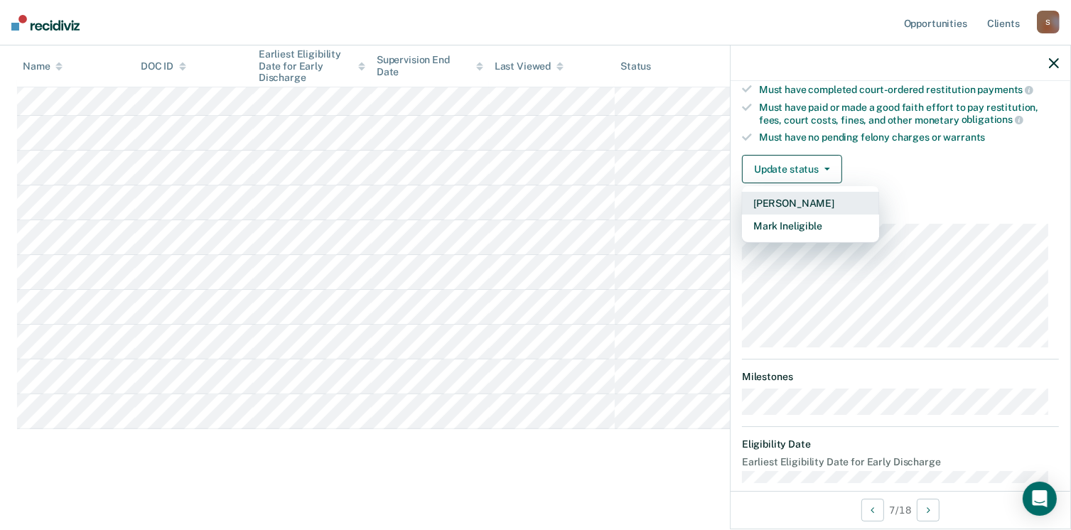
click at [784, 194] on button "[PERSON_NAME]" at bounding box center [810, 203] width 137 height 23
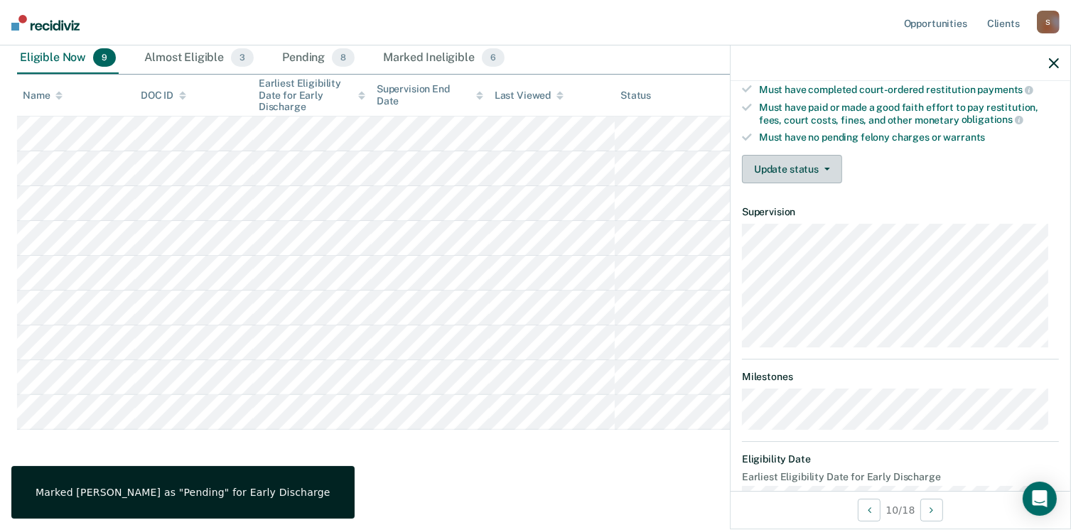
click at [807, 165] on button "Update status" at bounding box center [792, 169] width 100 height 28
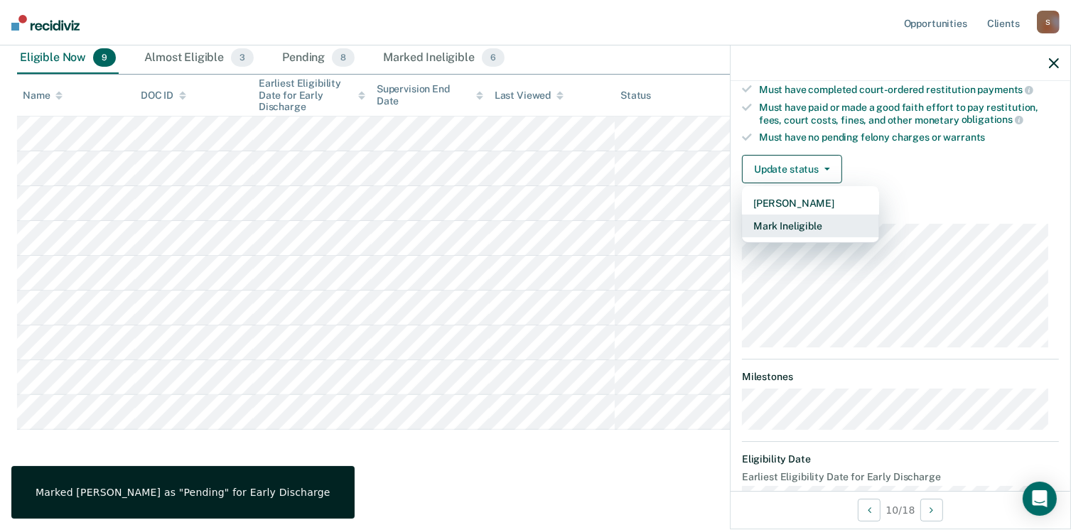
click at [804, 225] on button "Mark Ineligible" at bounding box center [810, 226] width 137 height 23
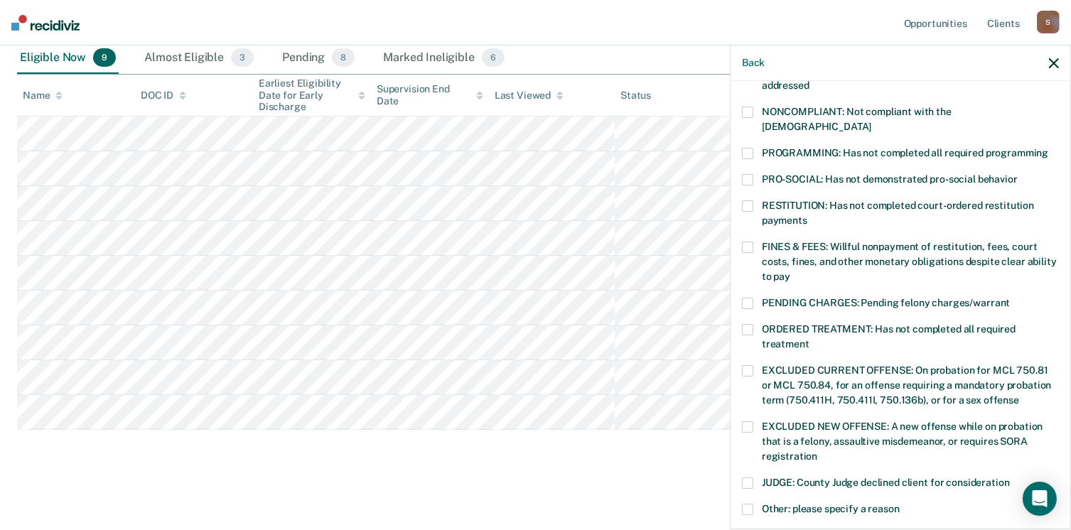
click at [750, 200] on span at bounding box center [747, 205] width 11 height 11
click at [807, 215] on input "RESTITUTION: Has not completed court-ordered restitution payments" at bounding box center [807, 215] width 0 height 0
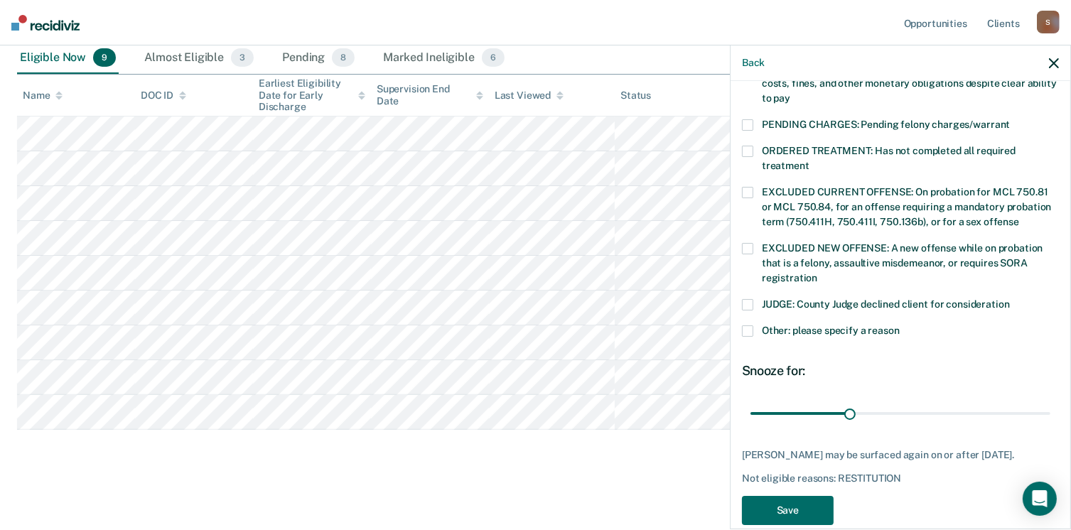
scroll to position [448, 0]
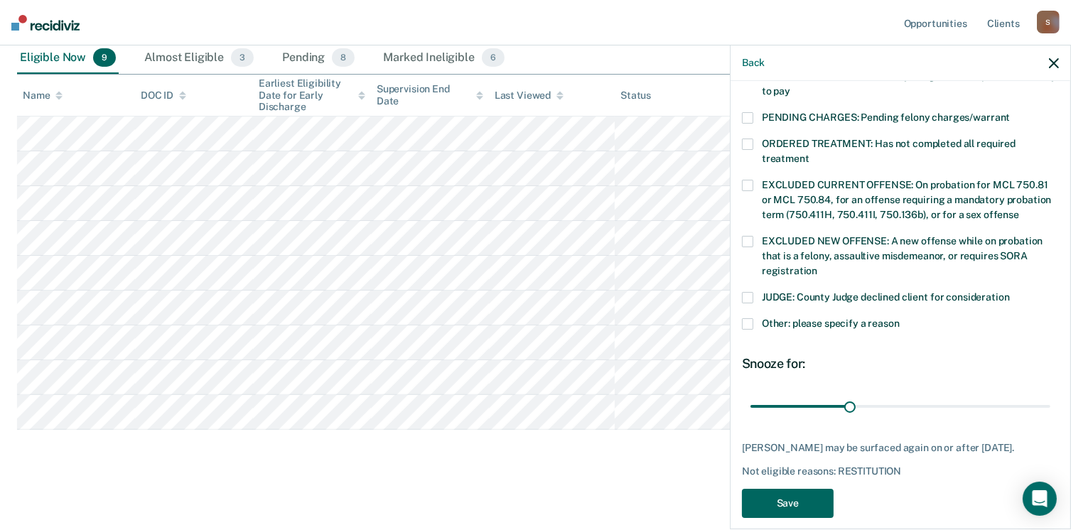
click at [802, 489] on button "Save" at bounding box center [788, 503] width 92 height 29
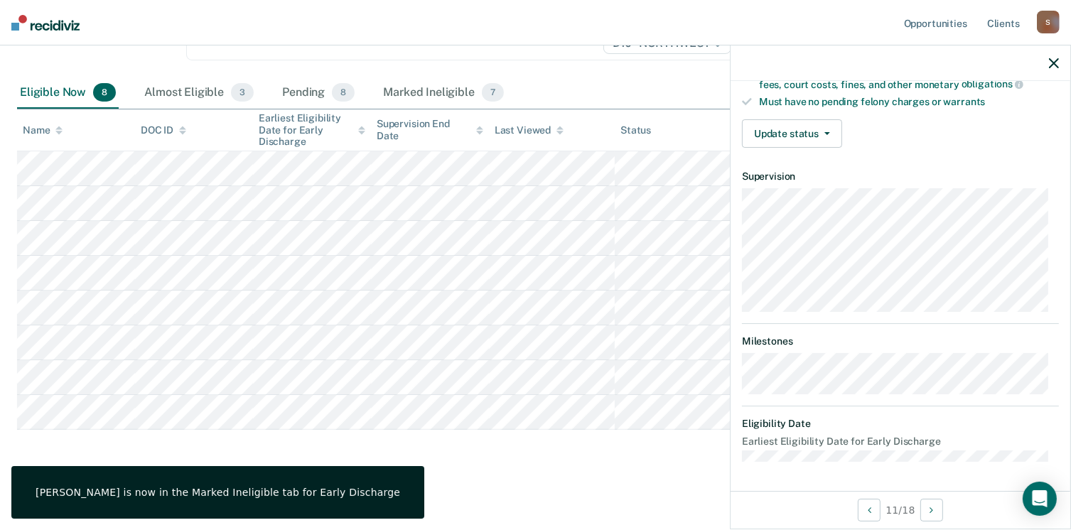
scroll to position [277, 0]
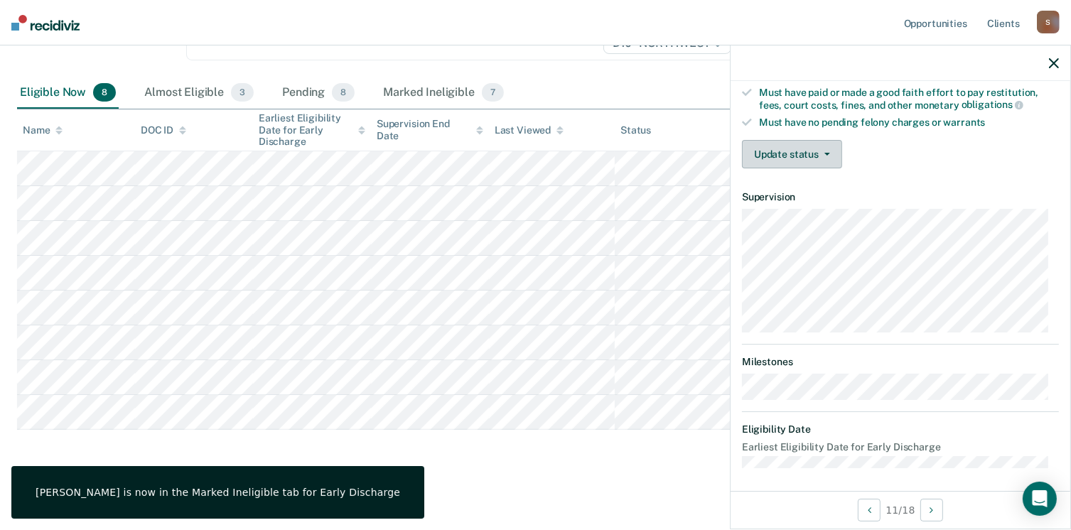
click at [773, 153] on button "Update status" at bounding box center [792, 154] width 100 height 28
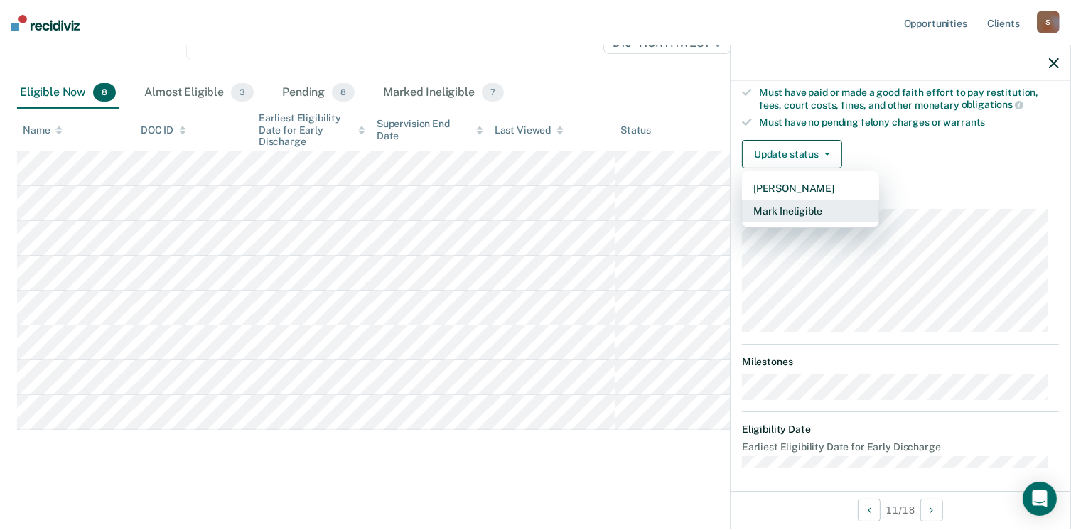
click at [792, 208] on button "Mark Ineligible" at bounding box center [810, 211] width 137 height 23
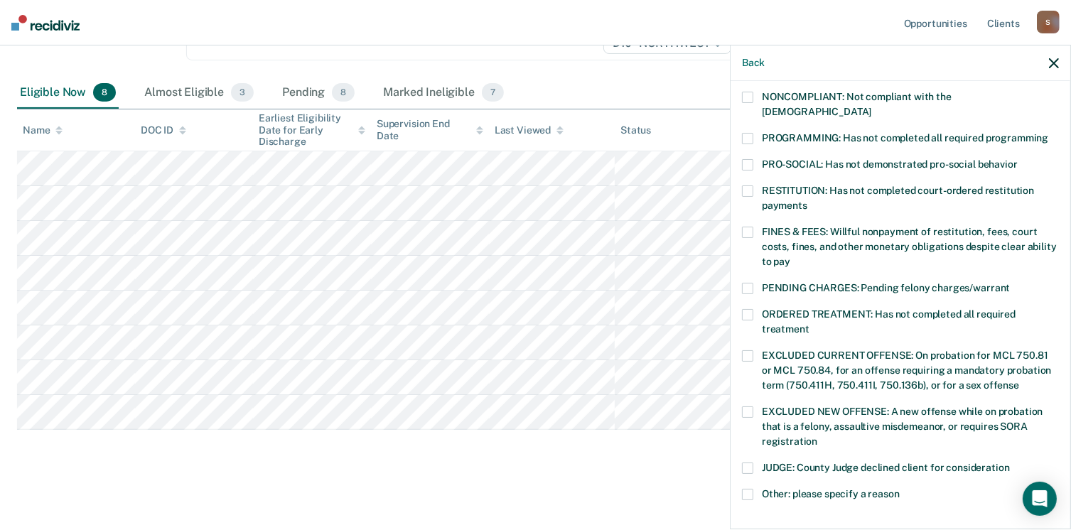
click at [748, 133] on span at bounding box center [747, 138] width 11 height 11
click at [1048, 133] on input "PROGRAMMING: Has not completed all required programming" at bounding box center [1048, 133] width 0 height 0
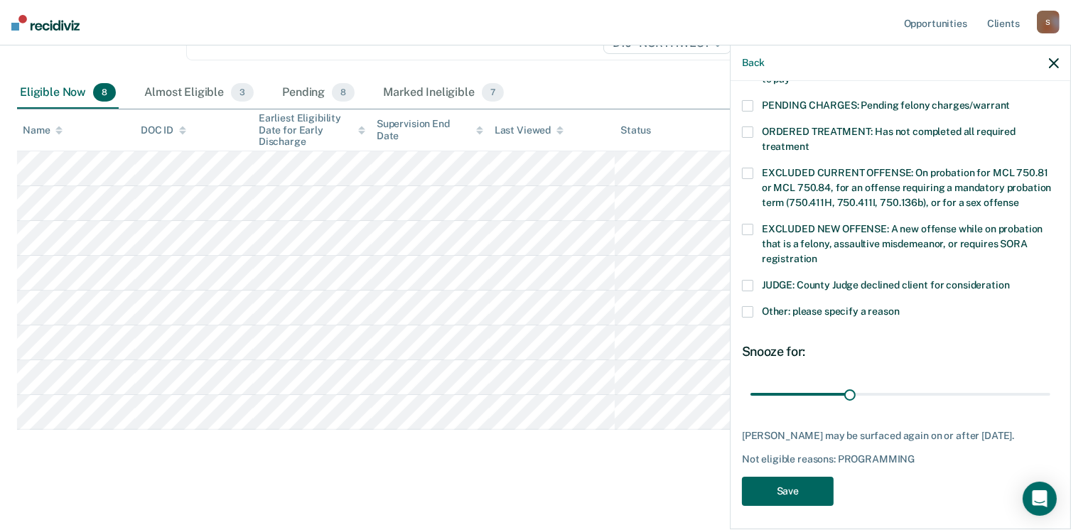
click at [770, 488] on button "Save" at bounding box center [788, 491] width 92 height 29
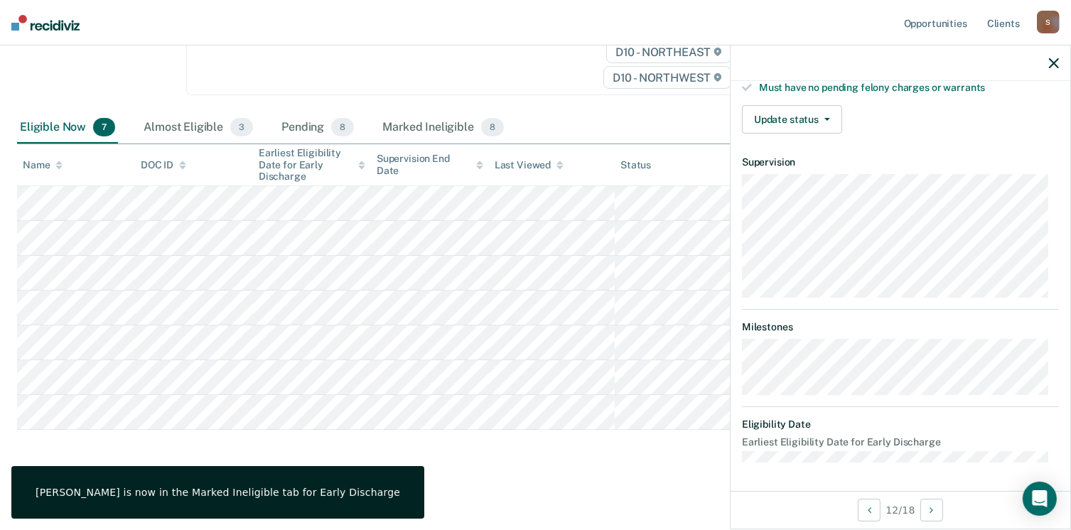
scroll to position [277, 0]
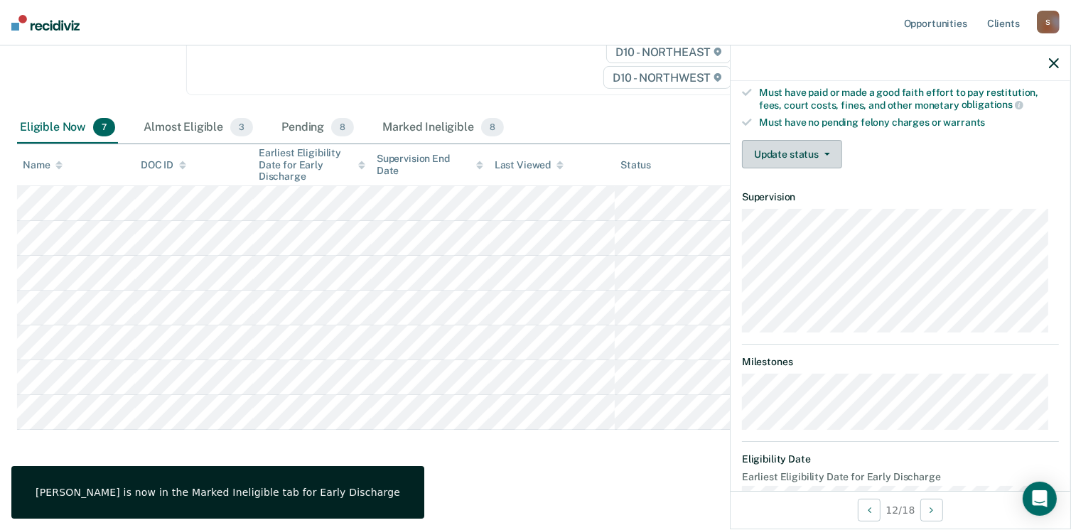
click at [810, 150] on button "Update status" at bounding box center [792, 154] width 100 height 28
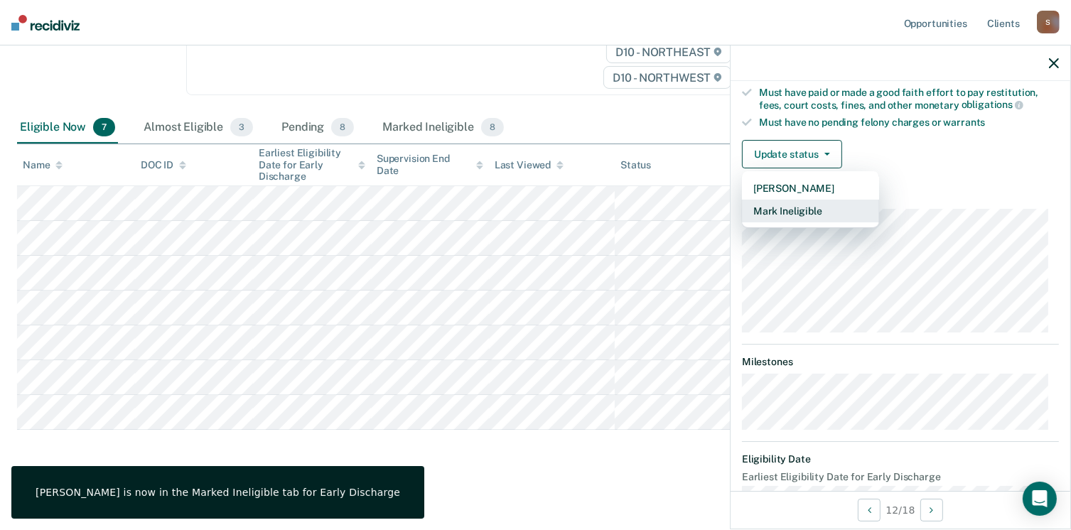
click at [808, 210] on button "Mark Ineligible" at bounding box center [810, 211] width 137 height 23
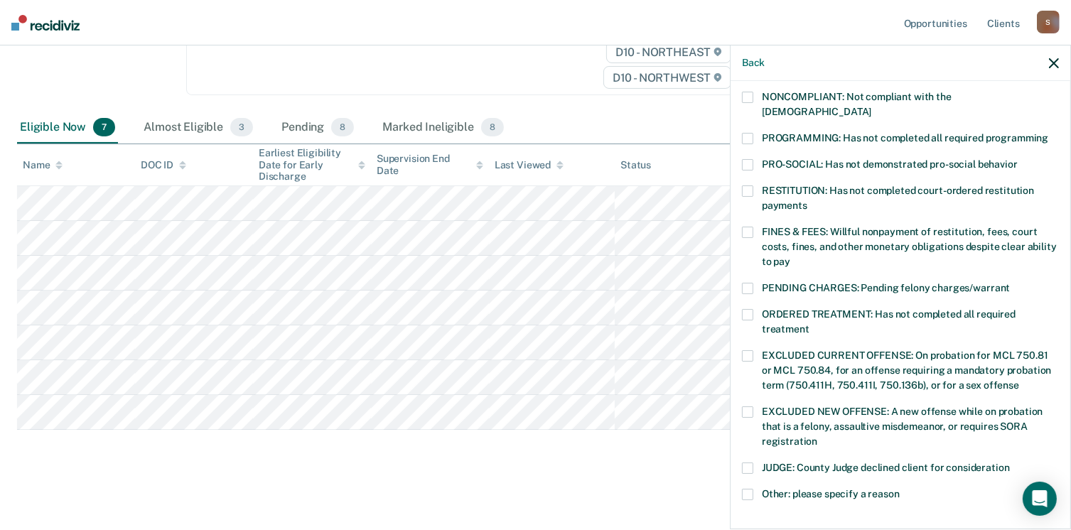
click at [748, 133] on span at bounding box center [747, 138] width 11 height 11
click at [1048, 133] on input "PROGRAMMING: Has not completed all required programming" at bounding box center [1048, 133] width 0 height 0
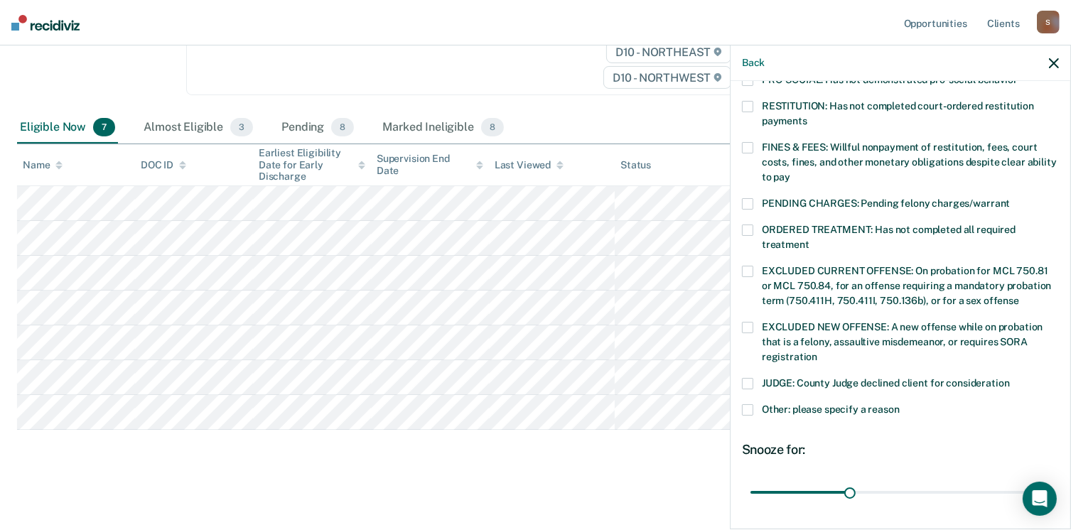
scroll to position [448, 0]
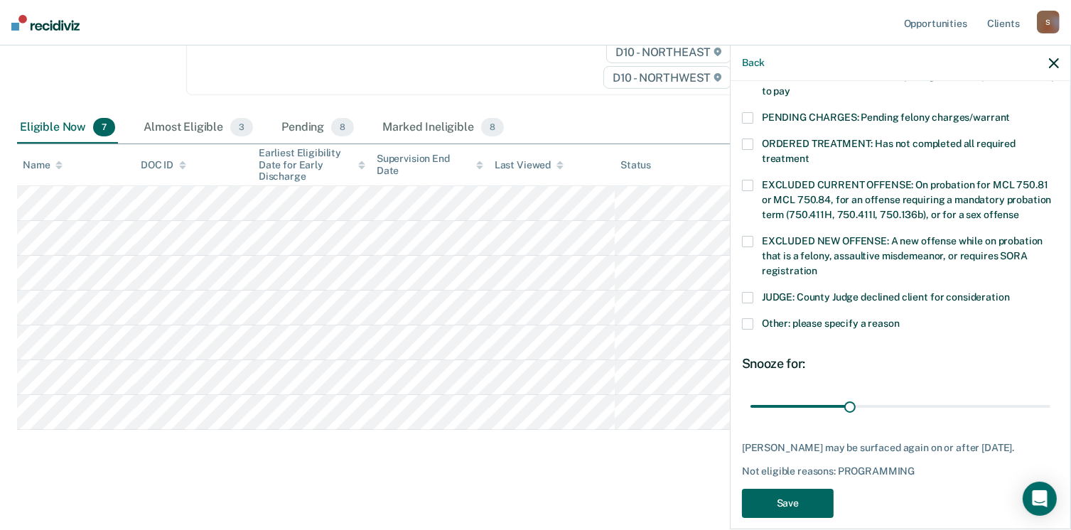
click at [788, 490] on button "Save" at bounding box center [788, 503] width 92 height 29
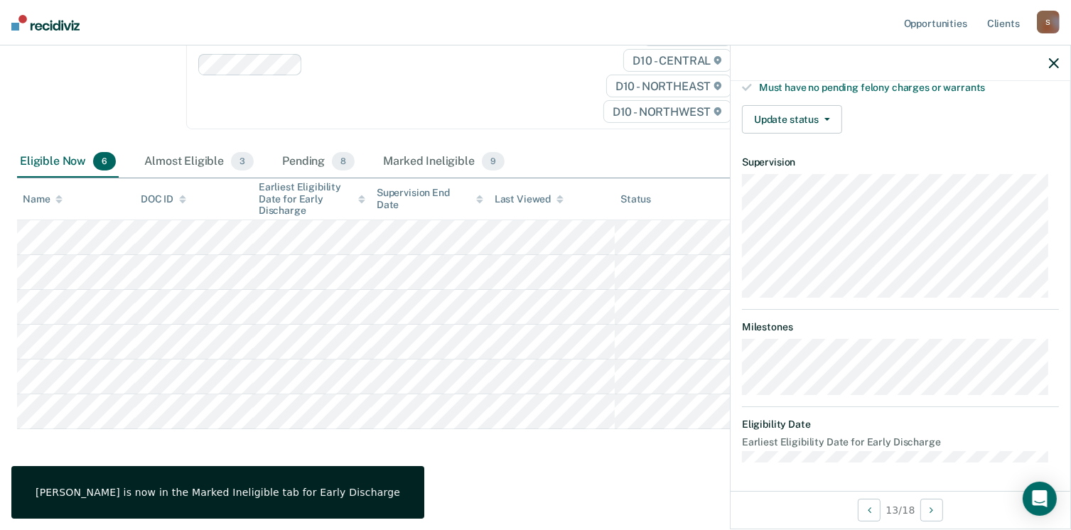
scroll to position [277, 0]
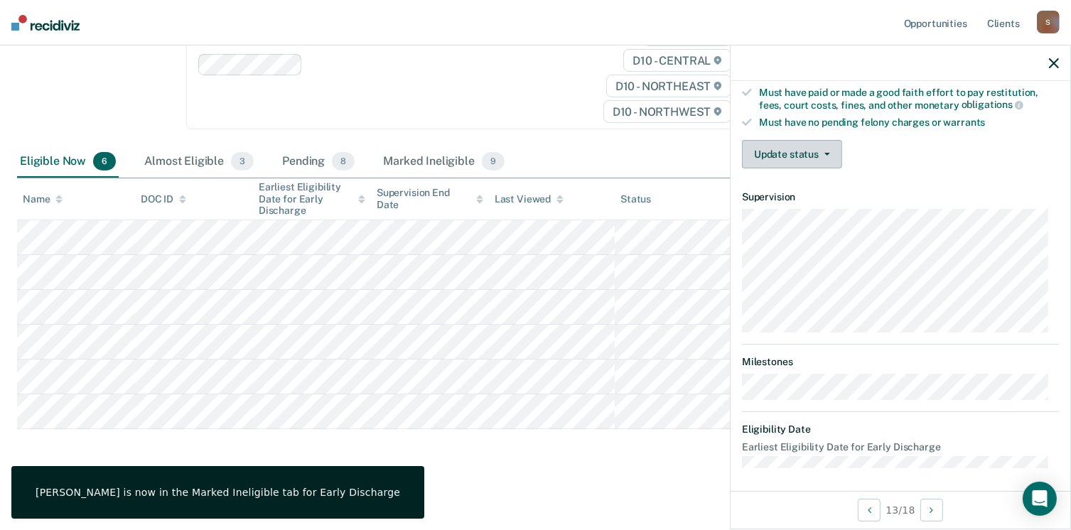
drag, startPoint x: 630, startPoint y: 434, endPoint x: 811, endPoint y: 150, distance: 337.1
click at [811, 150] on button "Update status" at bounding box center [792, 154] width 100 height 28
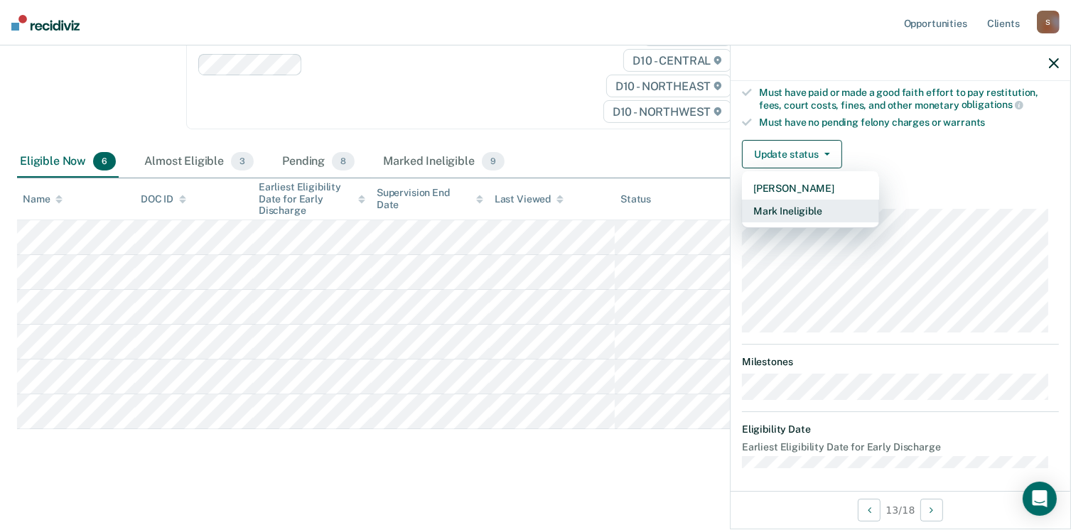
click at [813, 211] on button "Mark Ineligible" at bounding box center [810, 211] width 137 height 23
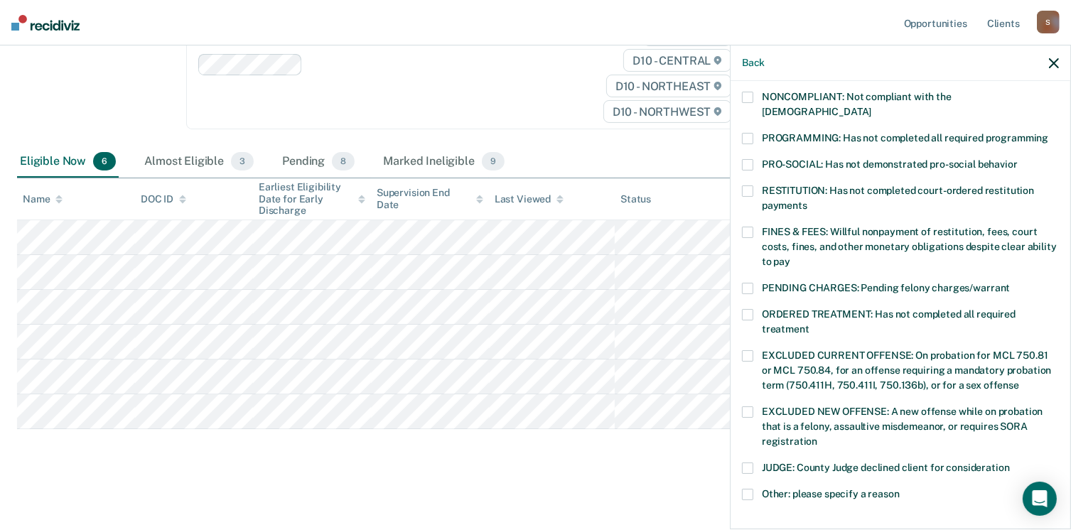
click at [748, 94] on span at bounding box center [747, 97] width 11 height 11
click at [871, 107] on input "NONCOMPLIANT: Not compliant with the order of supervision" at bounding box center [871, 107] width 0 height 0
click at [748, 283] on span at bounding box center [747, 288] width 11 height 11
click at [1010, 283] on input "PENDING CHARGES: Pending felony charges/warrant" at bounding box center [1010, 283] width 0 height 0
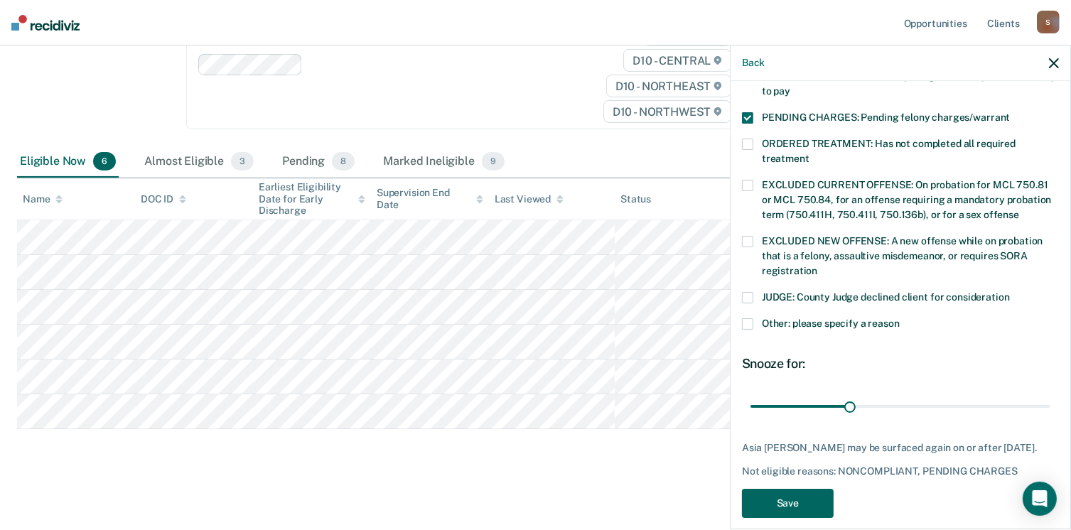
click at [790, 489] on button "Save" at bounding box center [788, 503] width 92 height 29
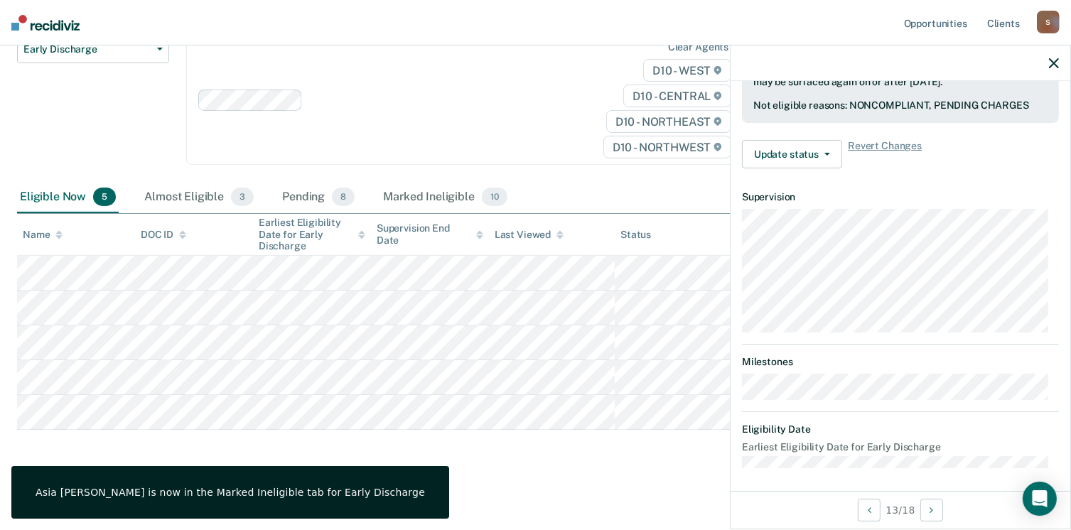
scroll to position [262, 0]
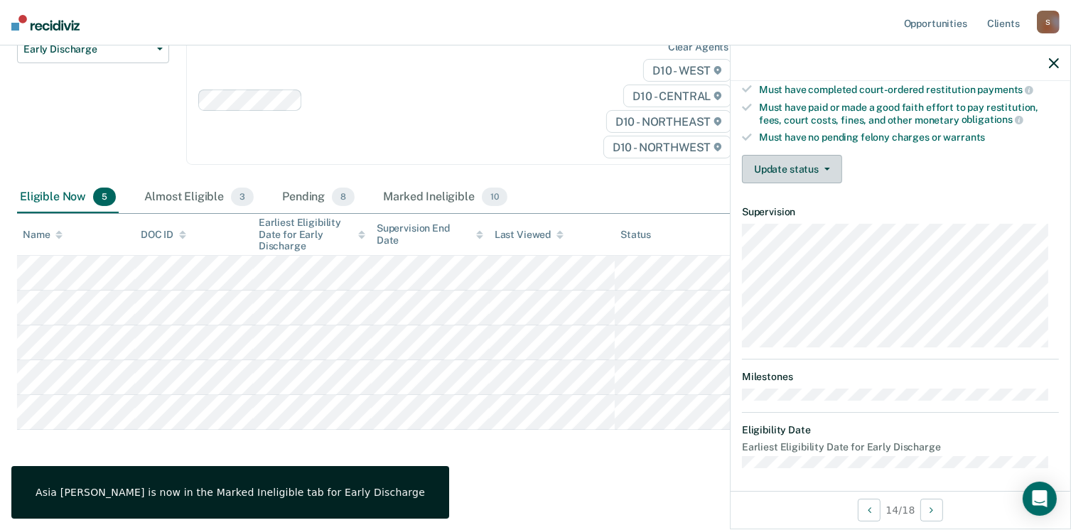
click at [802, 166] on button "Update status" at bounding box center [792, 169] width 100 height 28
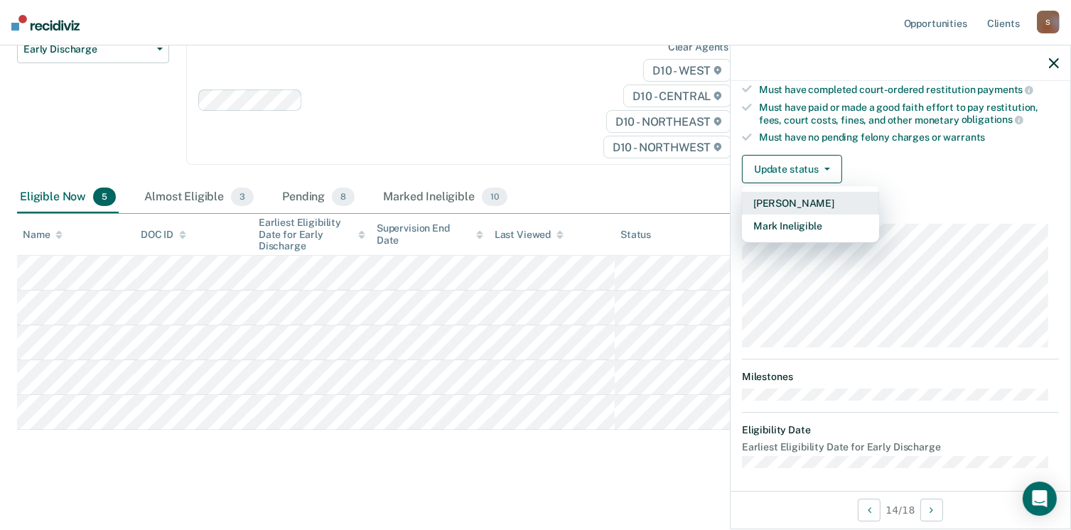
click at [793, 199] on button "[PERSON_NAME]" at bounding box center [810, 203] width 137 height 23
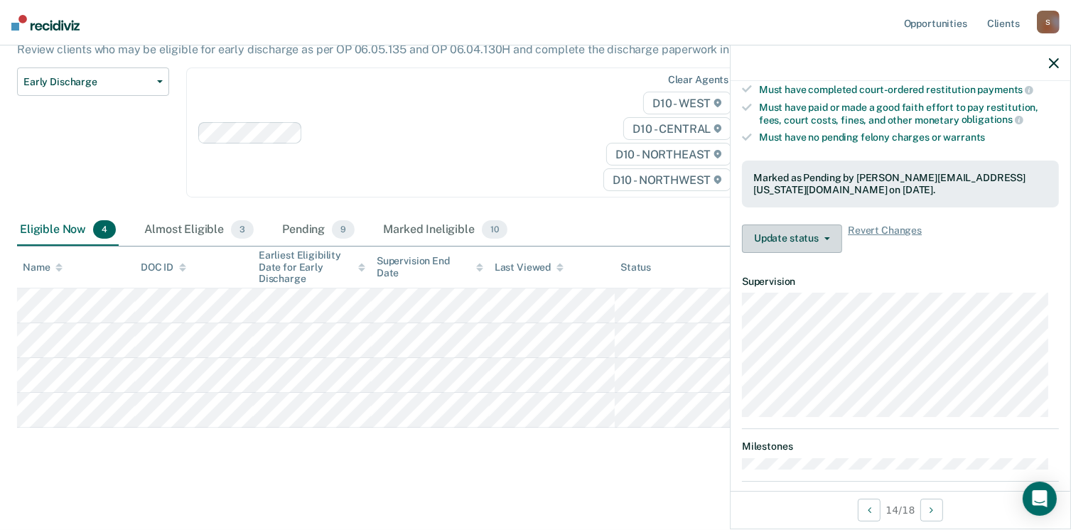
scroll to position [134, 0]
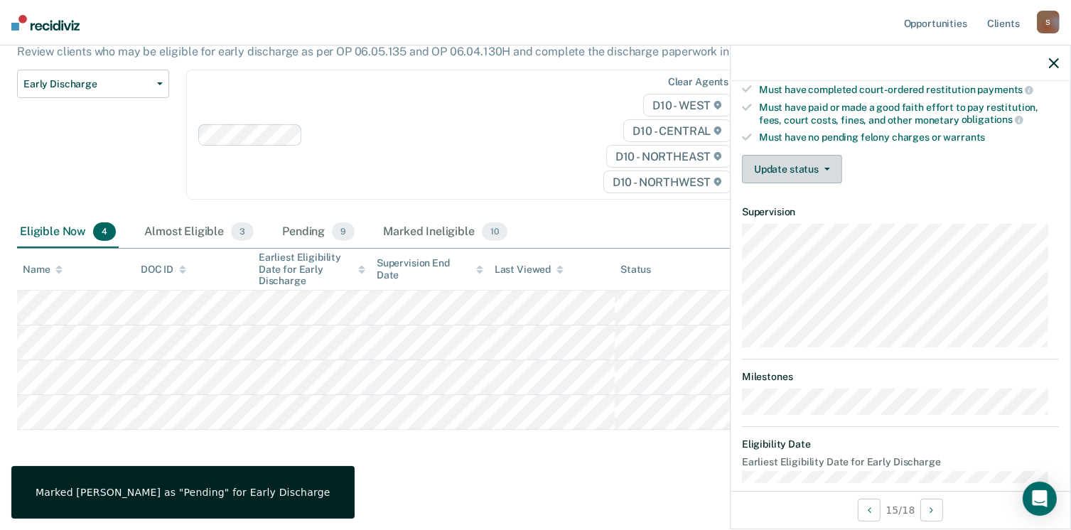
click at [809, 157] on button "Update status" at bounding box center [792, 169] width 100 height 28
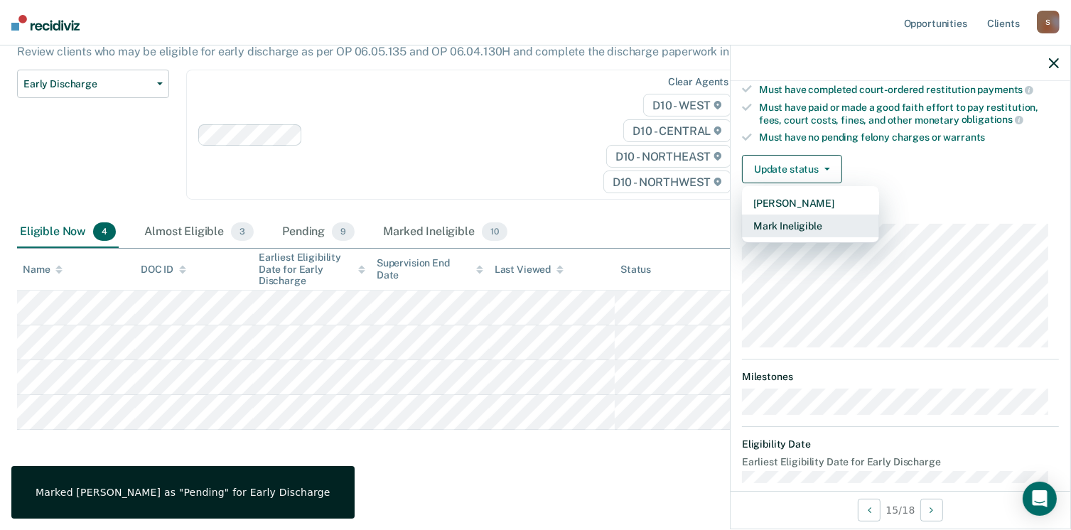
click at [809, 227] on button "Mark Ineligible" at bounding box center [810, 226] width 137 height 23
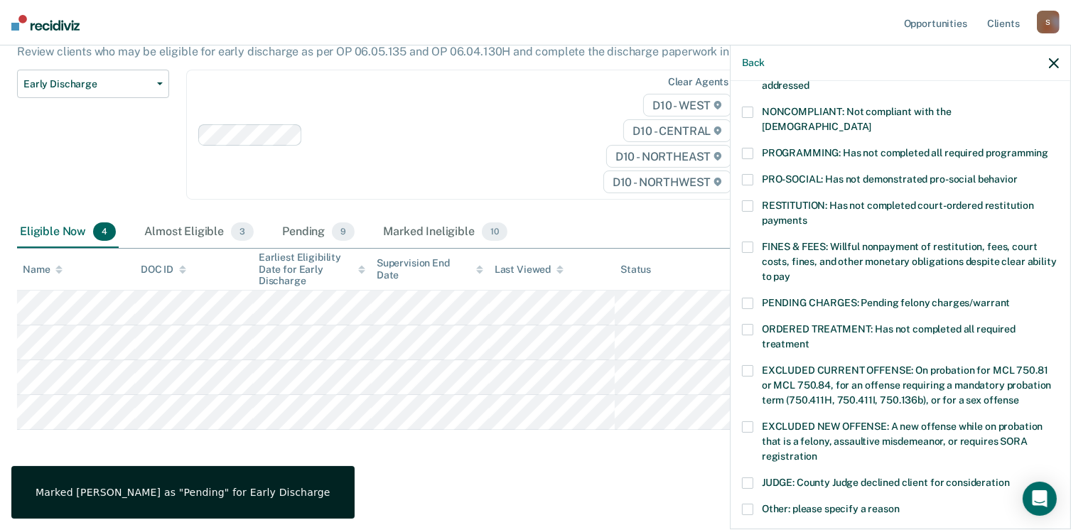
drag, startPoint x: 747, startPoint y: 138, endPoint x: 756, endPoint y: 151, distance: 15.8
click at [748, 148] on span at bounding box center [747, 153] width 11 height 11
click at [1048, 148] on input "PROGRAMMING: Has not completed all required programming" at bounding box center [1048, 148] width 0 height 0
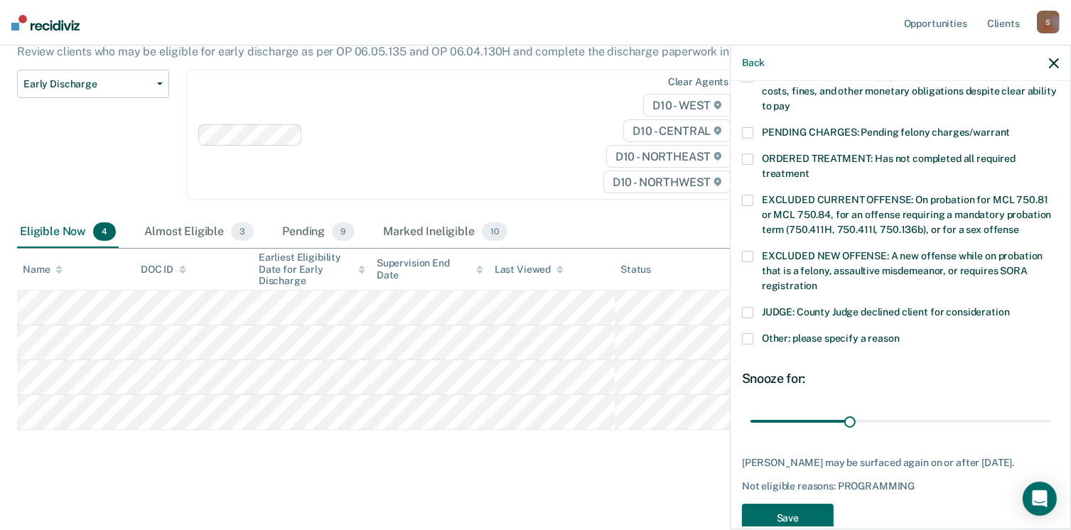
scroll to position [460, 0]
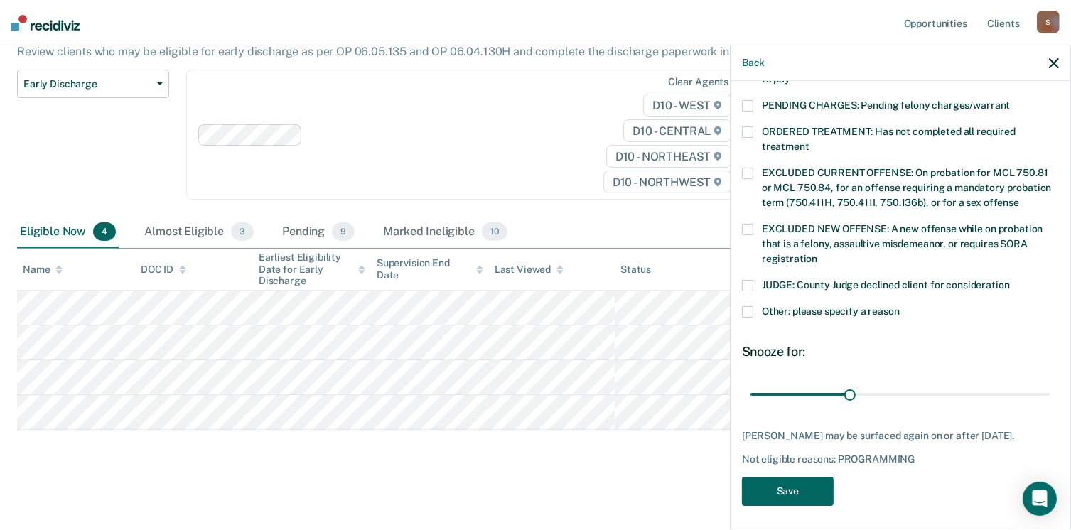
click at [776, 490] on button "Save" at bounding box center [788, 491] width 92 height 29
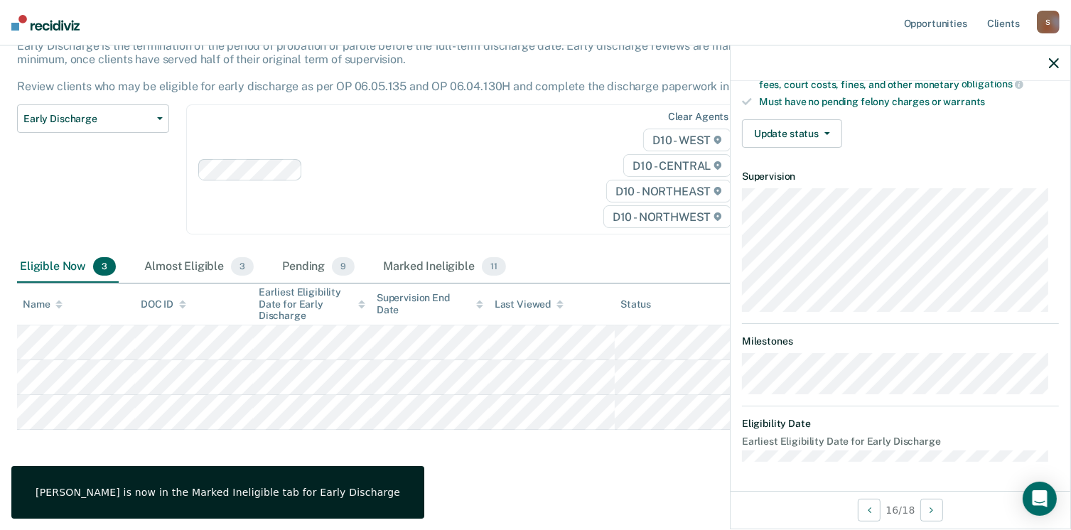
scroll to position [277, 0]
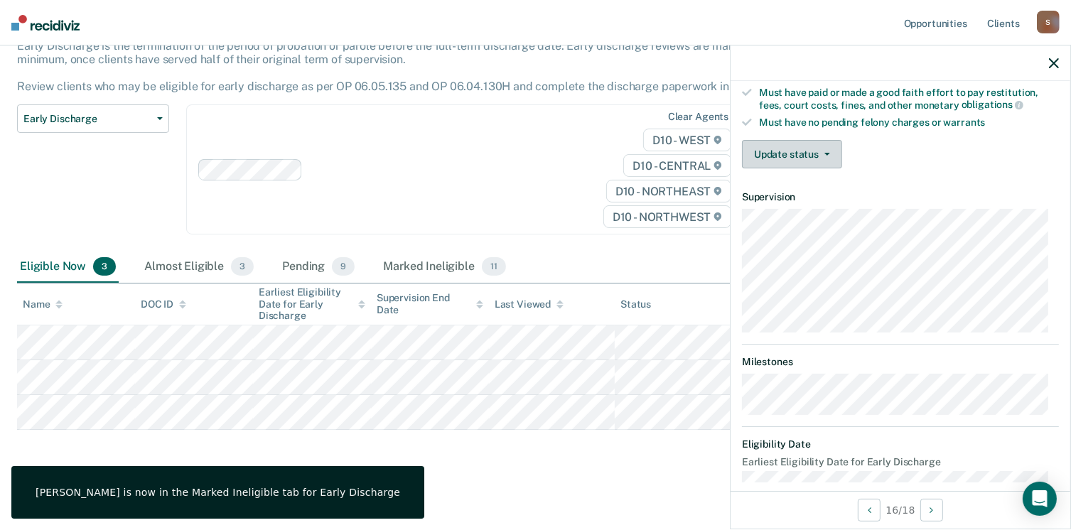
click at [765, 149] on button "Update status" at bounding box center [792, 154] width 100 height 28
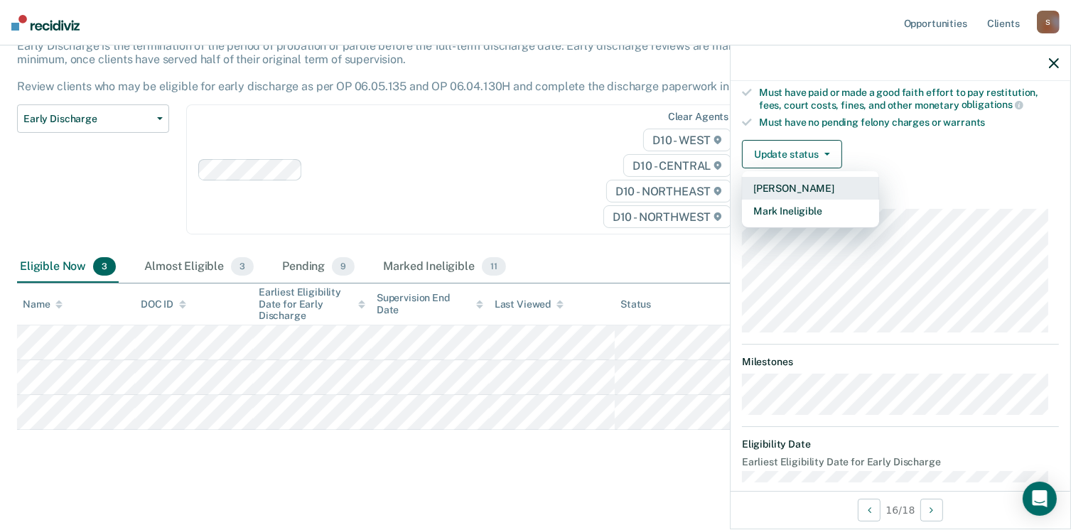
click at [779, 185] on button "[PERSON_NAME]" at bounding box center [810, 188] width 137 height 23
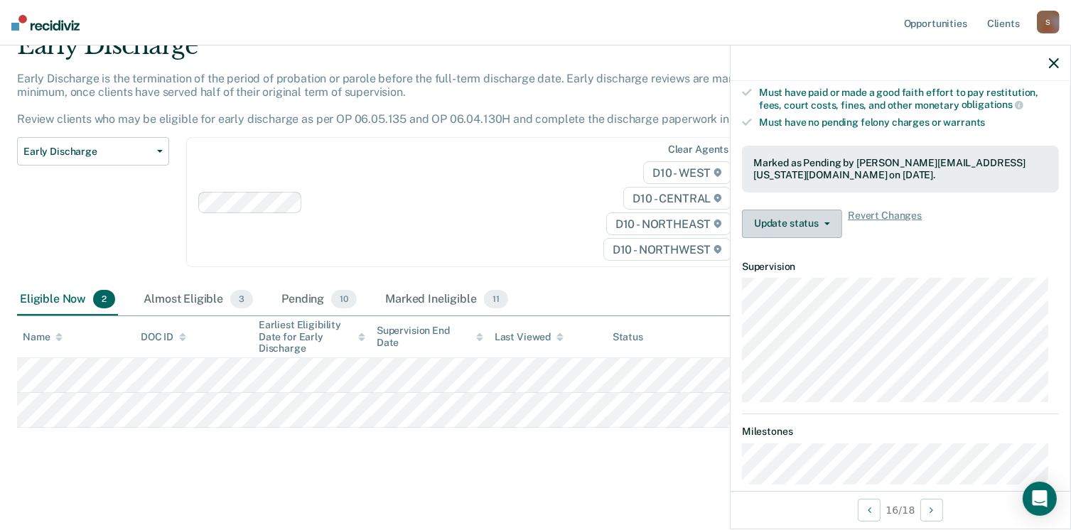
scroll to position [65, 0]
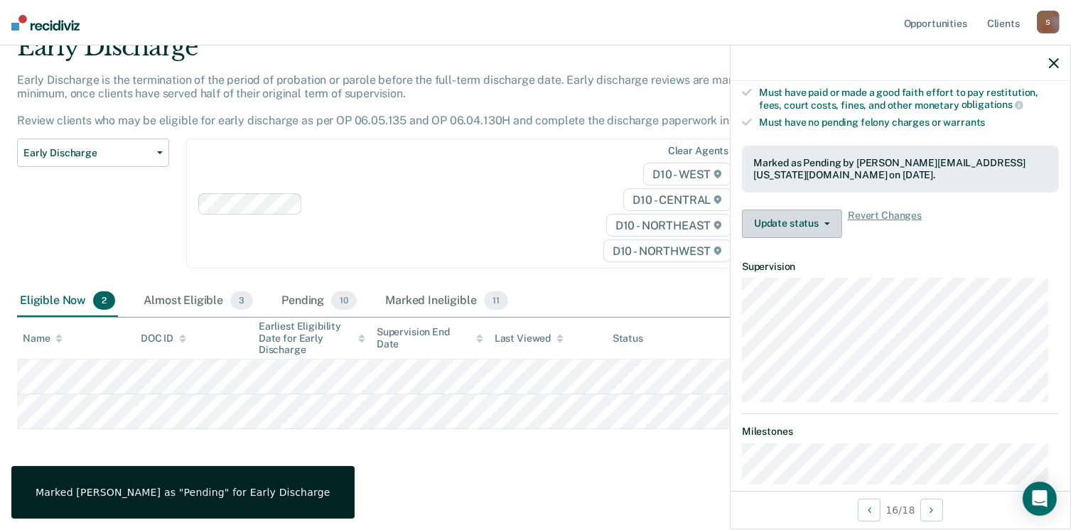
click at [782, 219] on button "Update status" at bounding box center [792, 224] width 100 height 28
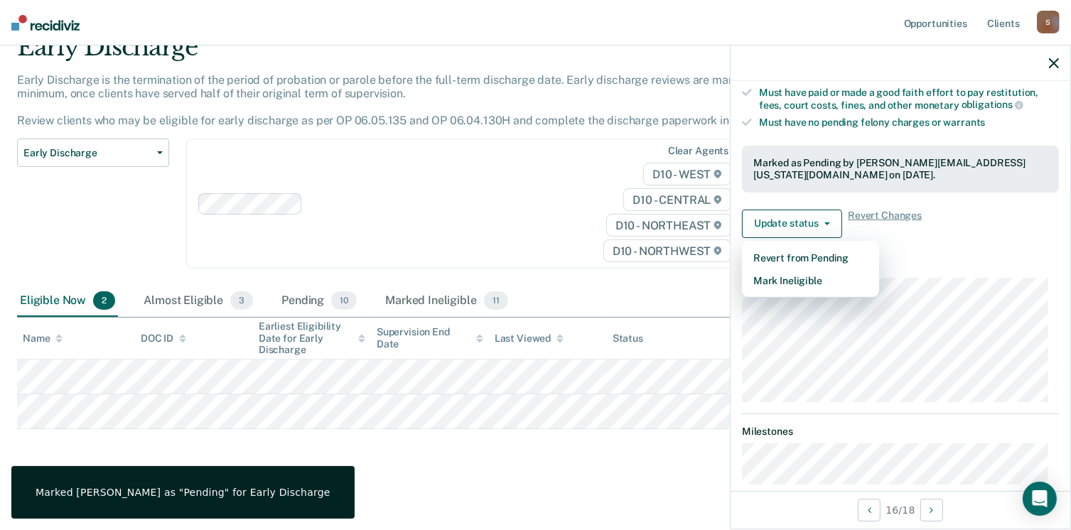
click at [973, 261] on dt "Supervision" at bounding box center [900, 267] width 317 height 12
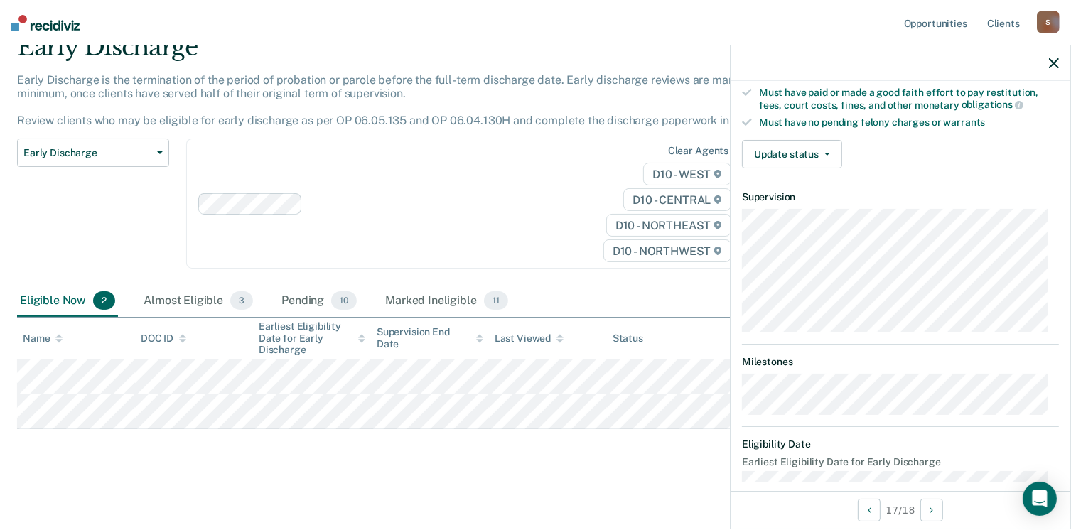
scroll to position [262, 0]
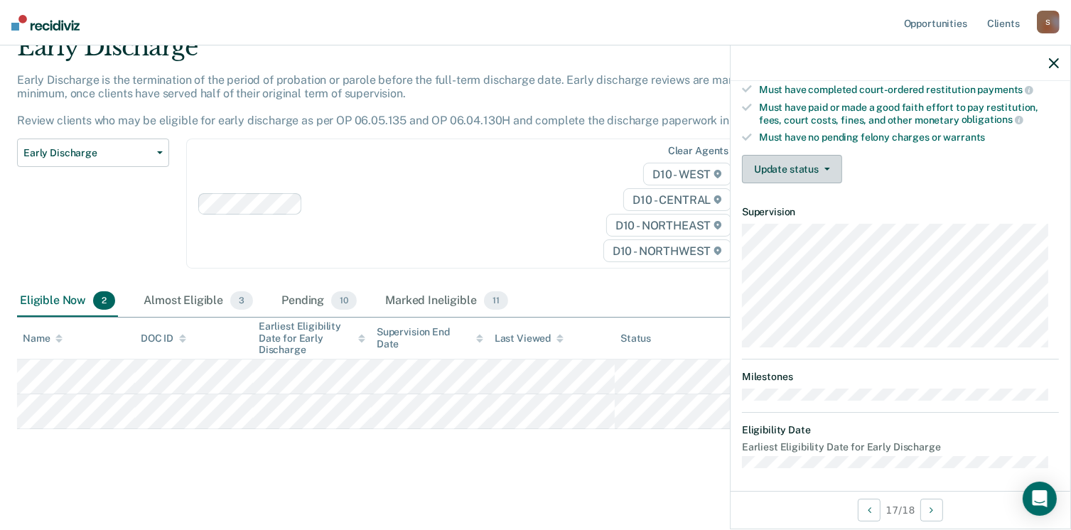
click at [806, 171] on button "Update status" at bounding box center [792, 169] width 100 height 28
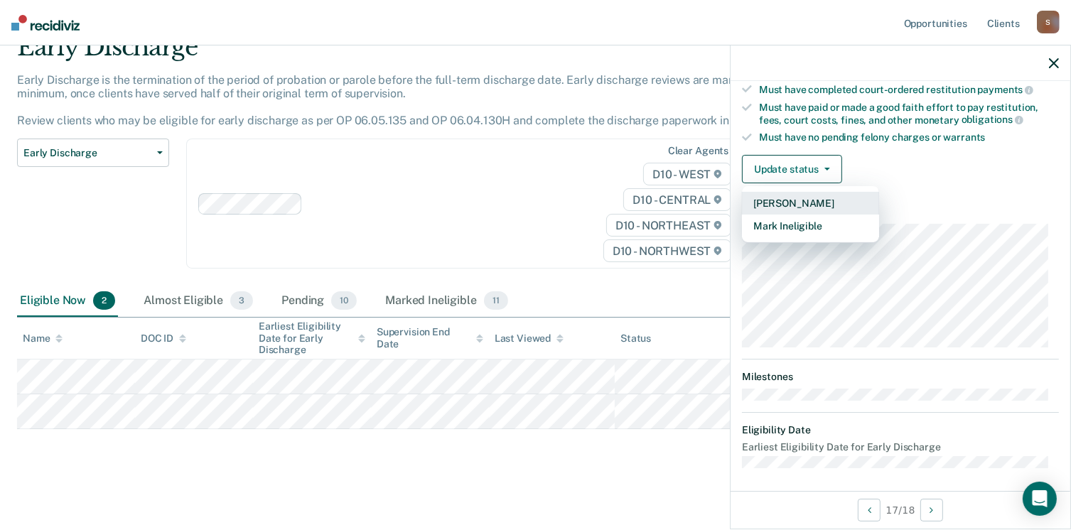
click at [807, 203] on button "[PERSON_NAME]" at bounding box center [810, 203] width 137 height 23
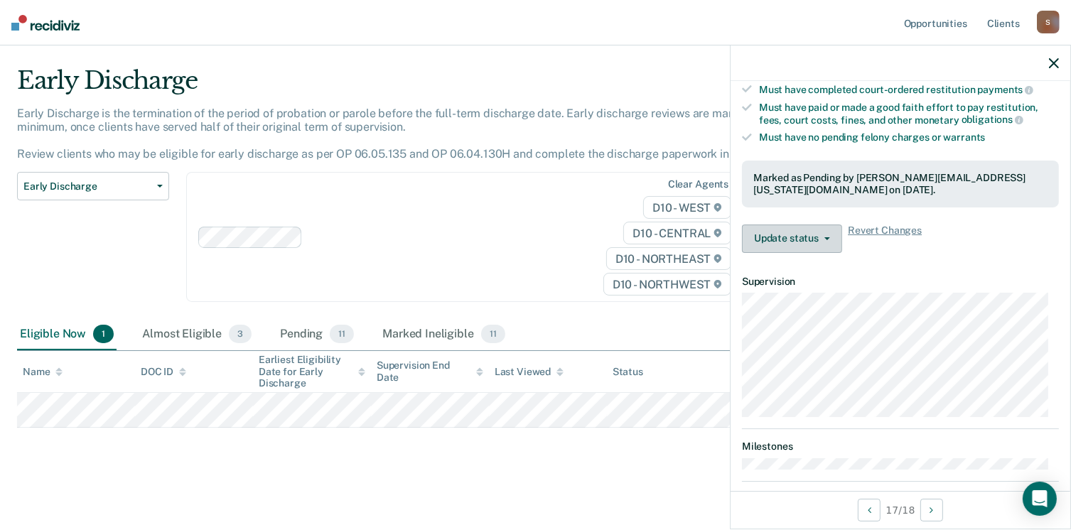
scroll to position [30, 0]
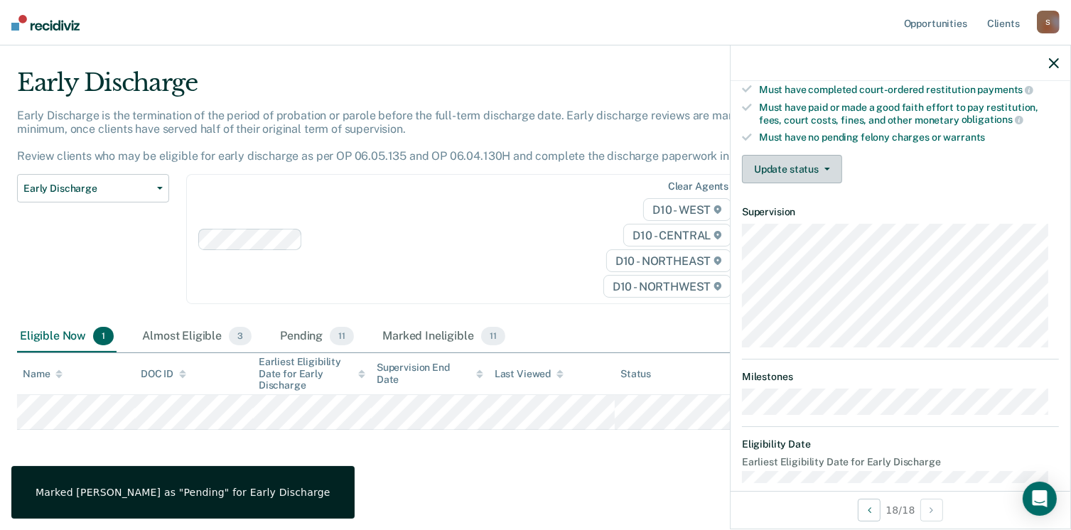
click at [804, 163] on button "Update status" at bounding box center [792, 169] width 100 height 28
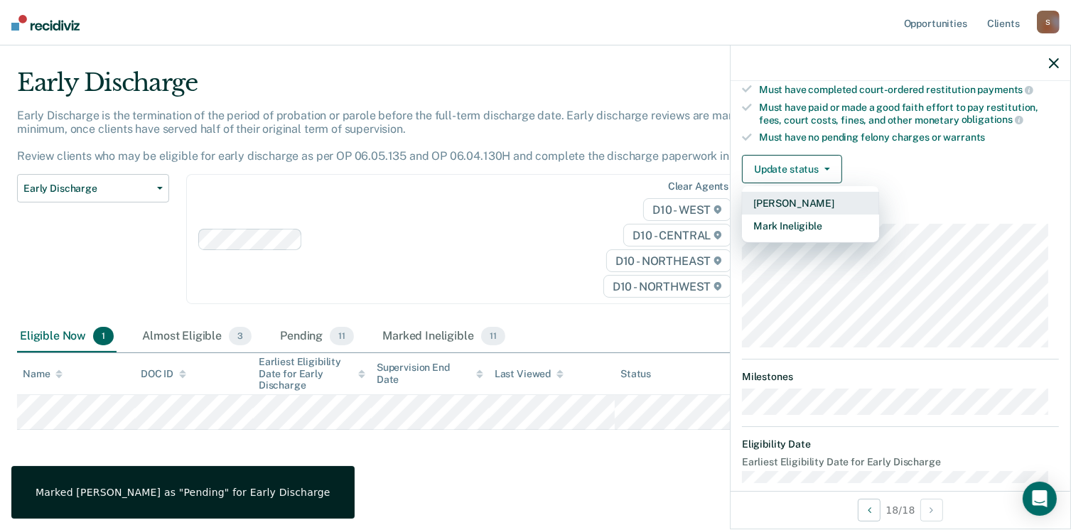
drag, startPoint x: 813, startPoint y: 197, endPoint x: 812, endPoint y: 208, distance: 10.8
click at [814, 199] on button "[PERSON_NAME]" at bounding box center [810, 203] width 137 height 23
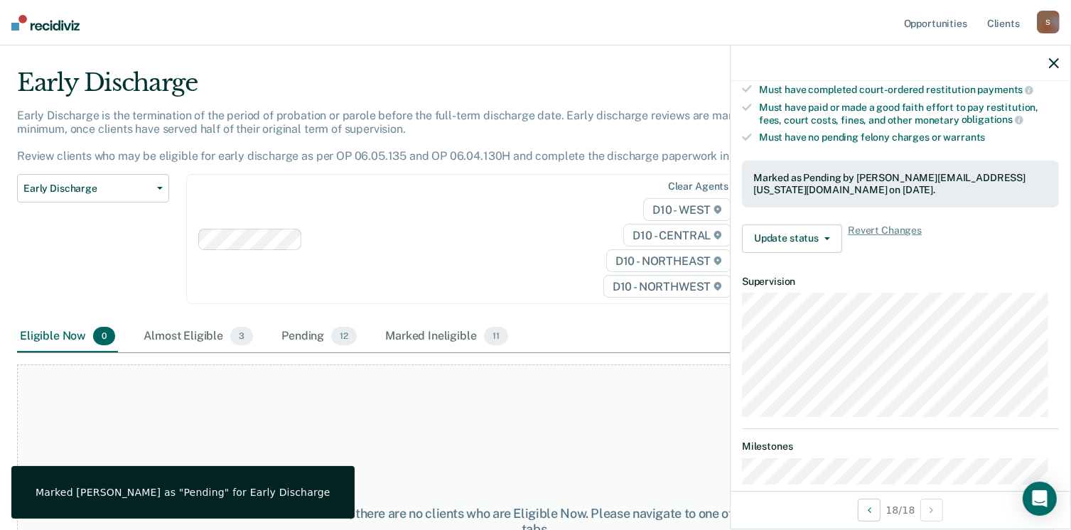
scroll to position [347, 0]
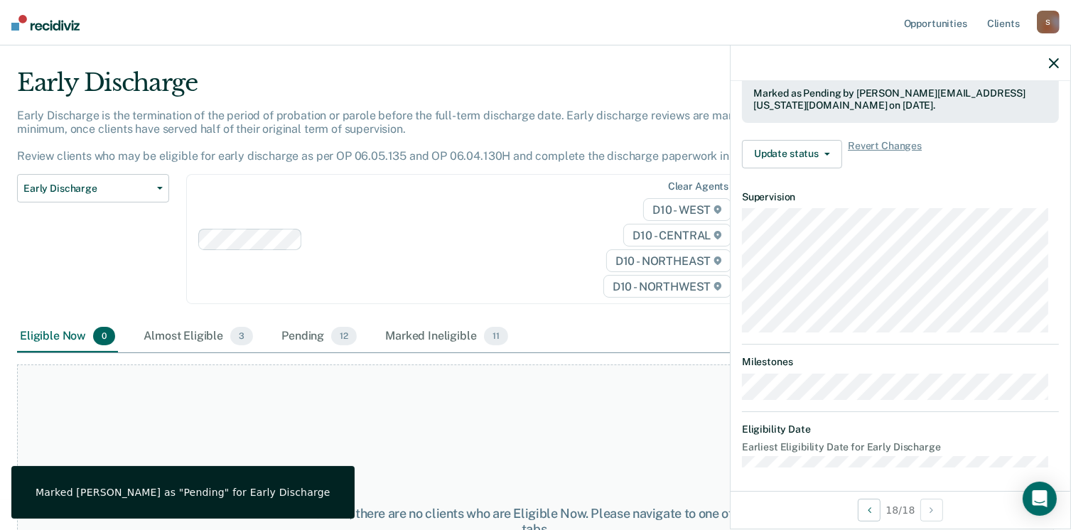
click at [1049, 55] on div at bounding box center [901, 63] width 340 height 36
click at [1058, 70] on div at bounding box center [901, 63] width 340 height 36
click at [1050, 65] on icon "button" at bounding box center [1054, 63] width 10 height 10
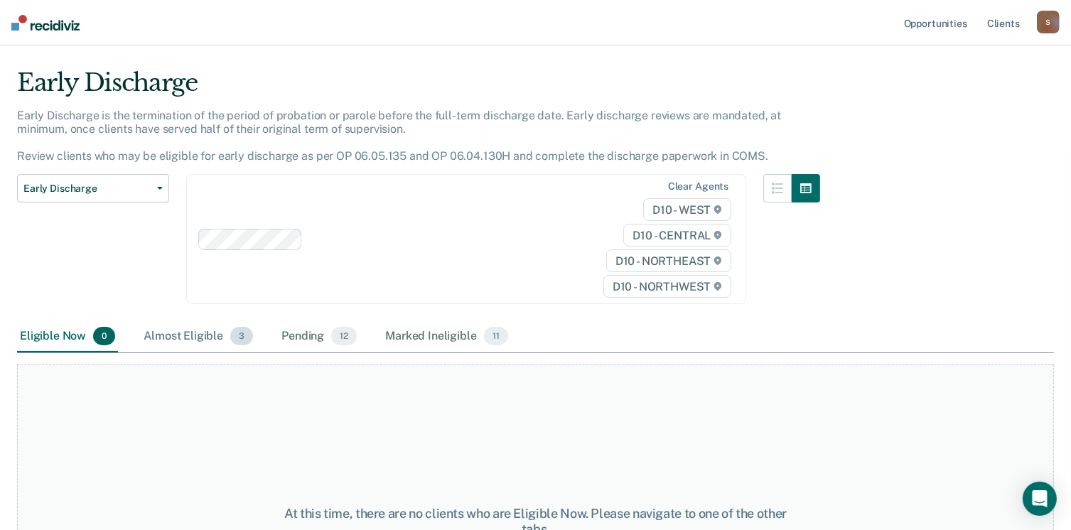
click at [239, 336] on span "3" at bounding box center [241, 336] width 23 height 18
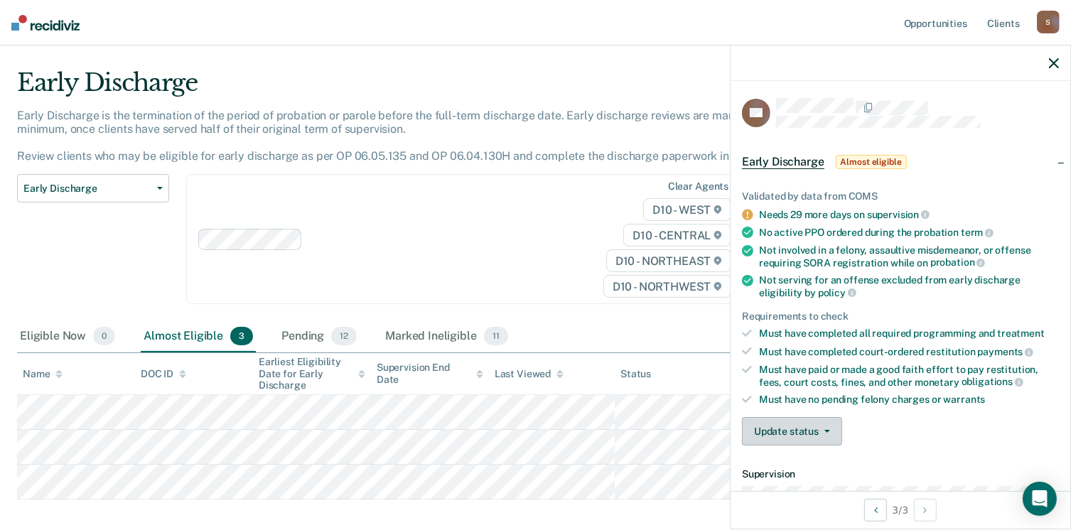
click at [802, 431] on button "Update status" at bounding box center [792, 431] width 100 height 28
click at [807, 463] on button "[PERSON_NAME]" at bounding box center [810, 465] width 137 height 23
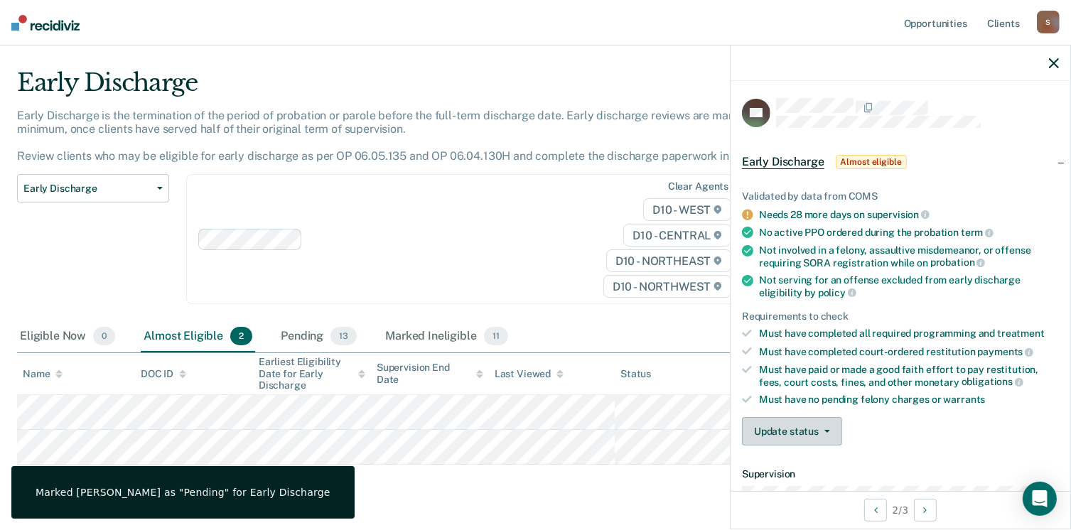
click at [789, 435] on button "Update status" at bounding box center [792, 431] width 100 height 28
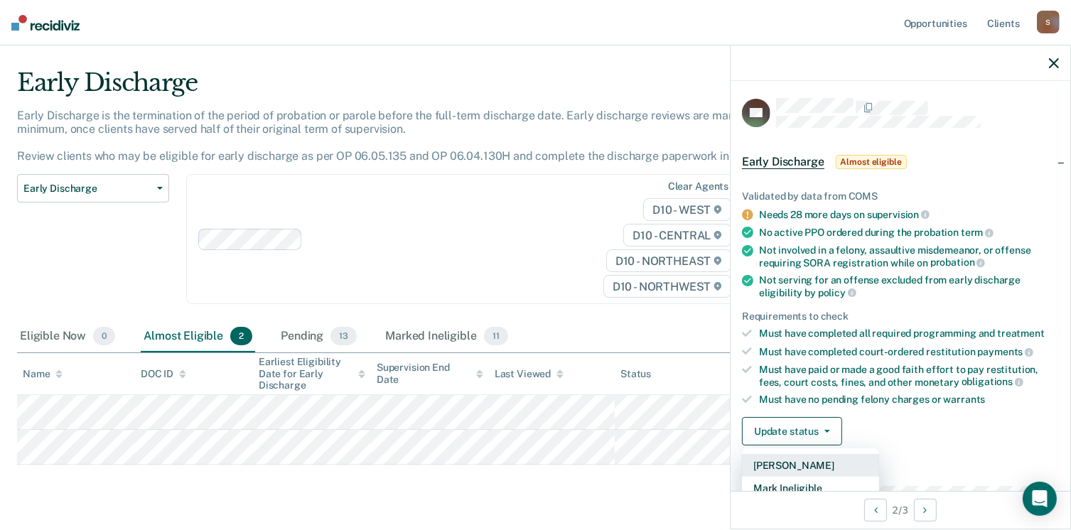
click at [790, 458] on button "[PERSON_NAME]" at bounding box center [810, 465] width 137 height 23
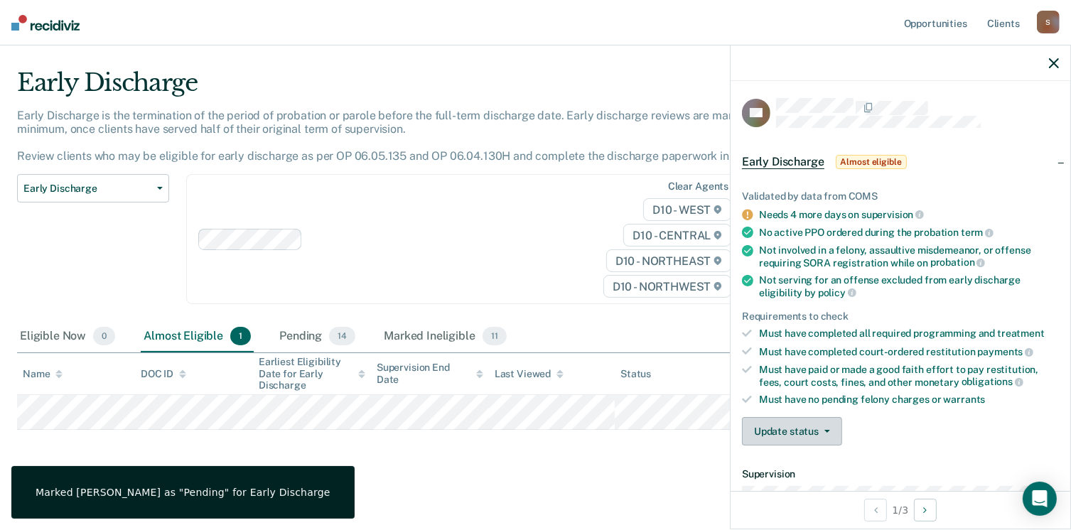
click at [767, 424] on button "Update status" at bounding box center [792, 431] width 100 height 28
click at [787, 461] on button "[PERSON_NAME]" at bounding box center [810, 465] width 137 height 23
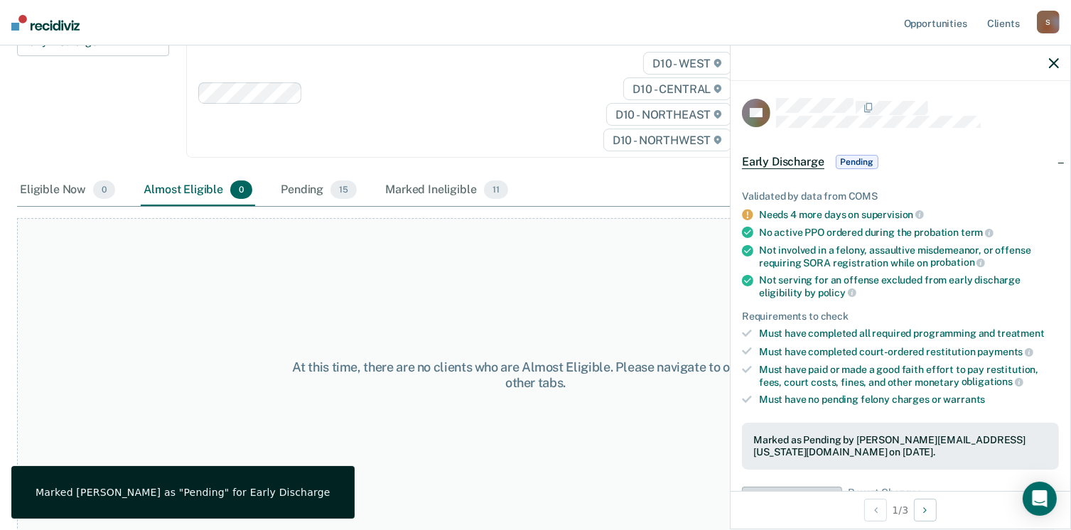
scroll to position [0, 0]
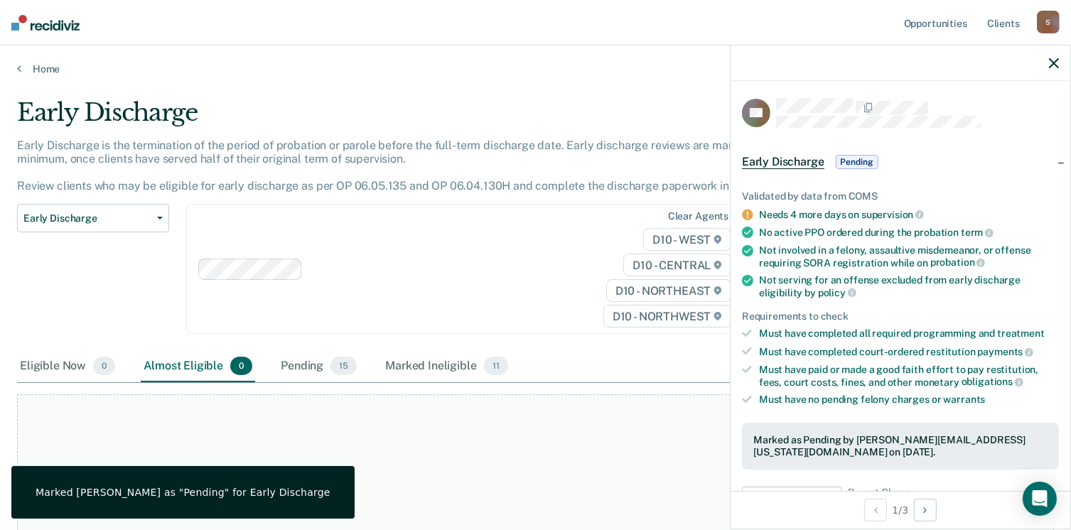
click at [1054, 65] on icon "button" at bounding box center [1054, 63] width 10 height 10
